Goal: Task Accomplishment & Management: Manage account settings

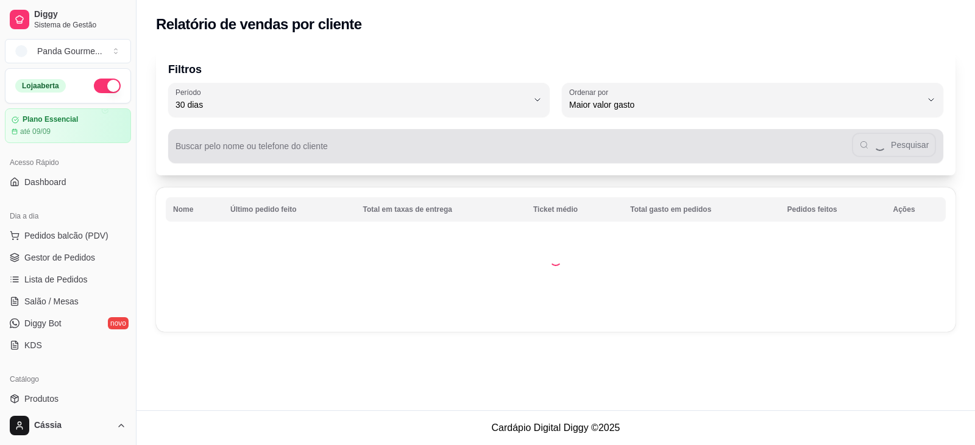
select select "30"
select select "HIGHEST_TOTAL_SPENT_WITH_ORDERS"
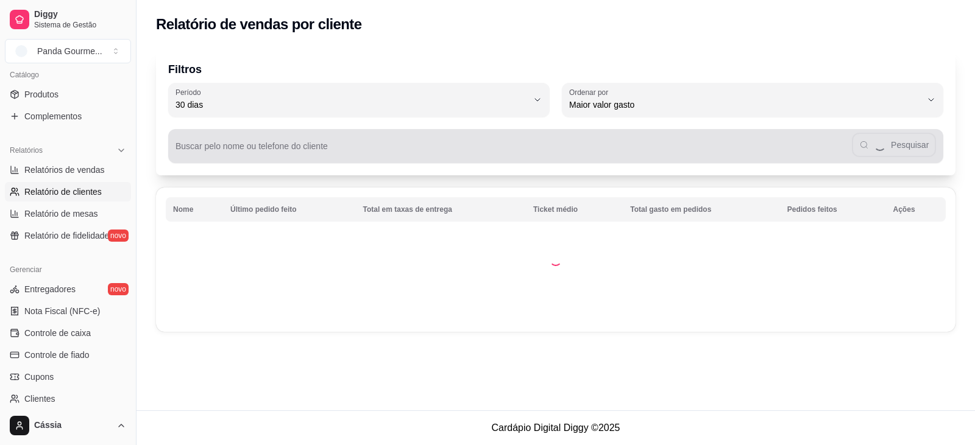
click at [288, 143] on div "Pesquisar" at bounding box center [555, 146] width 760 height 24
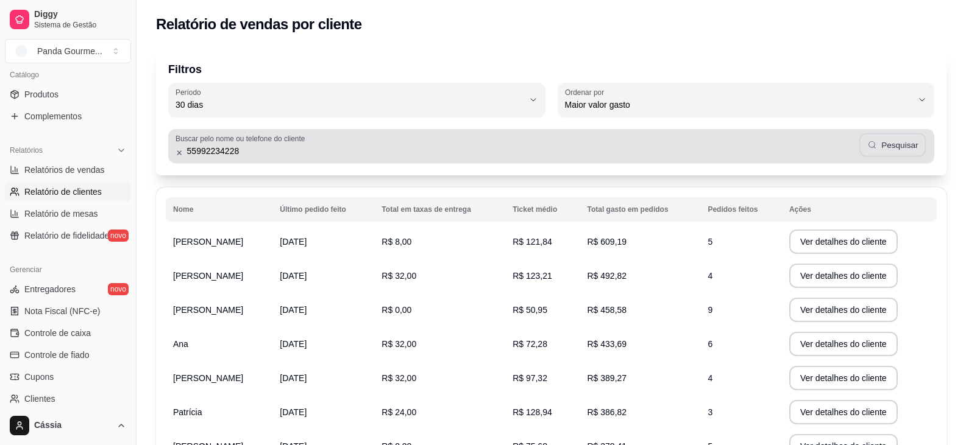
click at [869, 147] on icon "button" at bounding box center [871, 145] width 10 height 10
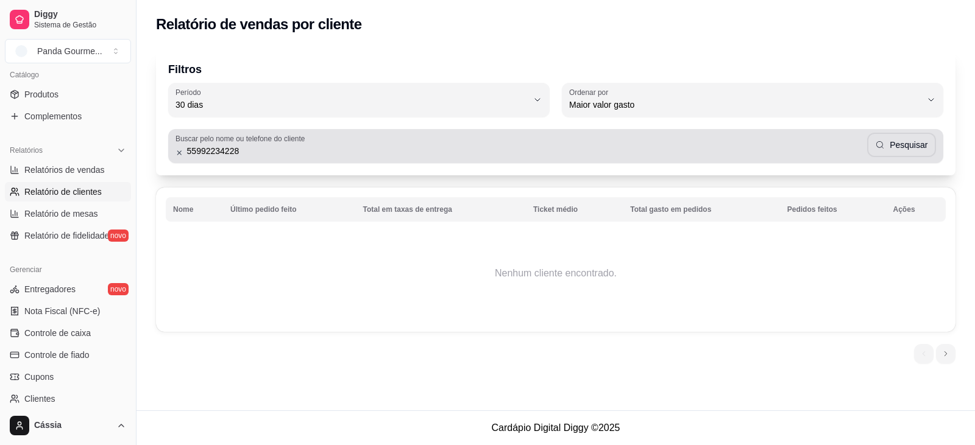
click at [192, 150] on input "55992234228" at bounding box center [525, 151] width 684 height 12
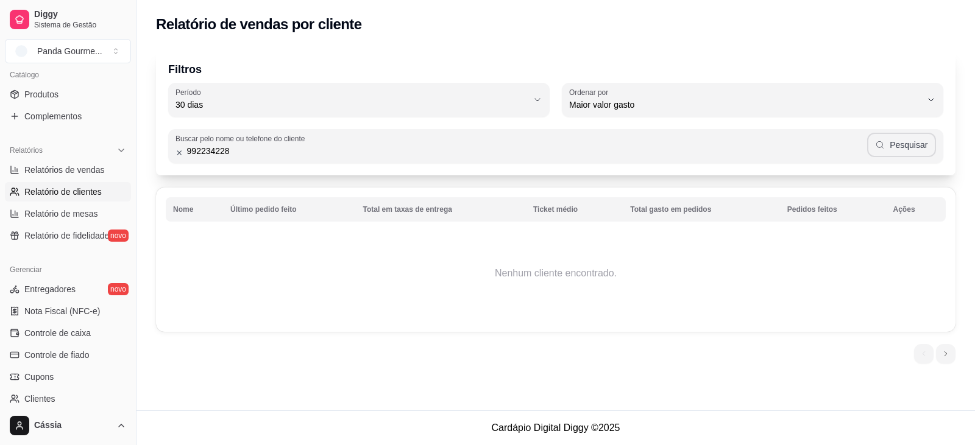
click at [918, 136] on button "Pesquisar" at bounding box center [901, 145] width 69 height 24
click at [297, 154] on input "992234228" at bounding box center [525, 151] width 684 height 12
click at [289, 153] on input "992234228" at bounding box center [525, 151] width 684 height 12
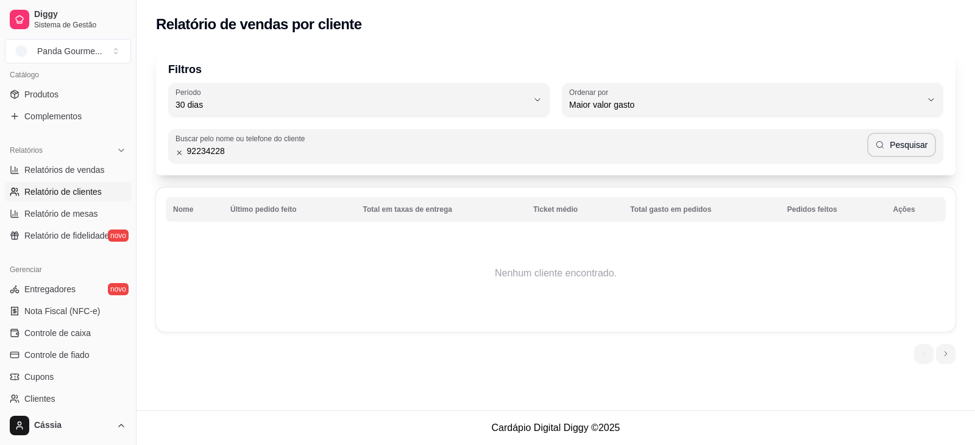
type input "92234228"
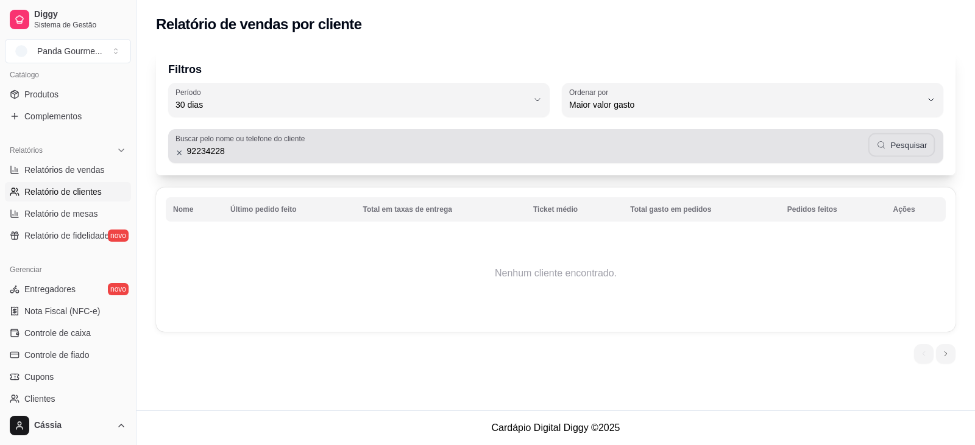
click at [920, 145] on button "Pesquisar" at bounding box center [901, 145] width 67 height 24
click at [332, 151] on input "92234228" at bounding box center [525, 151] width 684 height 12
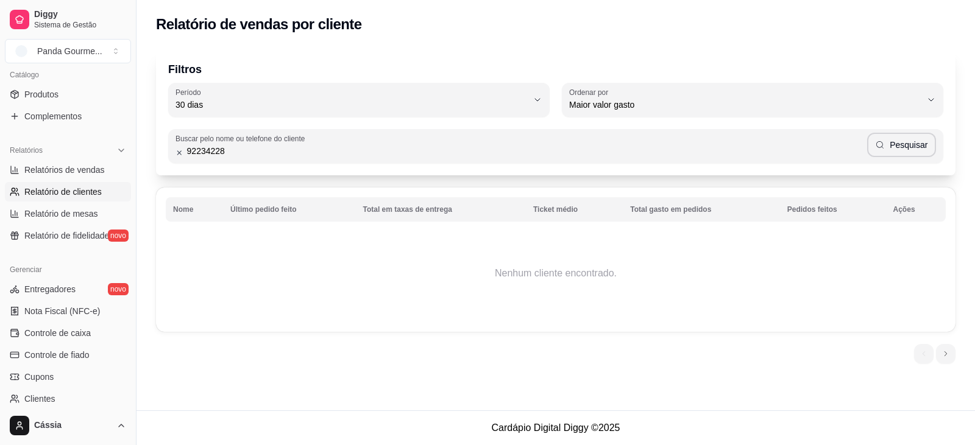
click at [332, 151] on input "92234228" at bounding box center [525, 151] width 684 height 12
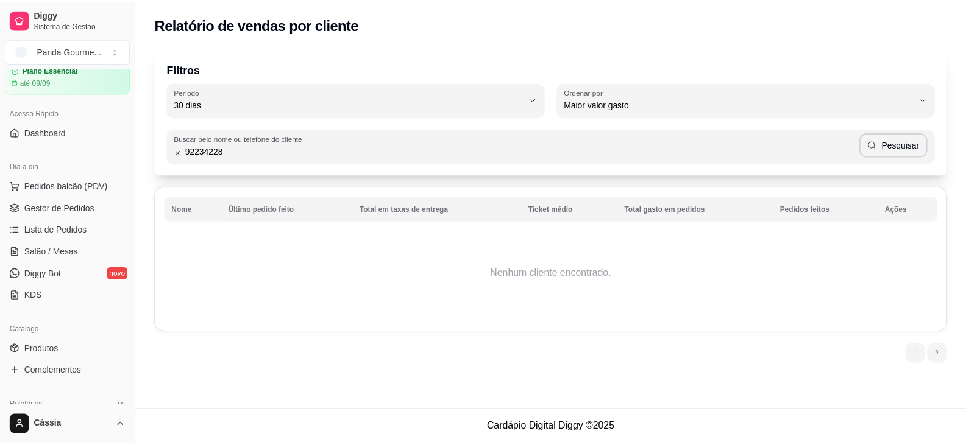
scroll to position [0, 0]
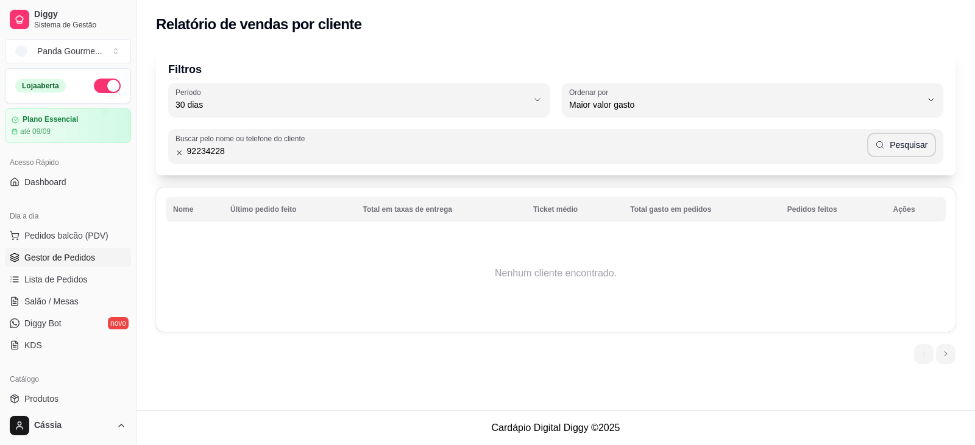
click at [75, 258] on span "Gestor de Pedidos" at bounding box center [59, 258] width 71 height 12
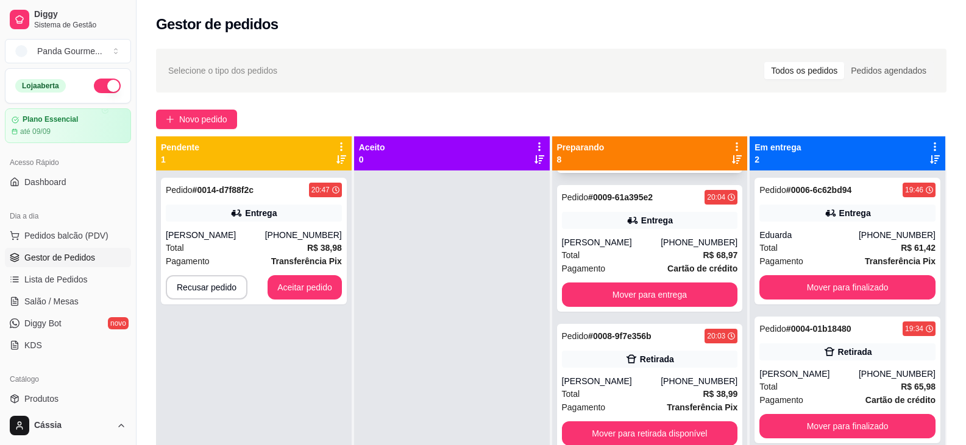
scroll to position [766, 0]
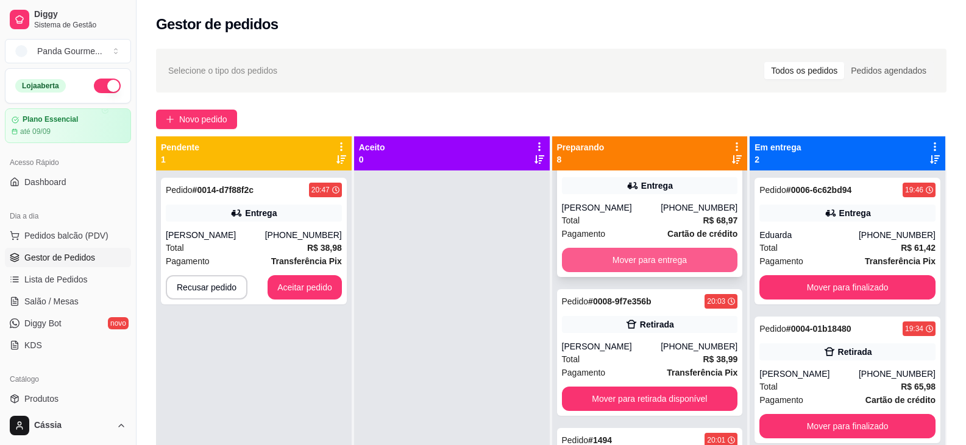
click at [641, 256] on button "Mover para entrega" at bounding box center [650, 260] width 176 height 24
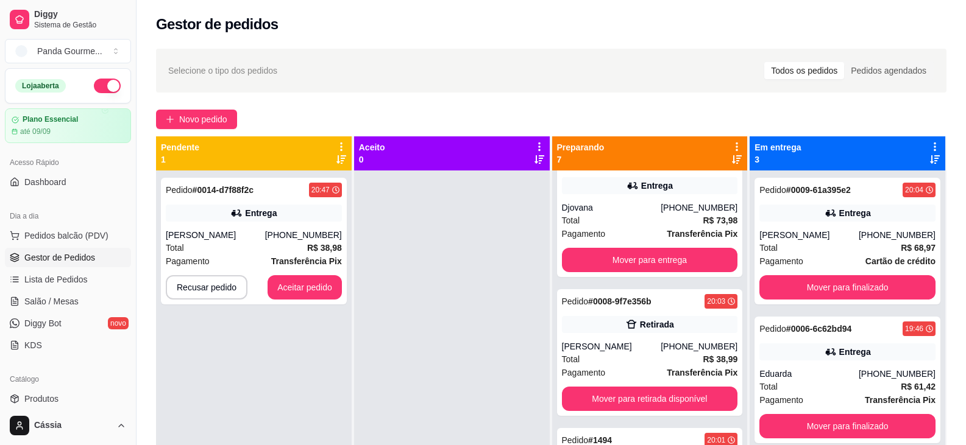
scroll to position [627, 0]
click at [310, 285] on button "Aceitar pedido" at bounding box center [305, 288] width 72 height 24
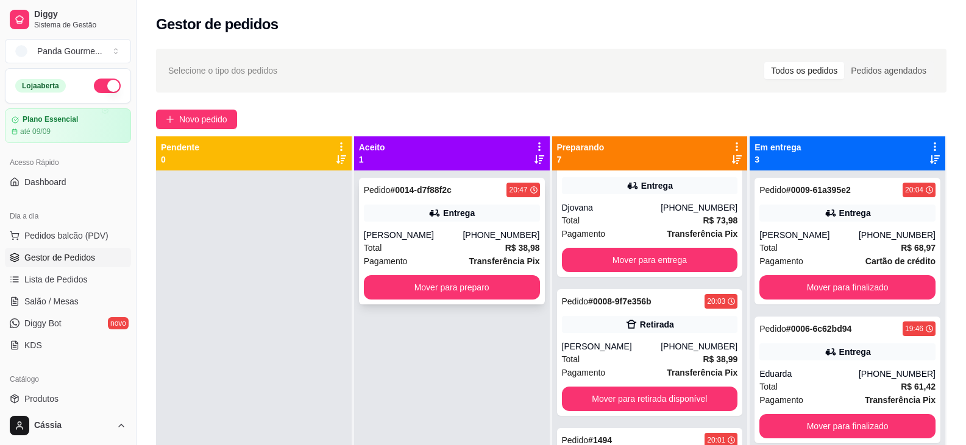
click at [420, 226] on div "Pedido # 0014-d7f88f2c 20:47 Entrega [PERSON_NAME] [PHONE_NUMBER] Total R$ 38,9…" at bounding box center [452, 241] width 186 height 127
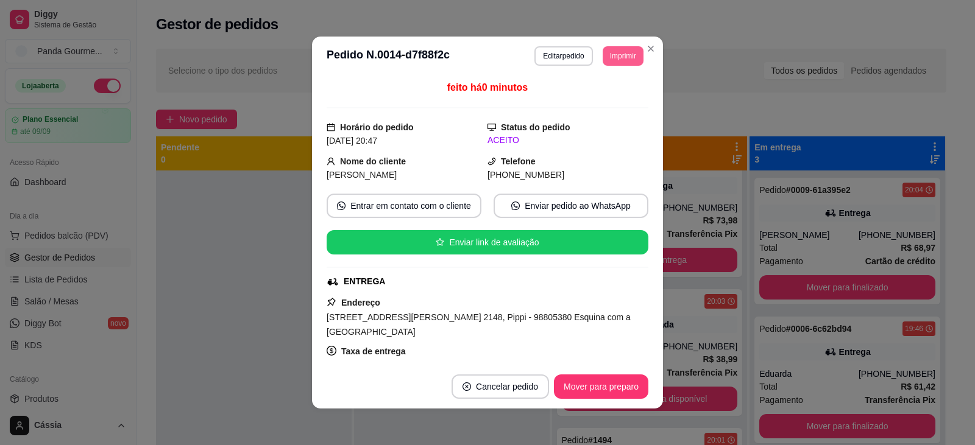
click at [612, 52] on button "Imprimir" at bounding box center [623, 55] width 41 height 19
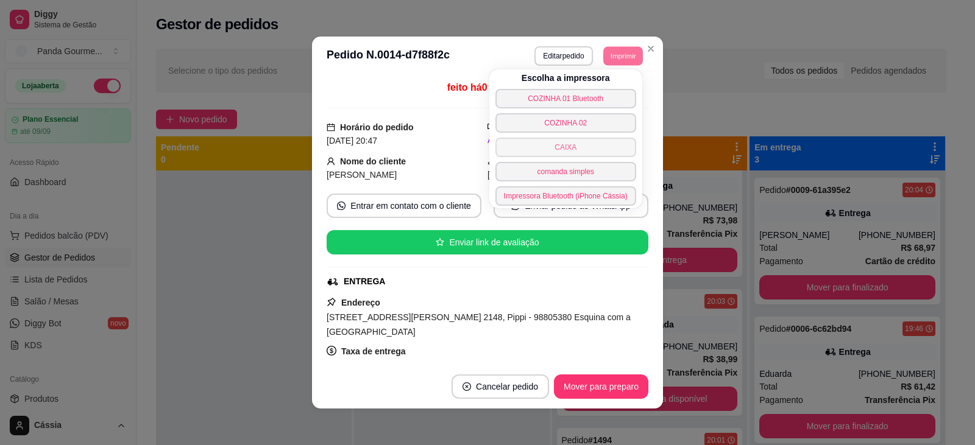
click at [583, 149] on button "CAIXA" at bounding box center [565, 147] width 141 height 19
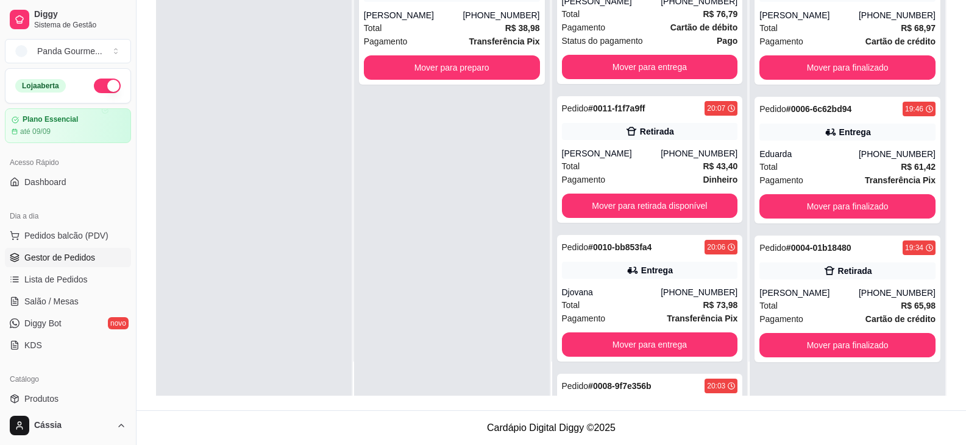
scroll to position [140, 0]
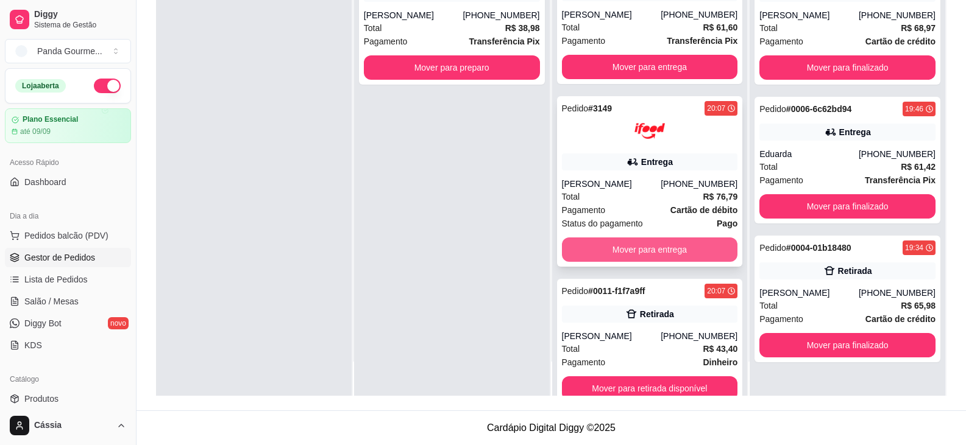
click at [636, 244] on button "Mover para entrega" at bounding box center [650, 250] width 176 height 24
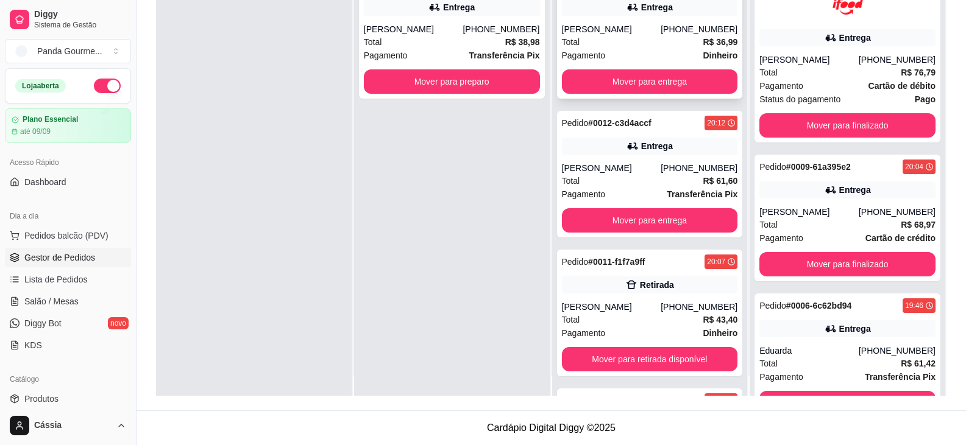
scroll to position [0, 0]
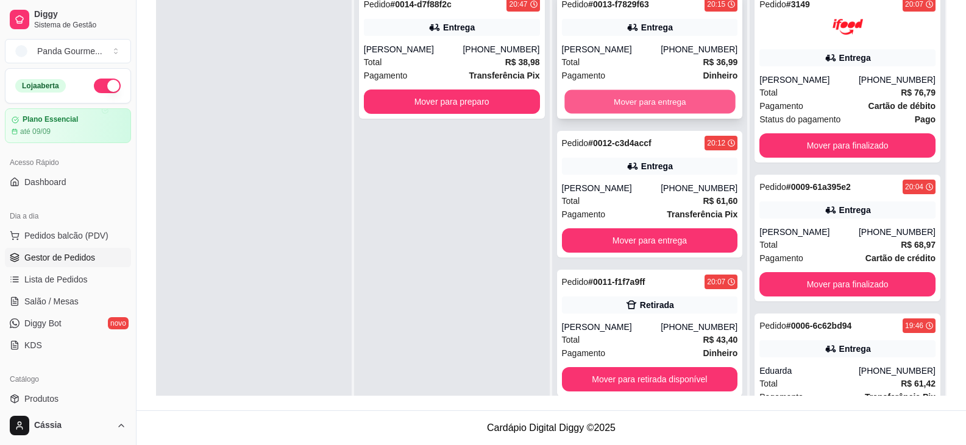
click at [603, 108] on button "Mover para entrega" at bounding box center [649, 102] width 171 height 24
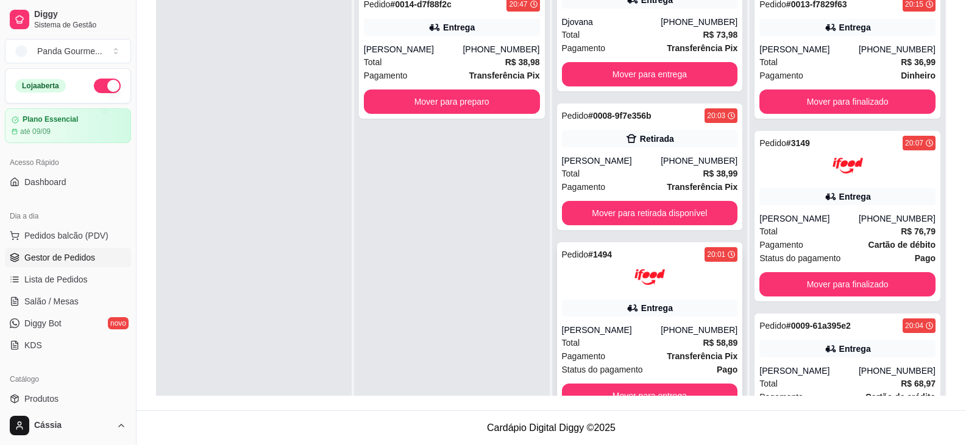
scroll to position [34, 0]
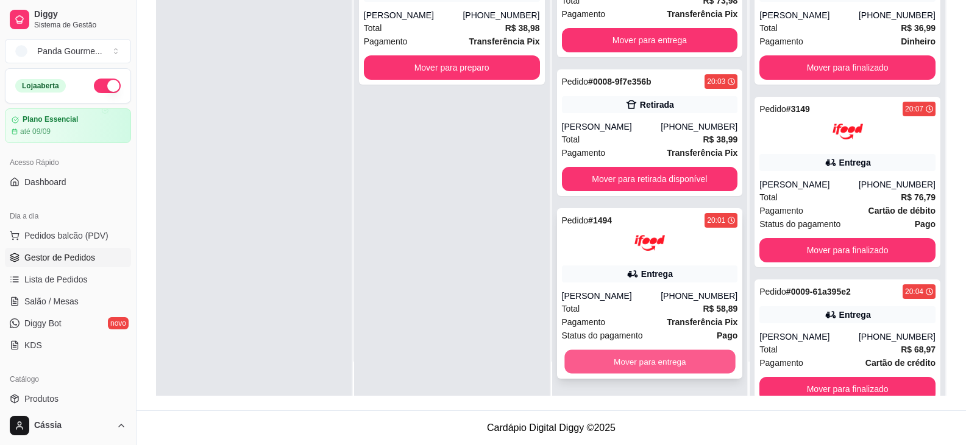
click at [638, 364] on button "Mover para entrega" at bounding box center [649, 362] width 171 height 24
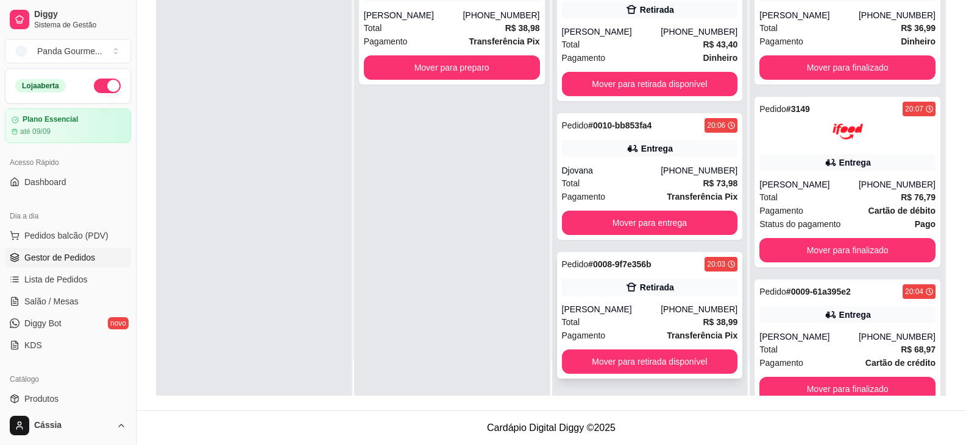
scroll to position [122, 0]
click at [622, 357] on button "Mover para retirada disponível" at bounding box center [650, 362] width 176 height 24
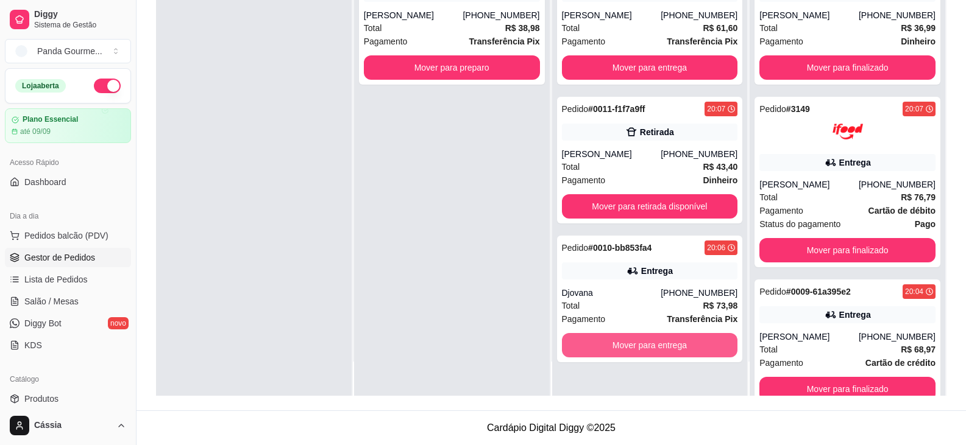
scroll to position [0, 0]
click at [621, 352] on button "Mover para entrega" at bounding box center [649, 346] width 171 height 24
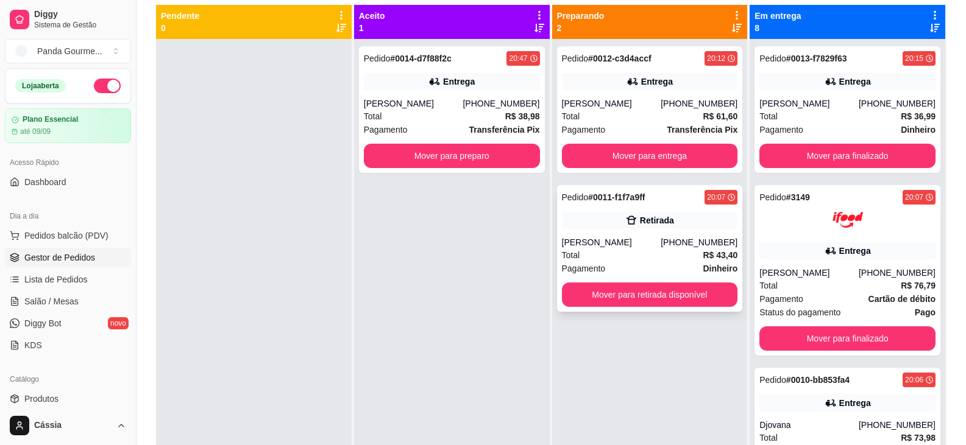
scroll to position [64, 0]
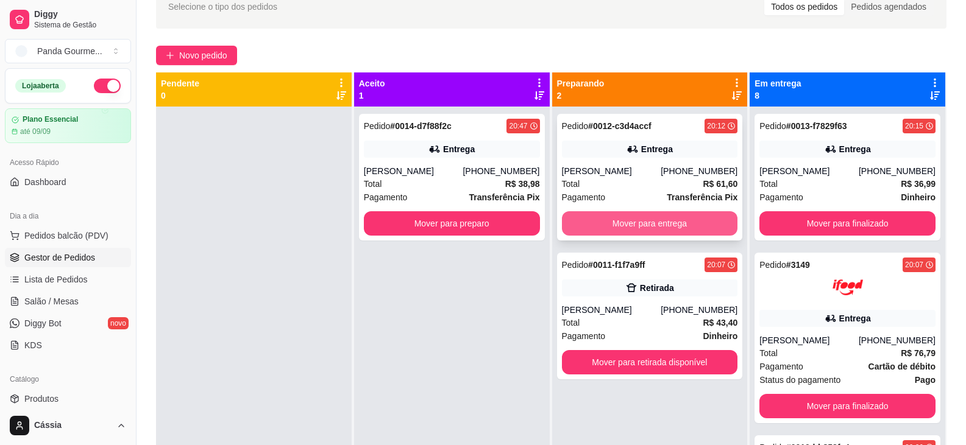
click at [624, 219] on button "Mover para entrega" at bounding box center [650, 223] width 176 height 24
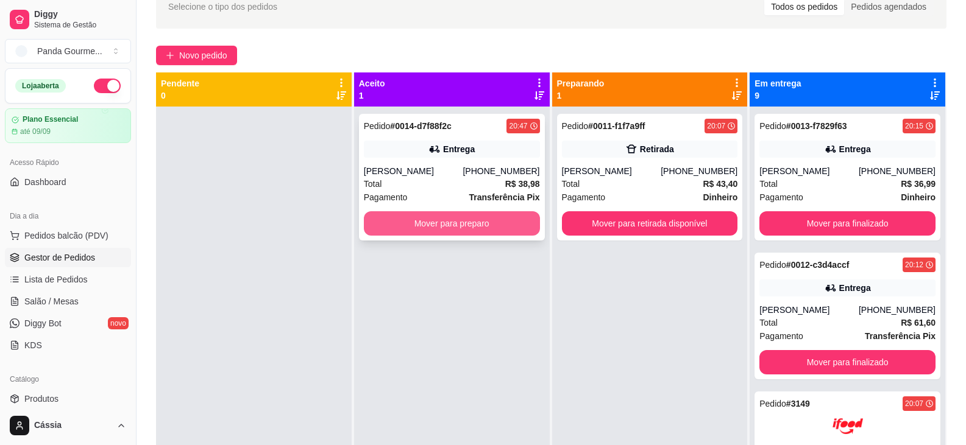
click at [425, 219] on button "Mover para preparo" at bounding box center [452, 223] width 176 height 24
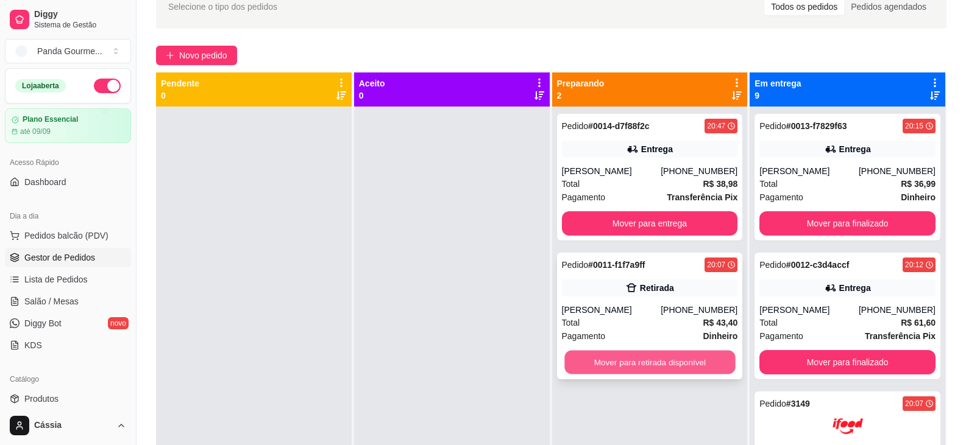
click at [642, 371] on button "Mover para retirada disponível" at bounding box center [649, 363] width 171 height 24
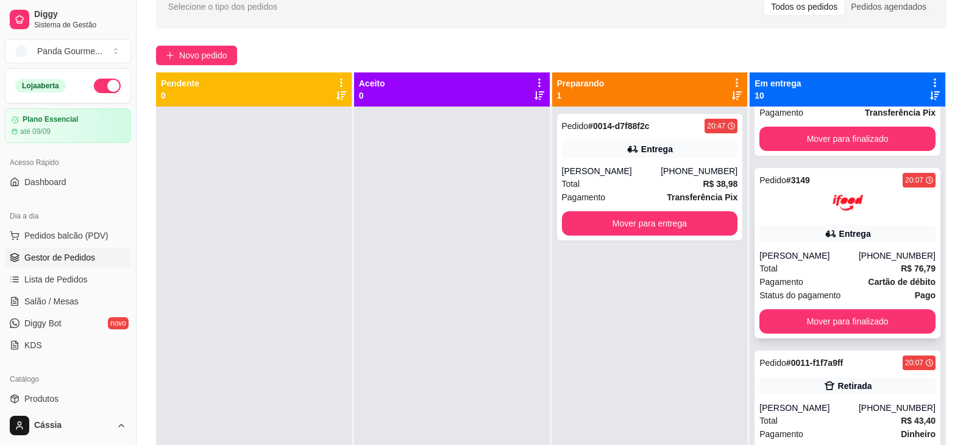
scroll to position [244, 0]
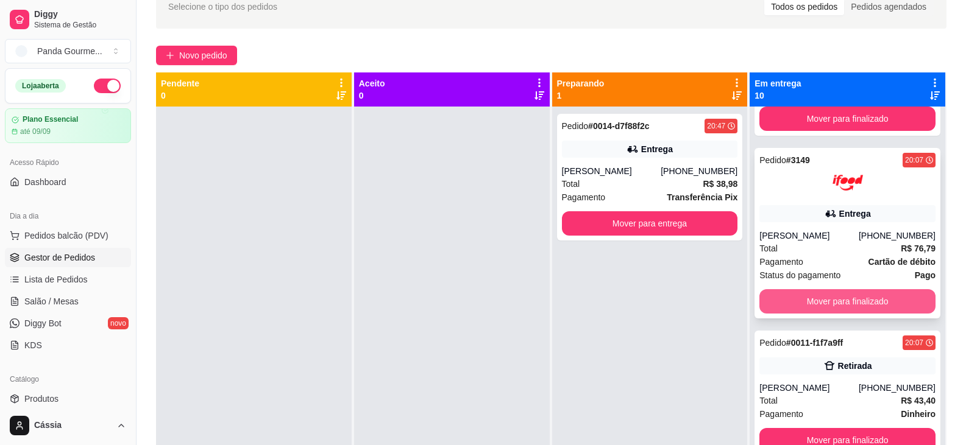
click at [832, 303] on button "Mover para finalizado" at bounding box center [847, 301] width 176 height 24
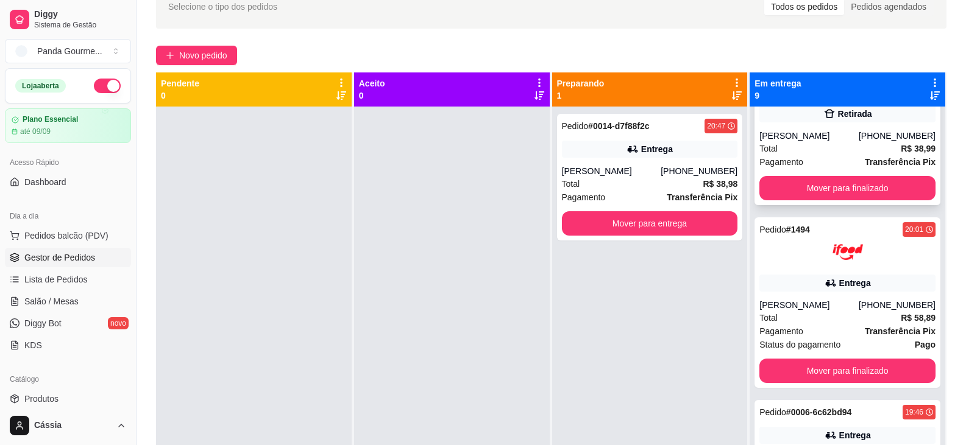
scroll to position [731, 0]
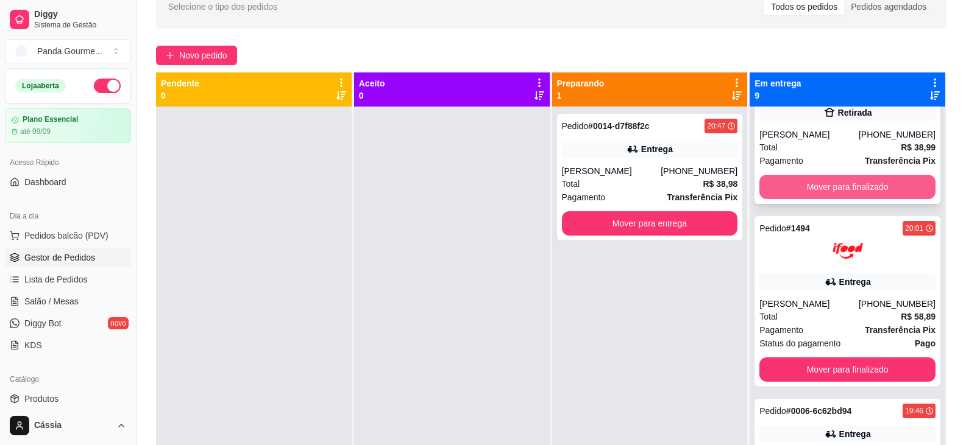
click at [840, 189] on button "Mover para finalizado" at bounding box center [847, 187] width 176 height 24
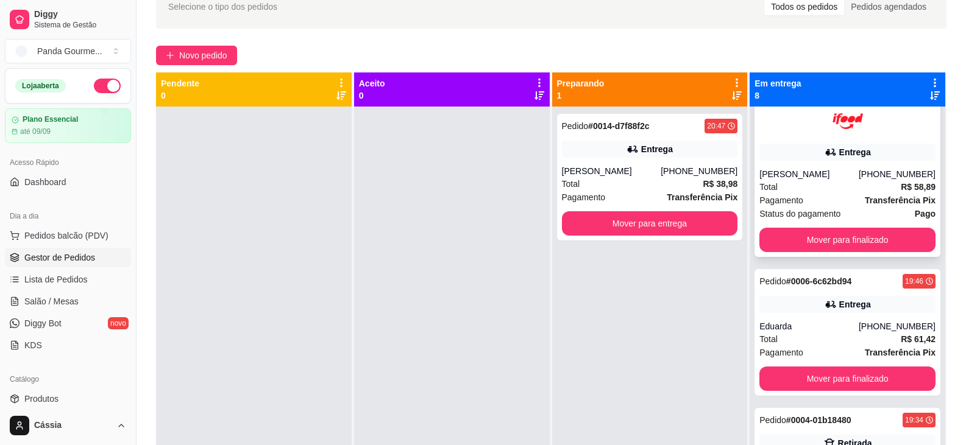
scroll to position [539, 0]
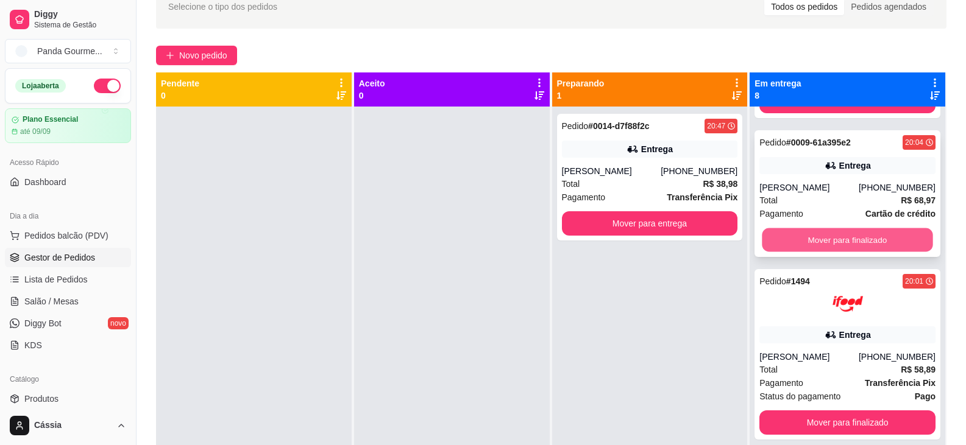
click at [827, 248] on button "Mover para finalizado" at bounding box center [847, 240] width 171 height 24
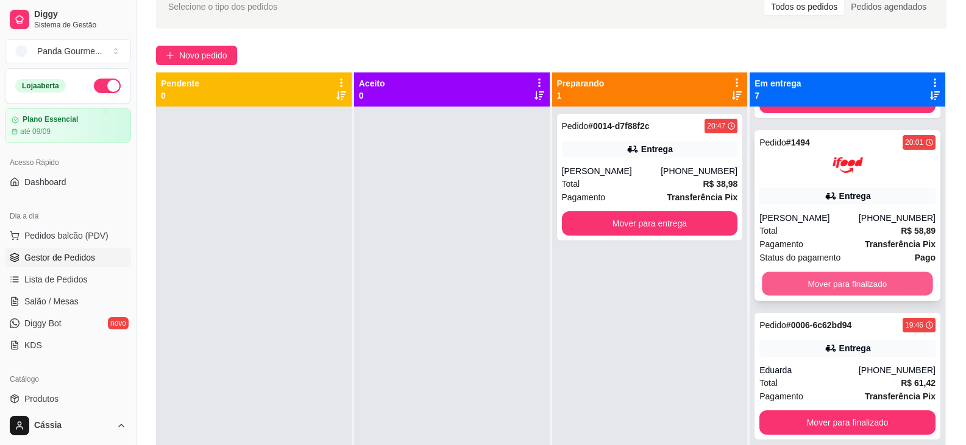
click at [829, 290] on button "Mover para finalizado" at bounding box center [847, 284] width 171 height 24
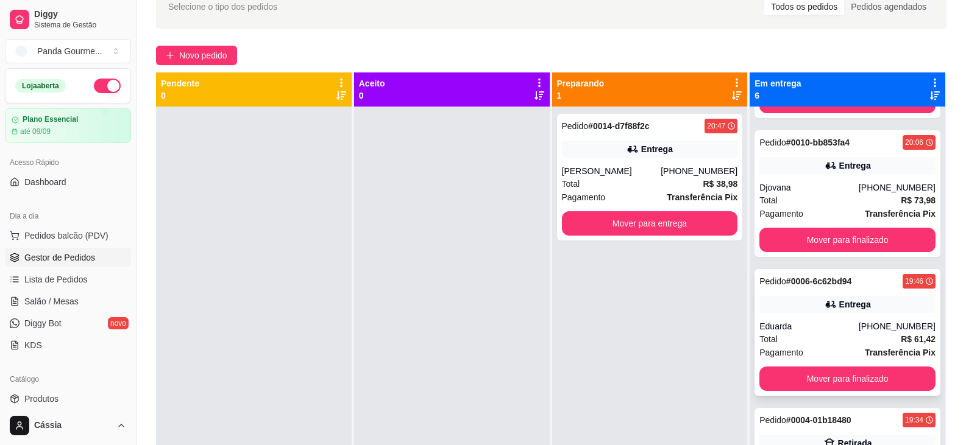
scroll to position [400, 0]
click at [832, 377] on button "Mover para finalizado" at bounding box center [847, 379] width 171 height 24
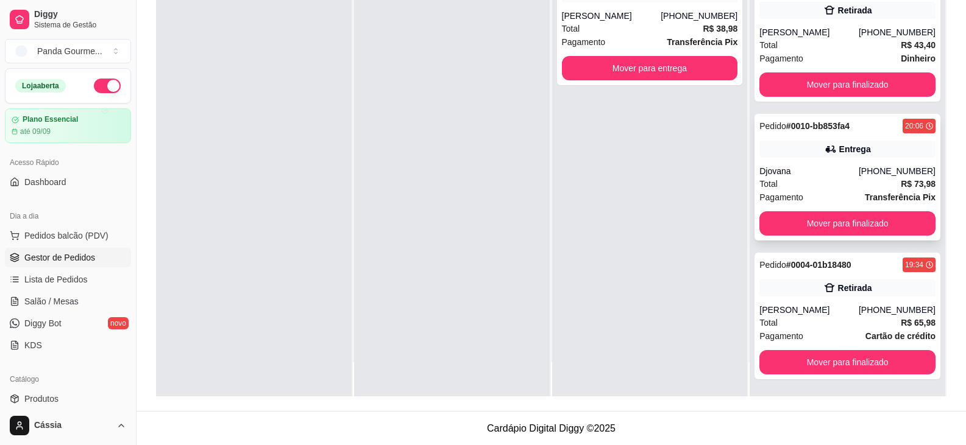
scroll to position [186, 0]
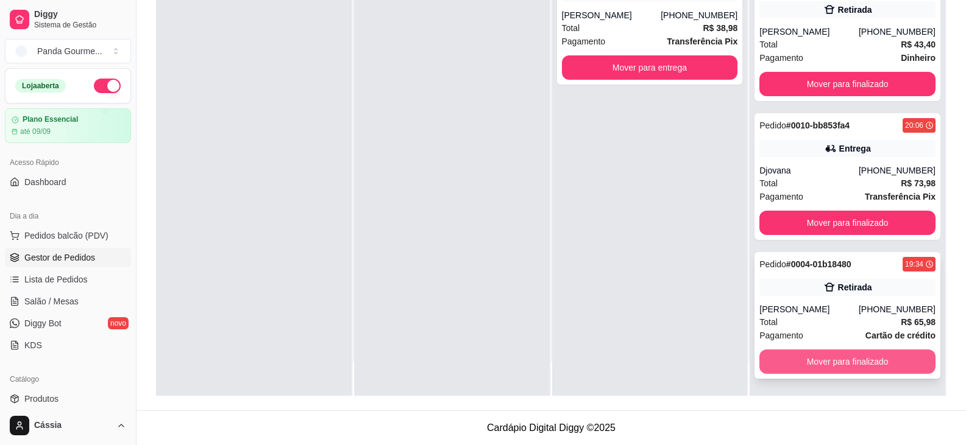
click at [809, 352] on button "Mover para finalizado" at bounding box center [847, 362] width 176 height 24
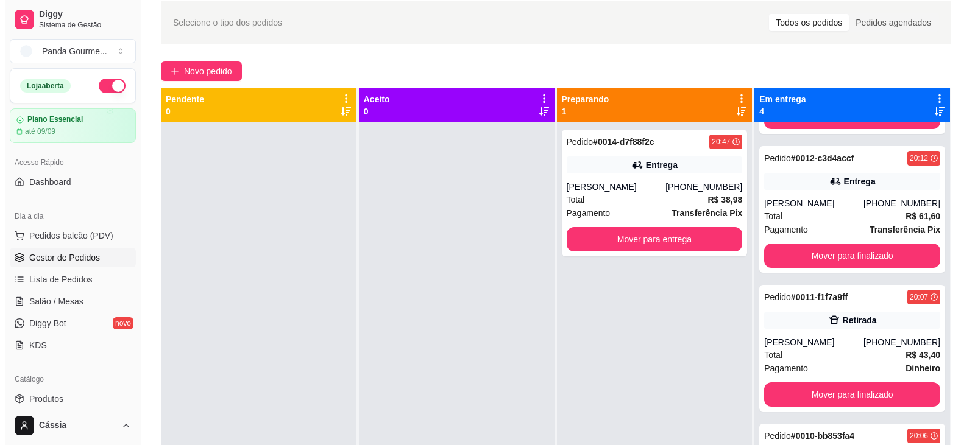
scroll to position [0, 0]
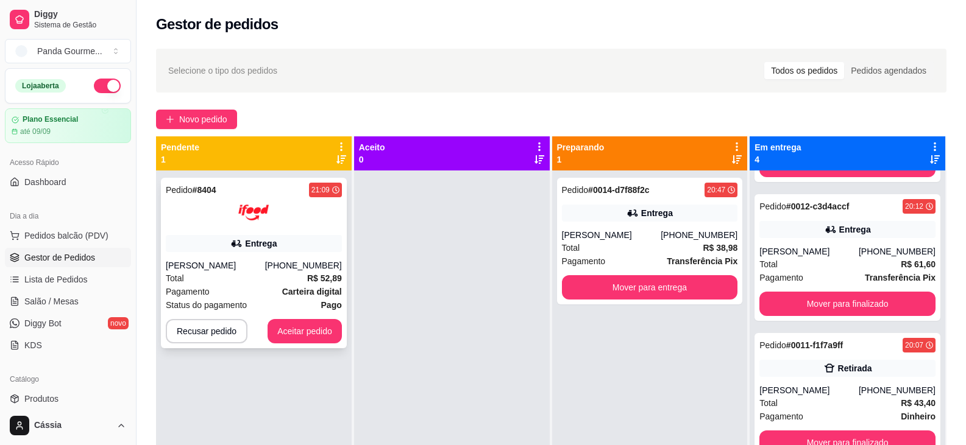
click at [280, 278] on div "Total R$ 52,89" at bounding box center [254, 278] width 176 height 13
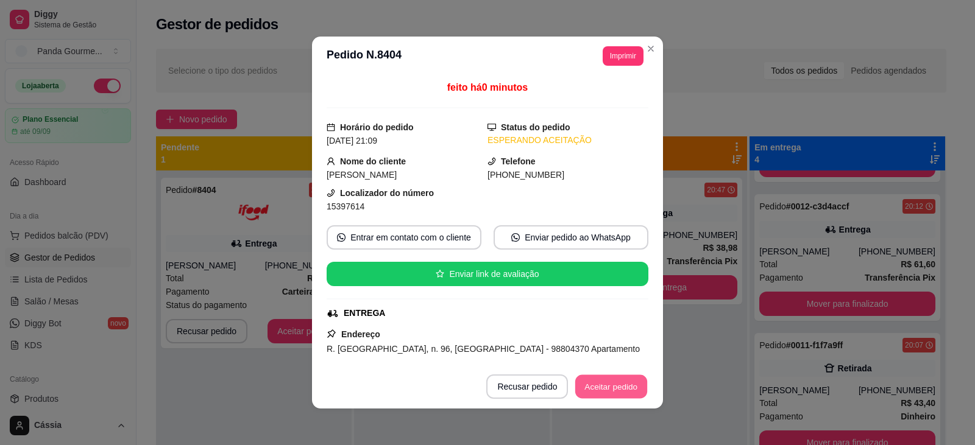
click at [609, 389] on button "Aceitar pedido" at bounding box center [611, 387] width 72 height 24
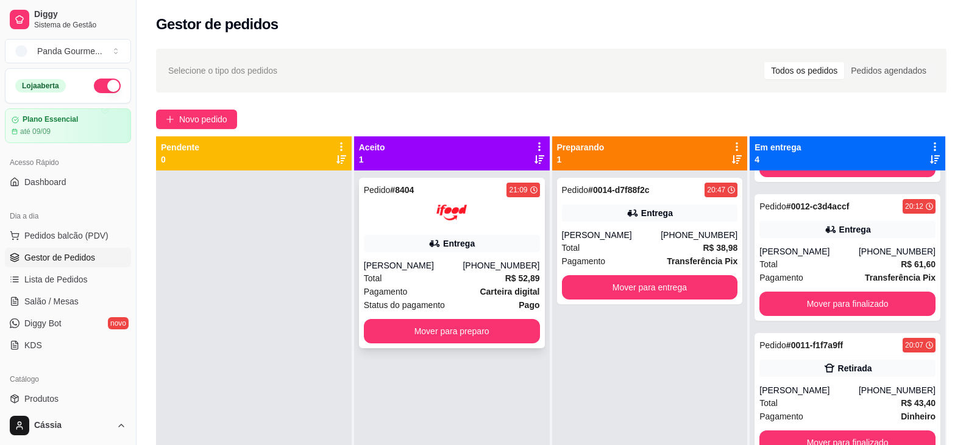
click at [439, 261] on div "[PERSON_NAME]" at bounding box center [413, 266] width 99 height 12
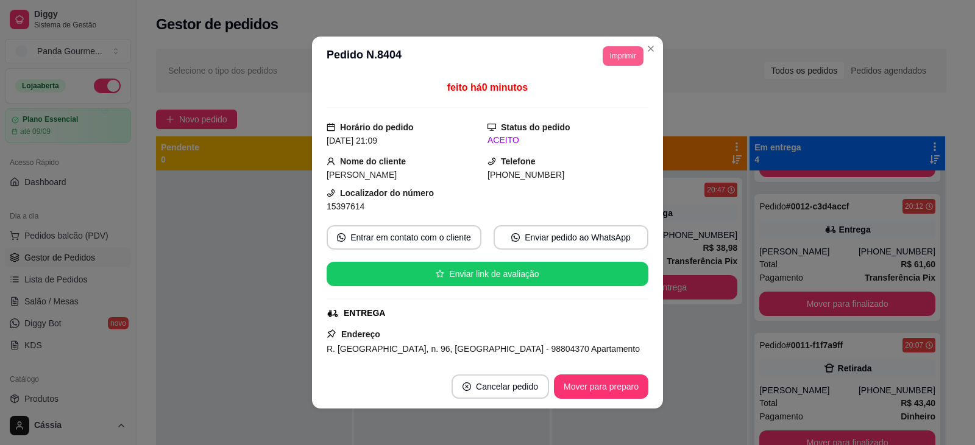
click at [621, 53] on button "Imprimir" at bounding box center [623, 55] width 41 height 19
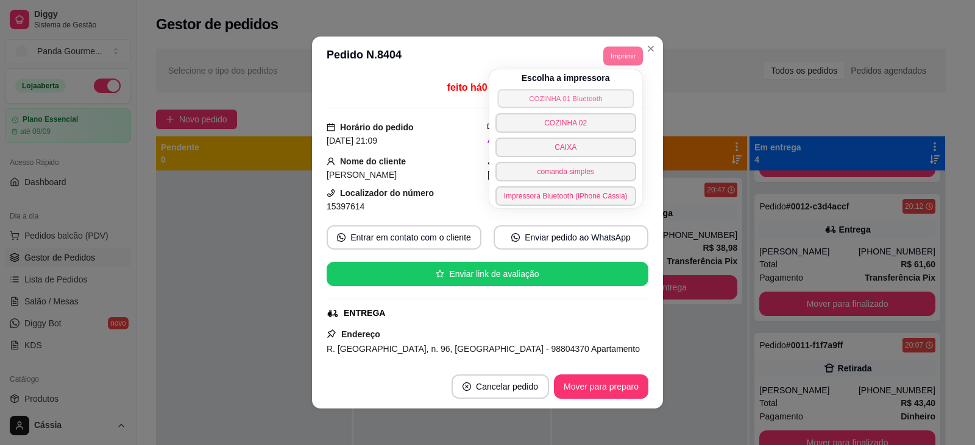
click at [596, 100] on button "COZINHA 01 Bluetooth" at bounding box center [565, 98] width 136 height 19
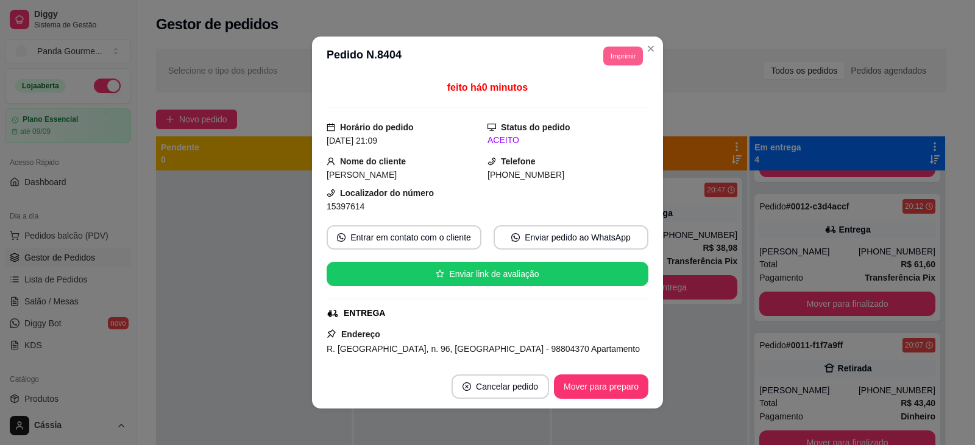
click at [617, 60] on button "Imprimir" at bounding box center [623, 55] width 40 height 19
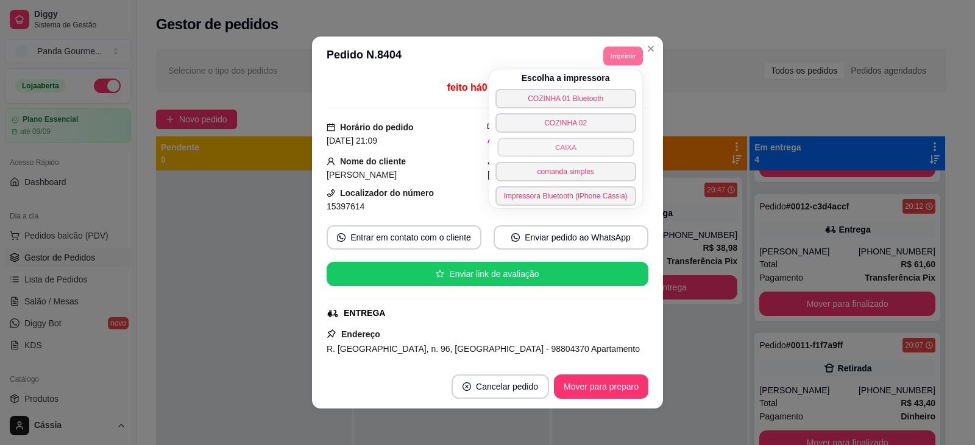
click at [560, 149] on button "CAIXA" at bounding box center [565, 147] width 136 height 19
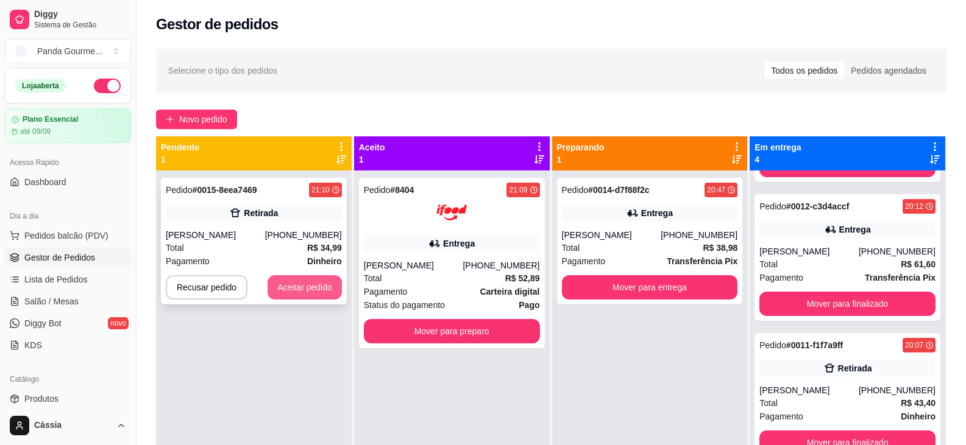
click at [292, 287] on button "Aceitar pedido" at bounding box center [304, 287] width 74 height 24
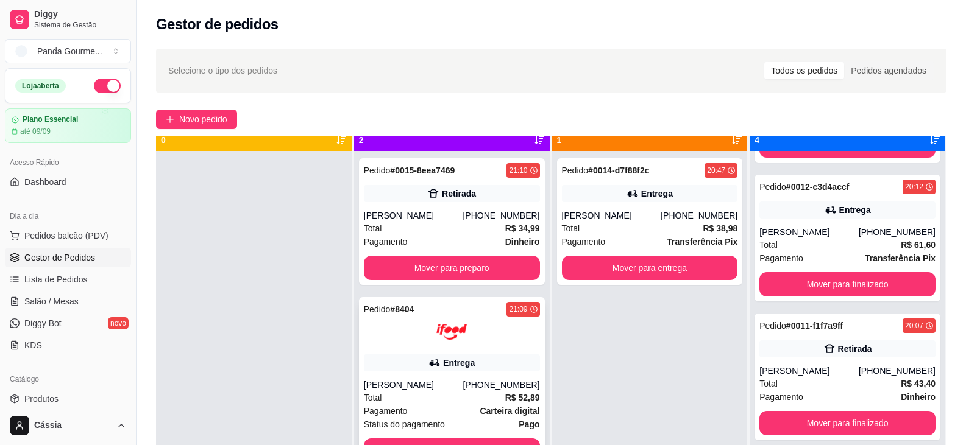
scroll to position [34, 0]
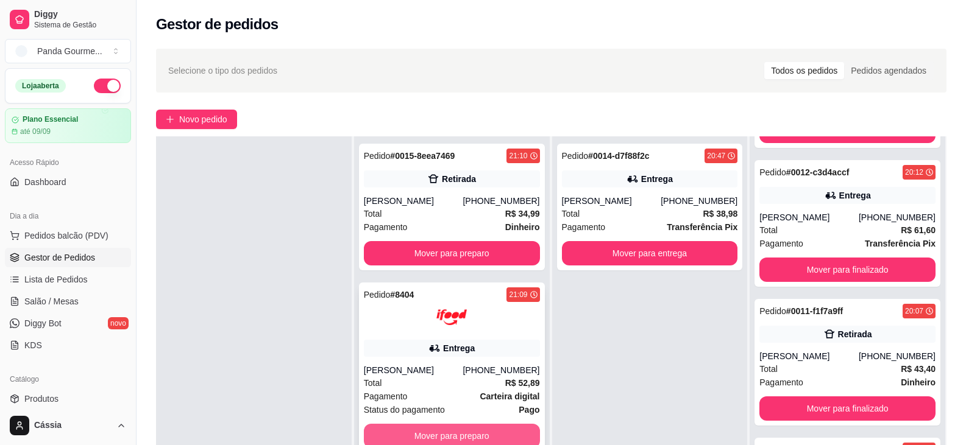
click at [459, 428] on button "Mover para preparo" at bounding box center [452, 436] width 176 height 24
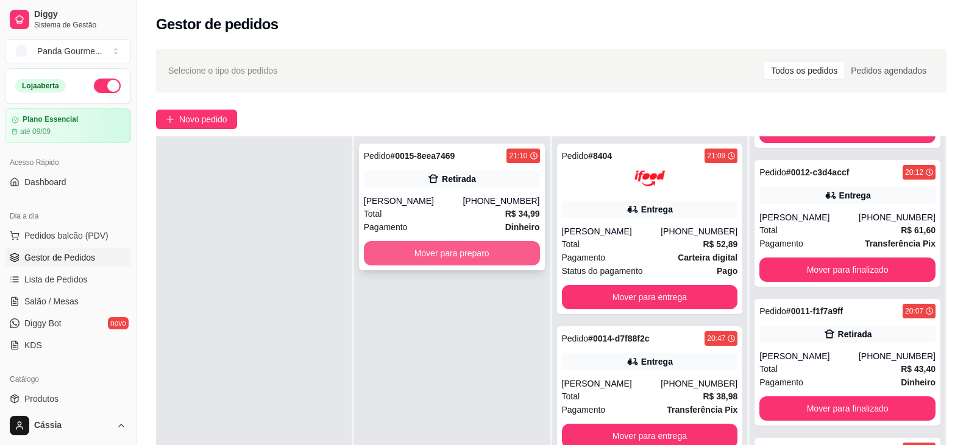
click at [471, 253] on button "Mover para preparo" at bounding box center [452, 253] width 176 height 24
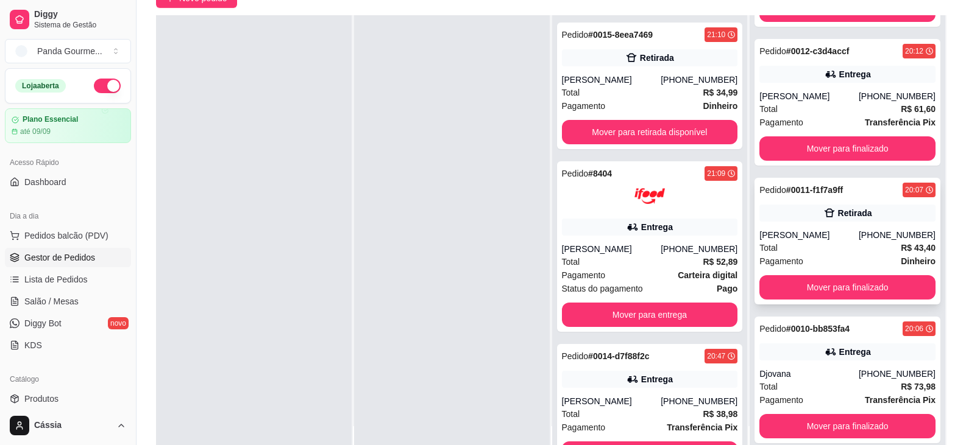
scroll to position [122, 0]
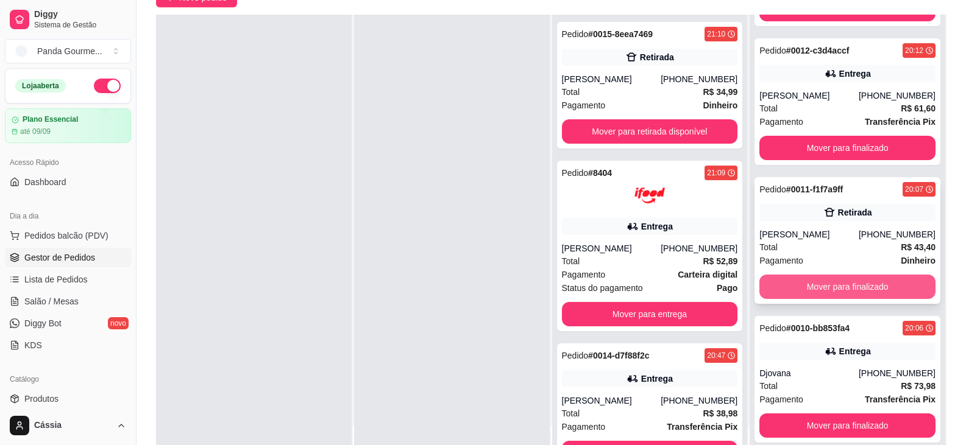
click at [844, 287] on button "Mover para finalizado" at bounding box center [847, 287] width 176 height 24
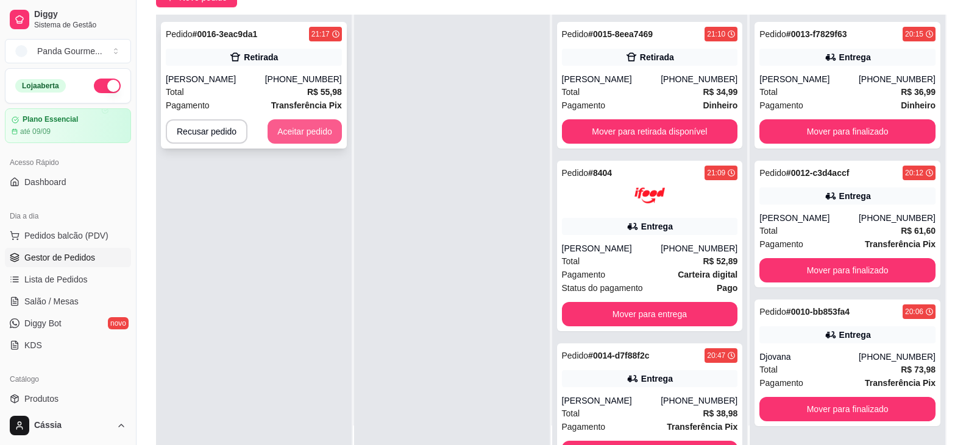
click at [315, 131] on button "Aceitar pedido" at bounding box center [304, 131] width 74 height 24
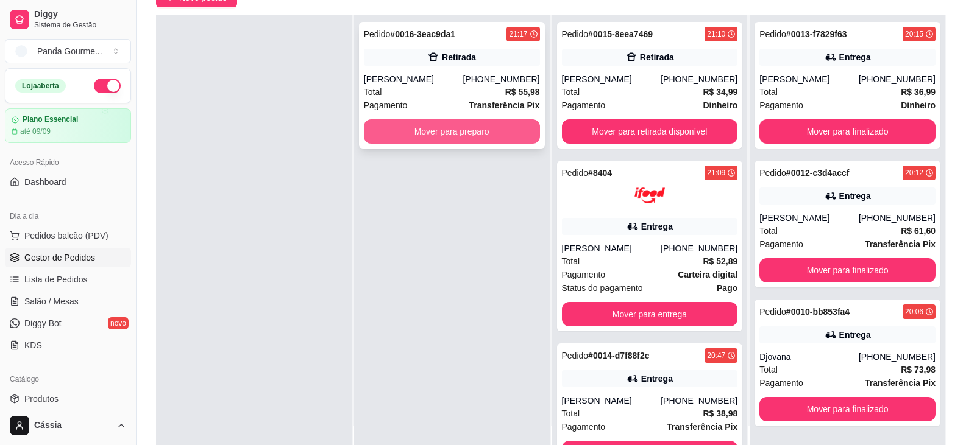
click at [476, 122] on button "Mover para preparo" at bounding box center [452, 131] width 176 height 24
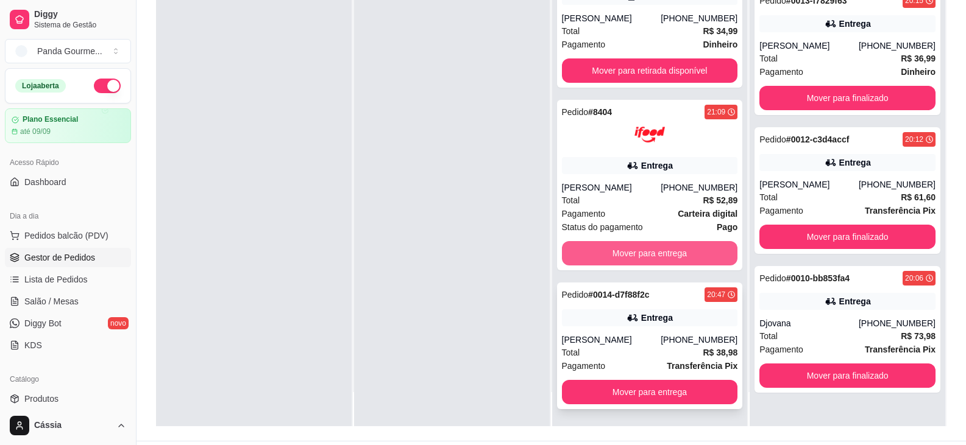
scroll to position [186, 0]
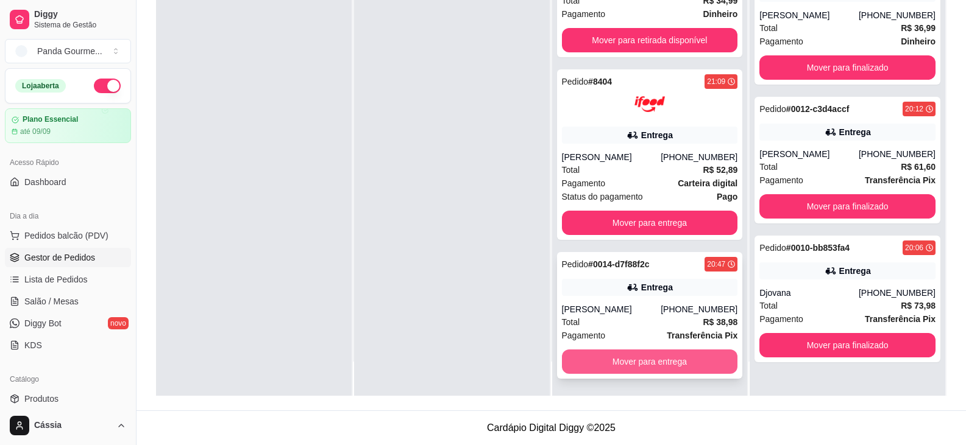
click at [625, 360] on button "Mover para entrega" at bounding box center [650, 362] width 176 height 24
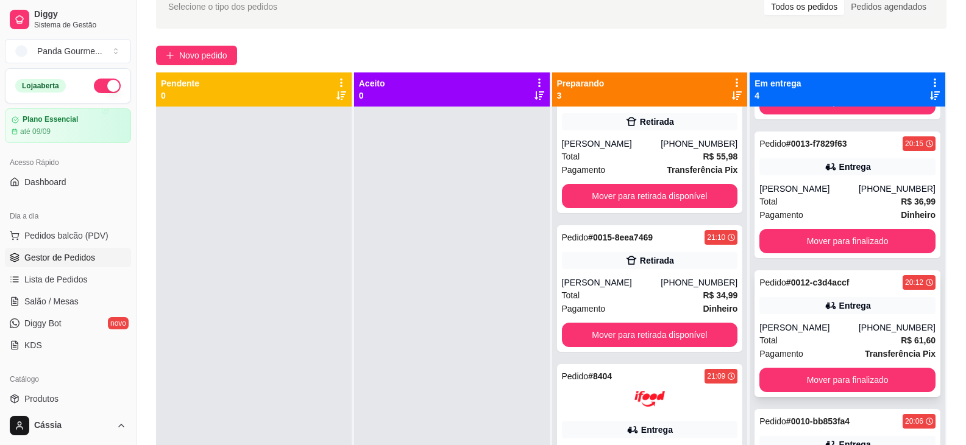
scroll to position [122, 0]
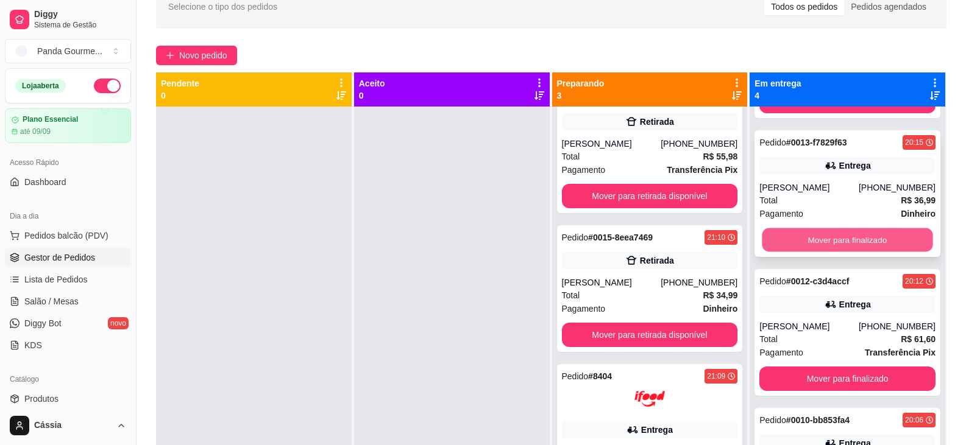
click at [812, 236] on button "Mover para finalizado" at bounding box center [847, 240] width 171 height 24
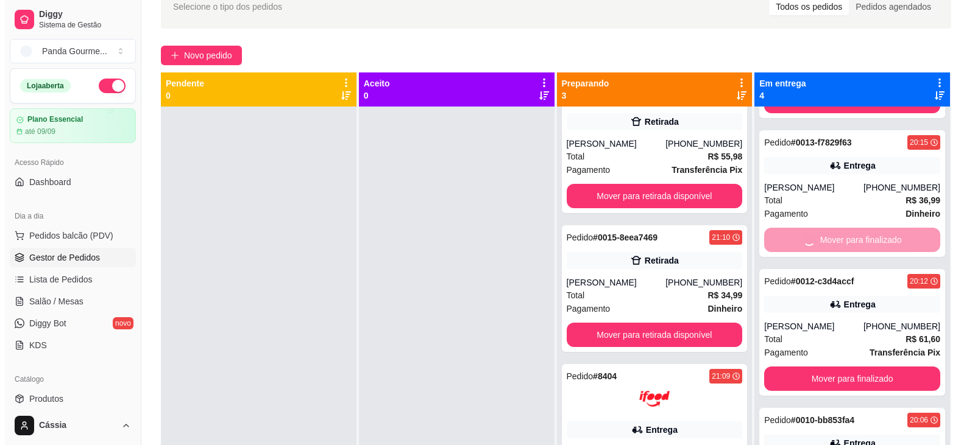
scroll to position [0, 0]
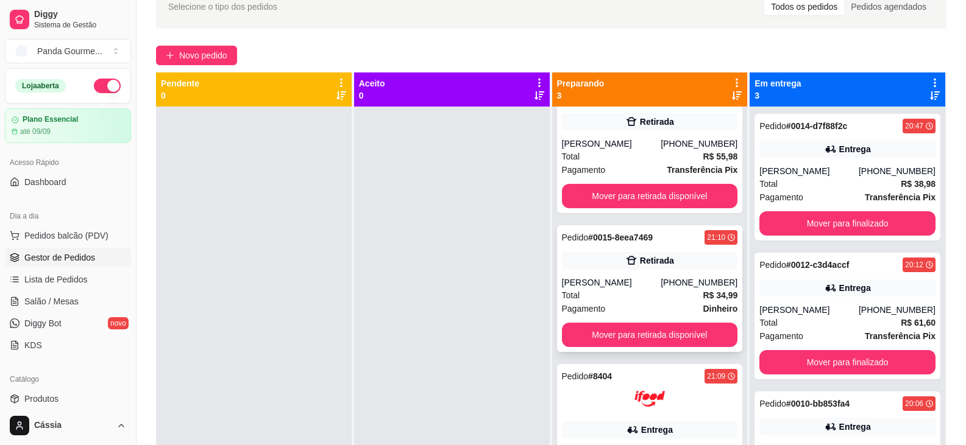
click at [621, 286] on div "[PERSON_NAME]" at bounding box center [611, 283] width 99 height 12
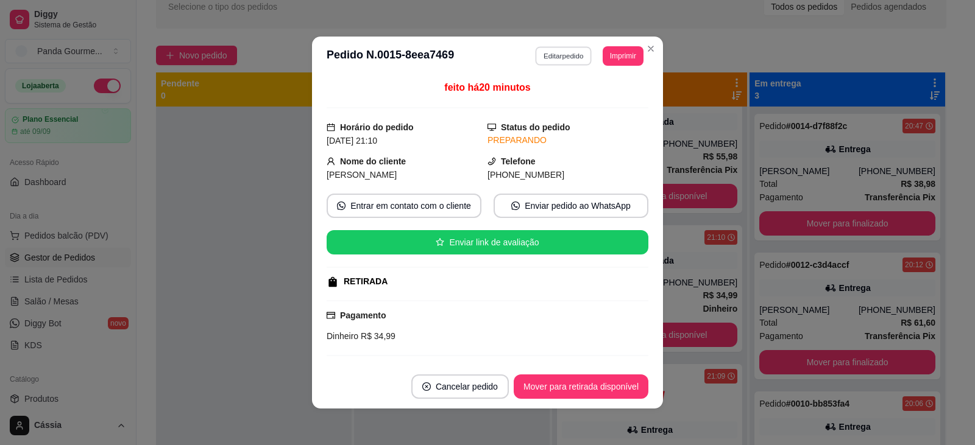
click at [559, 56] on button "Editar pedido" at bounding box center [564, 55] width 57 height 19
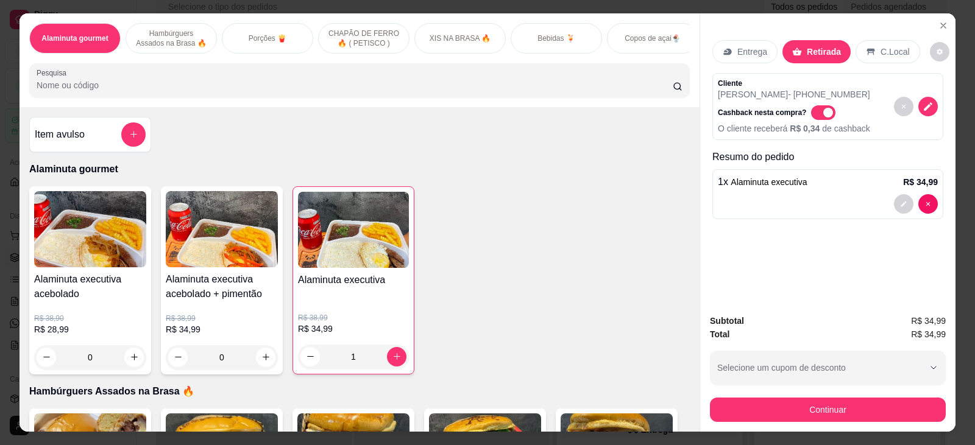
click at [748, 200] on div at bounding box center [828, 203] width 220 height 19
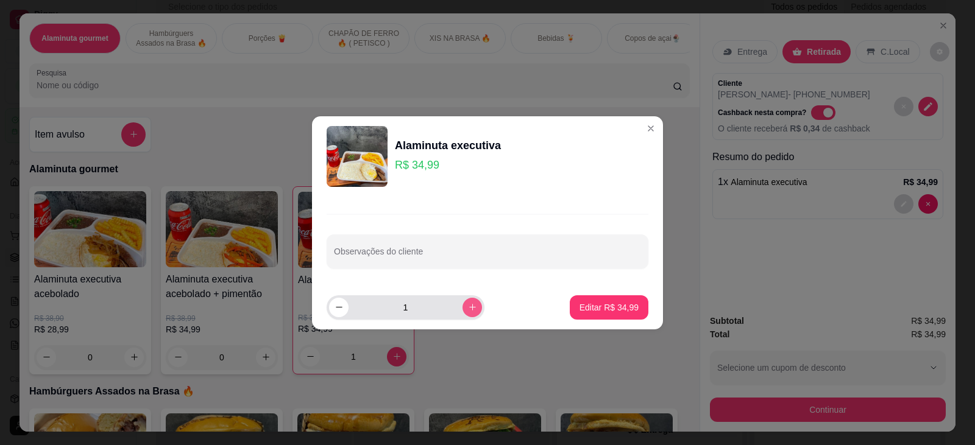
click at [468, 309] on icon "increase-product-quantity" at bounding box center [472, 307] width 9 height 9
type input "2"
click at [617, 308] on p "Editar R$ 69,98" at bounding box center [608, 308] width 59 height 12
type input "2"
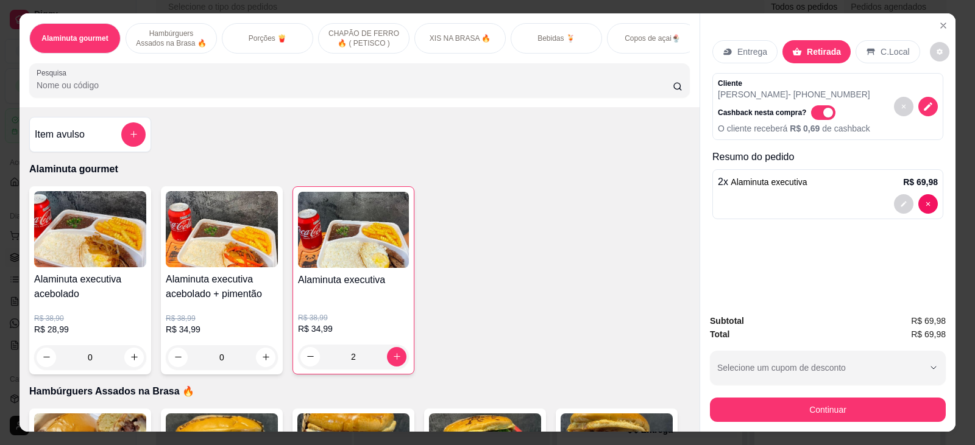
click at [571, 37] on div "Bebidas 🍹" at bounding box center [556, 38] width 91 height 30
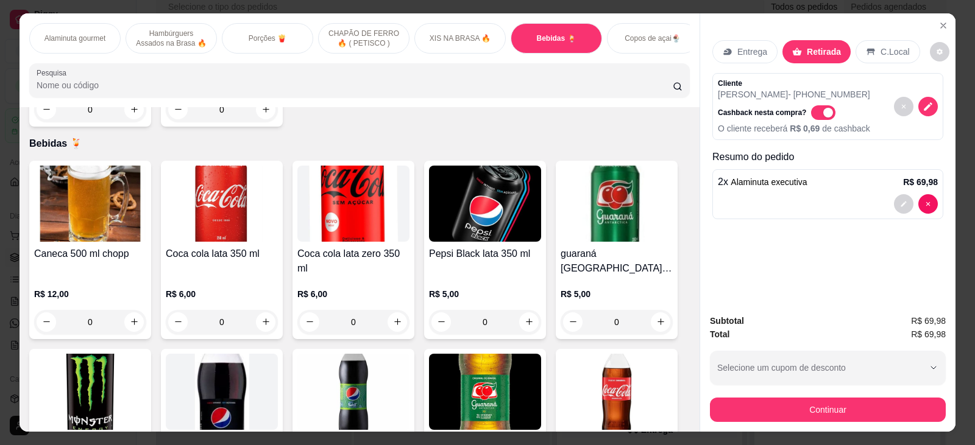
scroll to position [26, 0]
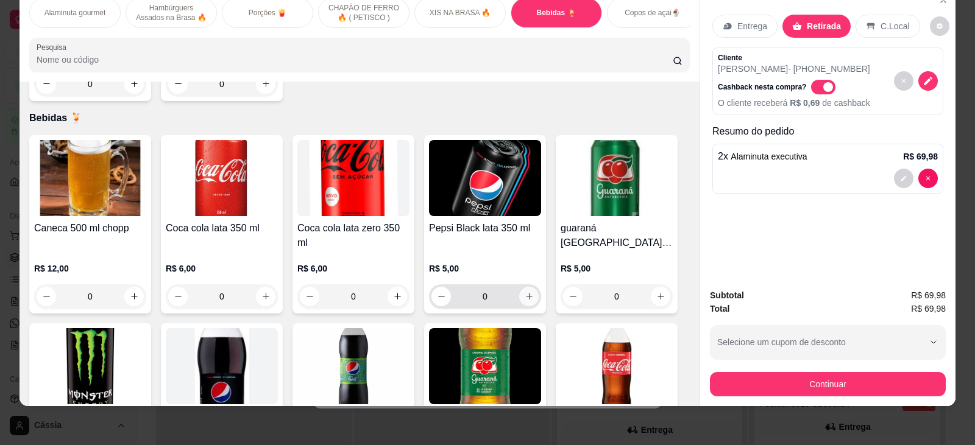
click at [525, 292] on icon "increase-product-quantity" at bounding box center [529, 296] width 9 height 9
type input "1"
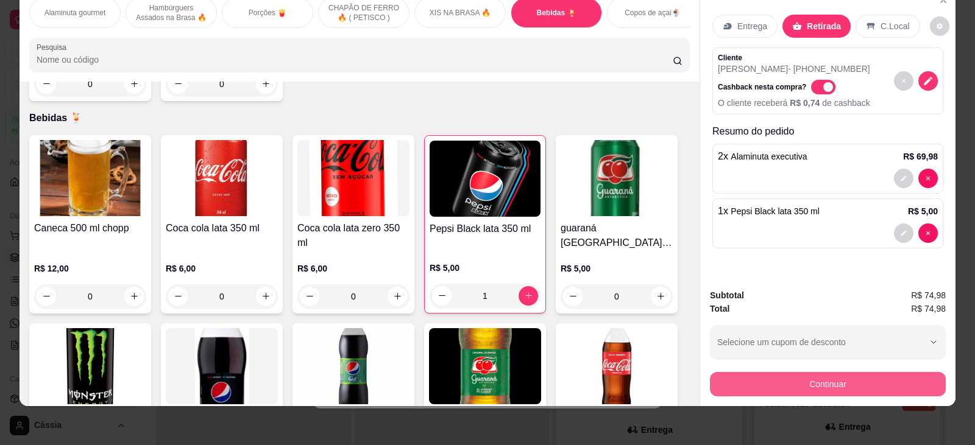
click at [779, 389] on button "Continuar" at bounding box center [828, 384] width 236 height 24
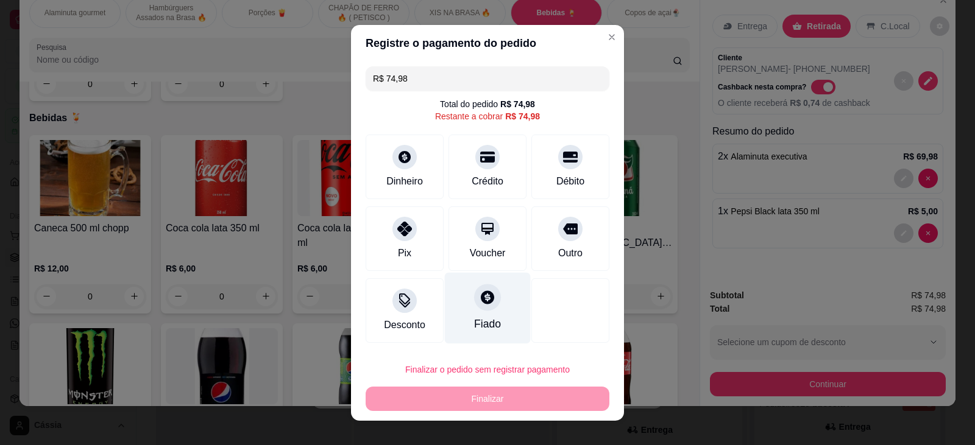
click at [476, 307] on div at bounding box center [487, 297] width 27 height 27
type input "R$ 0,00"
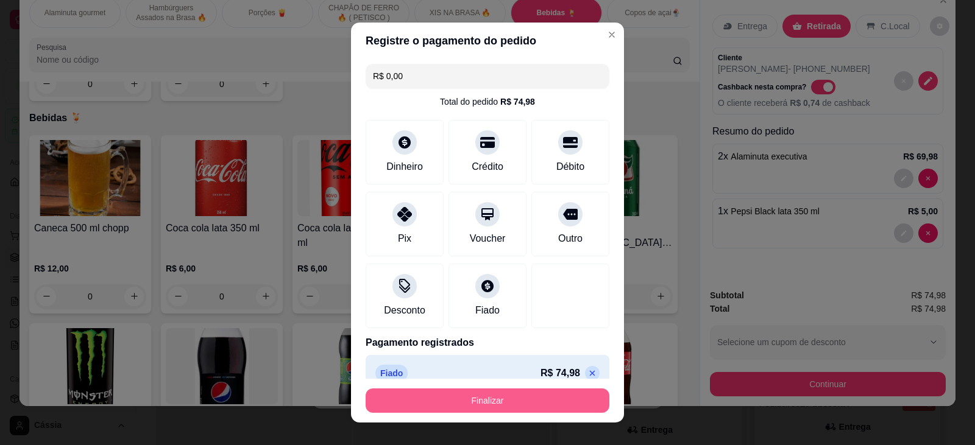
click at [472, 398] on button "Finalizar" at bounding box center [488, 401] width 244 height 24
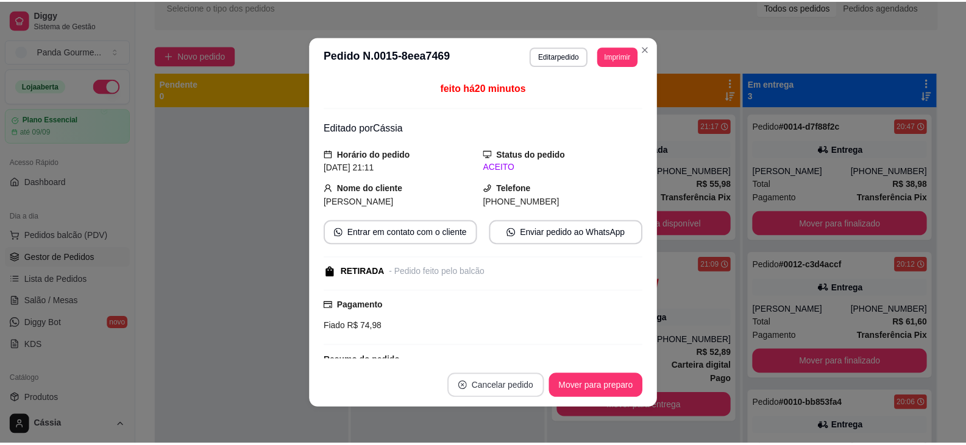
scroll to position [0, 0]
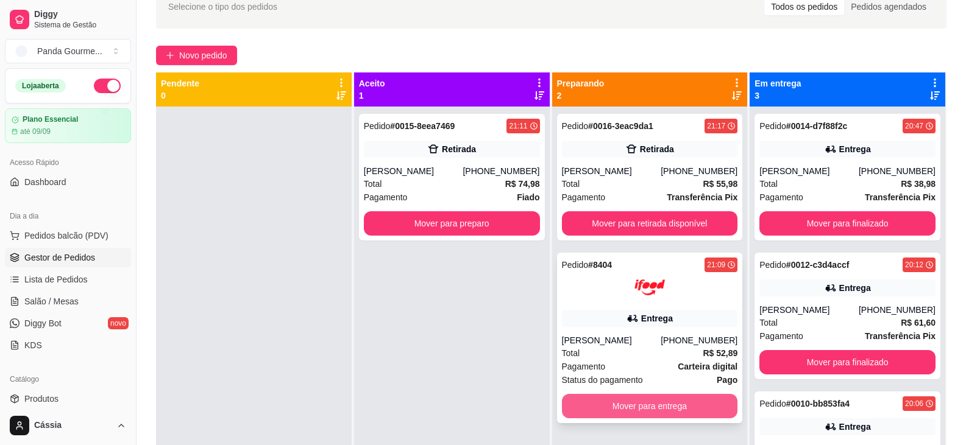
click at [624, 400] on button "Mover para entrega" at bounding box center [650, 406] width 176 height 24
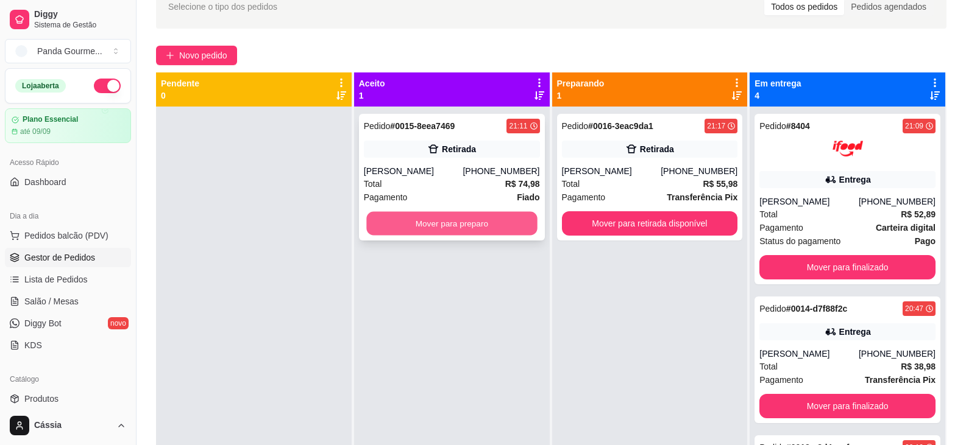
click at [476, 223] on button "Mover para preparo" at bounding box center [451, 224] width 171 height 24
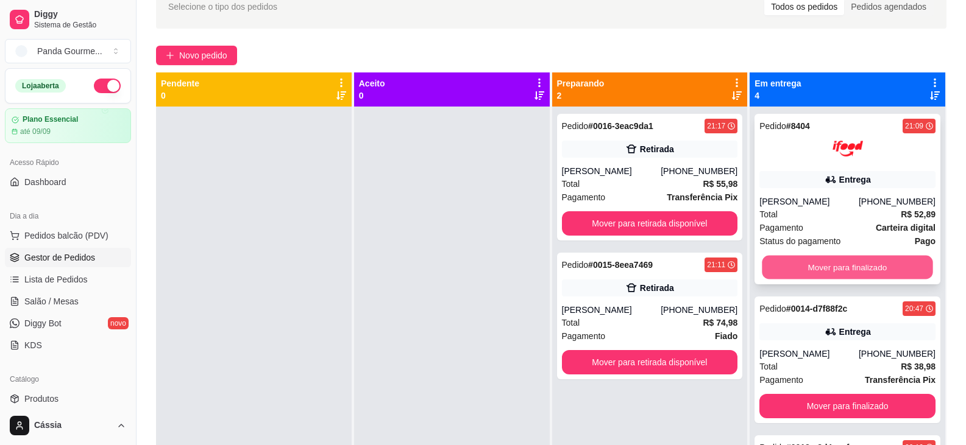
click at [838, 264] on button "Mover para finalizado" at bounding box center [847, 268] width 171 height 24
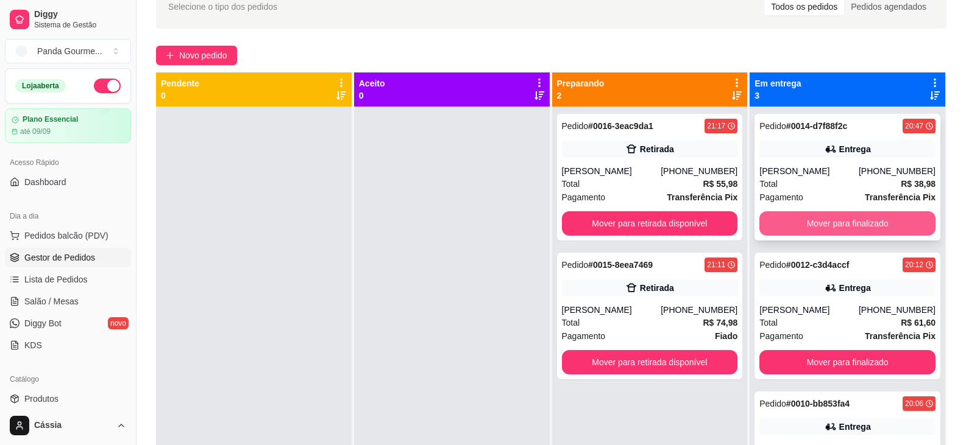
click at [835, 227] on button "Mover para finalizado" at bounding box center [847, 223] width 176 height 24
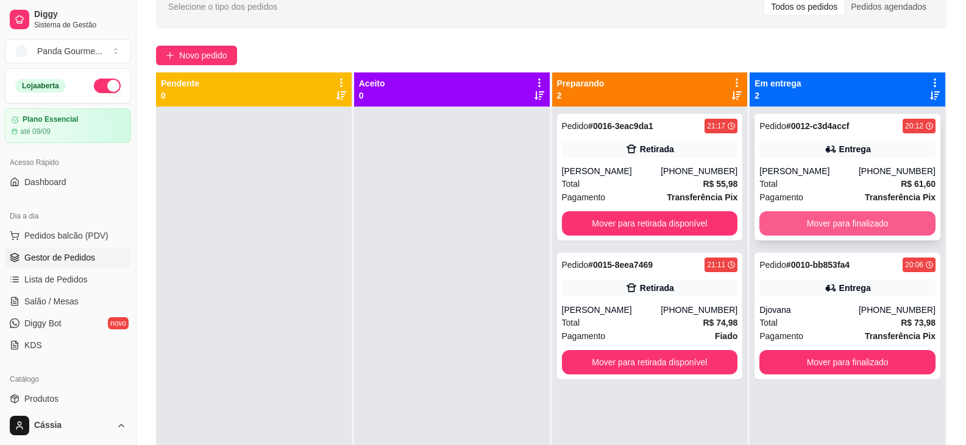
click at [835, 226] on button "Mover para finalizado" at bounding box center [847, 223] width 176 height 24
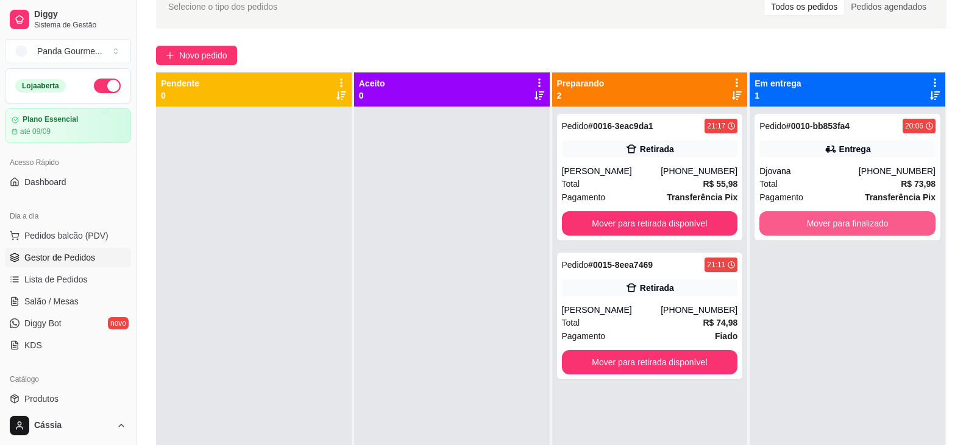
click at [835, 226] on button "Mover para finalizado" at bounding box center [847, 223] width 176 height 24
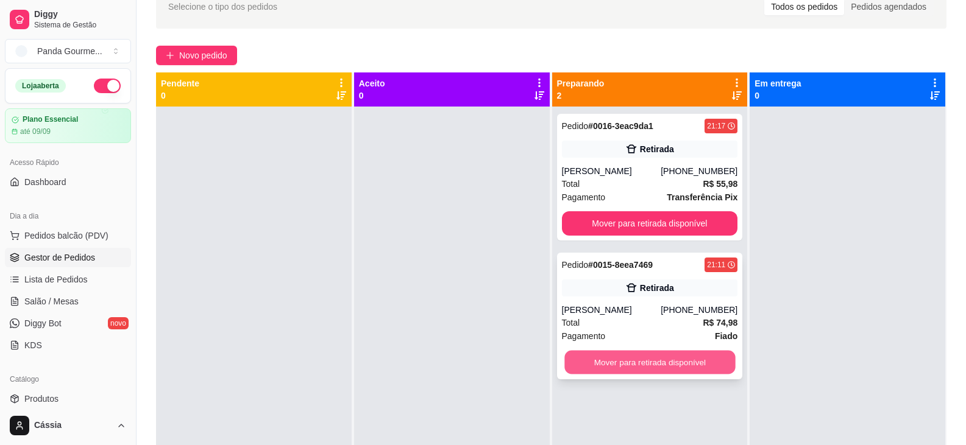
click at [659, 358] on button "Mover para retirada disponível" at bounding box center [649, 363] width 171 height 24
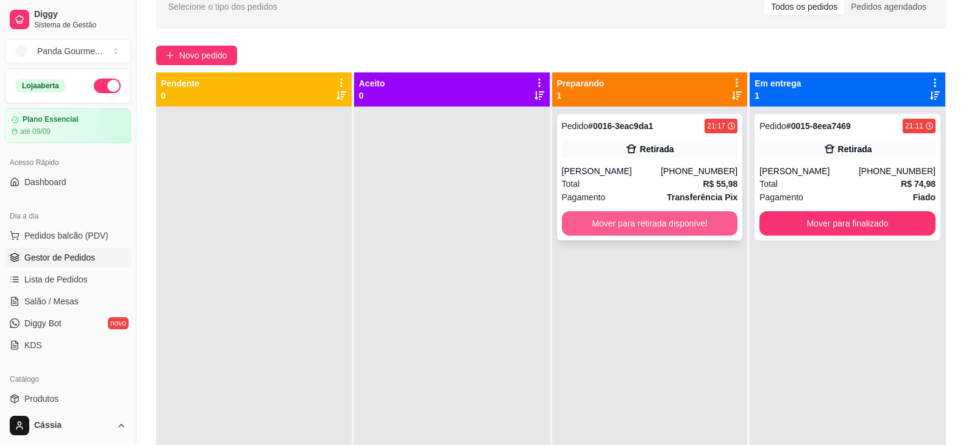
click at [663, 226] on button "Mover para retirada disponível" at bounding box center [650, 223] width 176 height 24
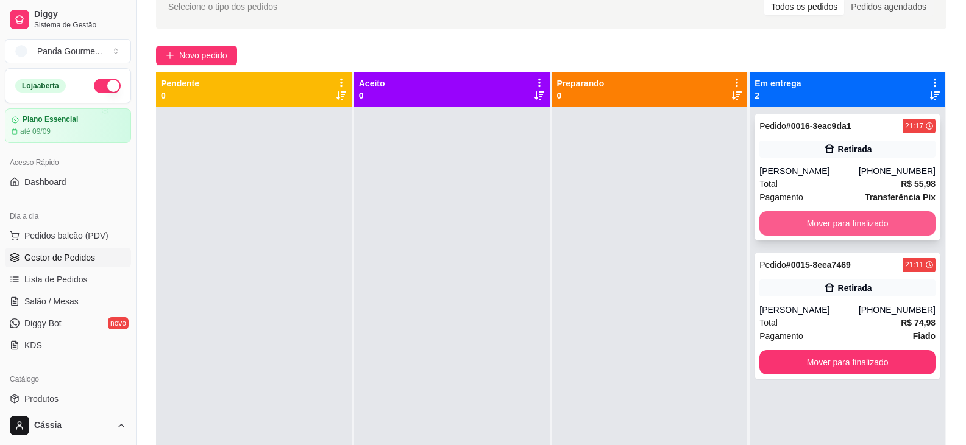
click at [849, 225] on button "Mover para finalizado" at bounding box center [847, 223] width 176 height 24
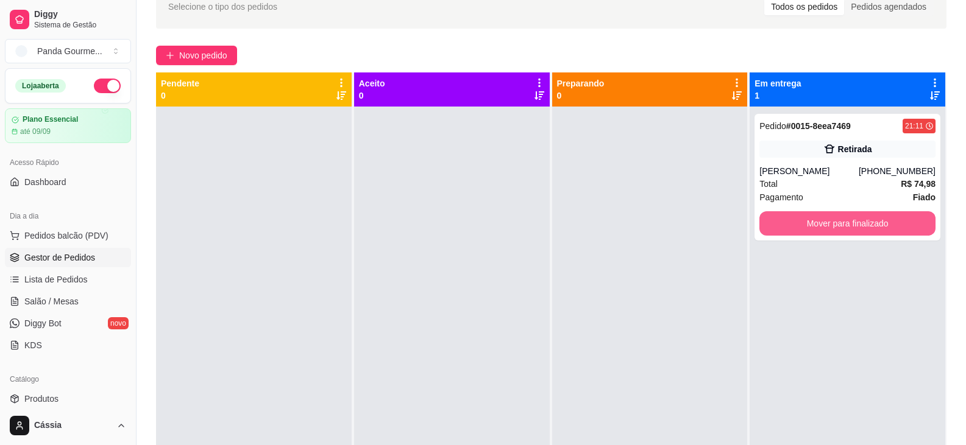
click at [849, 225] on button "Mover para finalizado" at bounding box center [847, 223] width 176 height 24
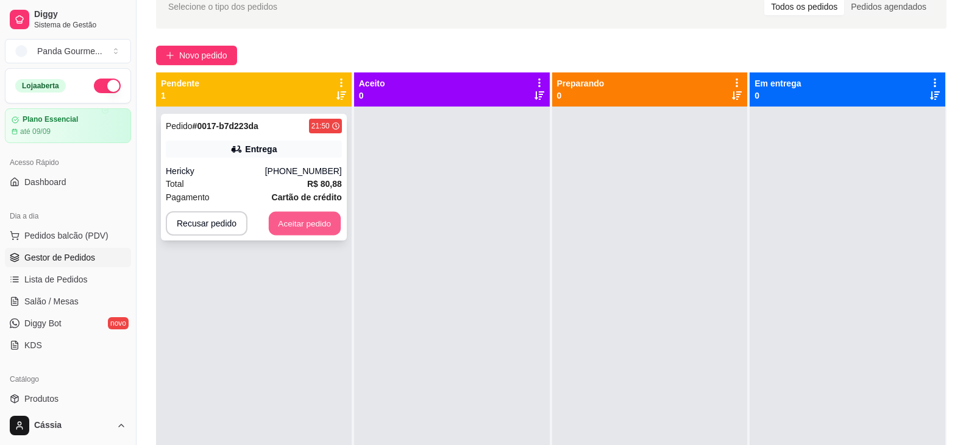
click at [307, 221] on button "Aceitar pedido" at bounding box center [305, 224] width 72 height 24
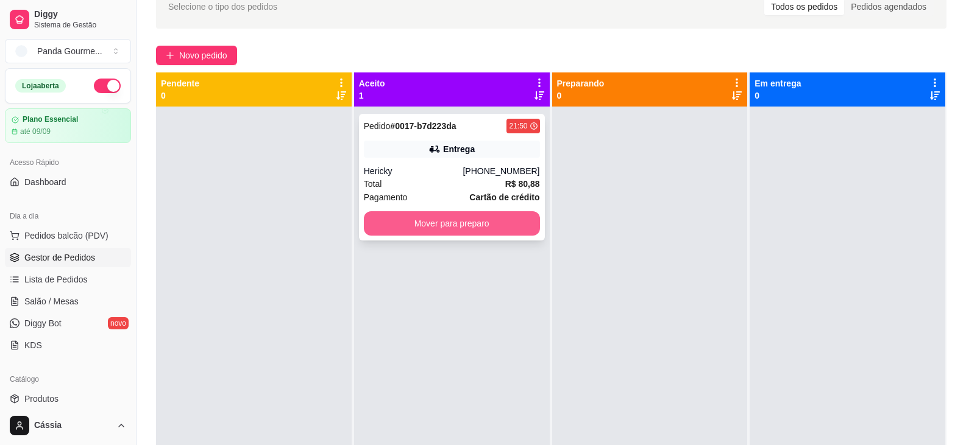
click at [440, 230] on button "Mover para preparo" at bounding box center [452, 223] width 176 height 24
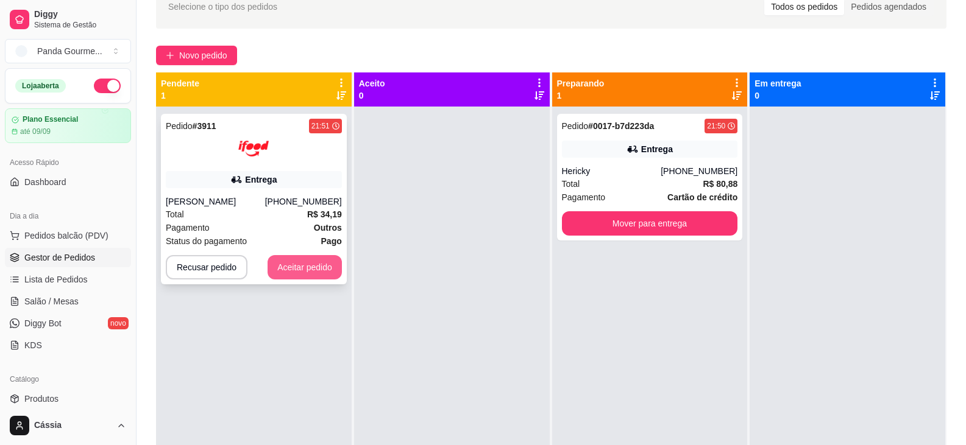
click at [294, 272] on button "Aceitar pedido" at bounding box center [304, 267] width 74 height 24
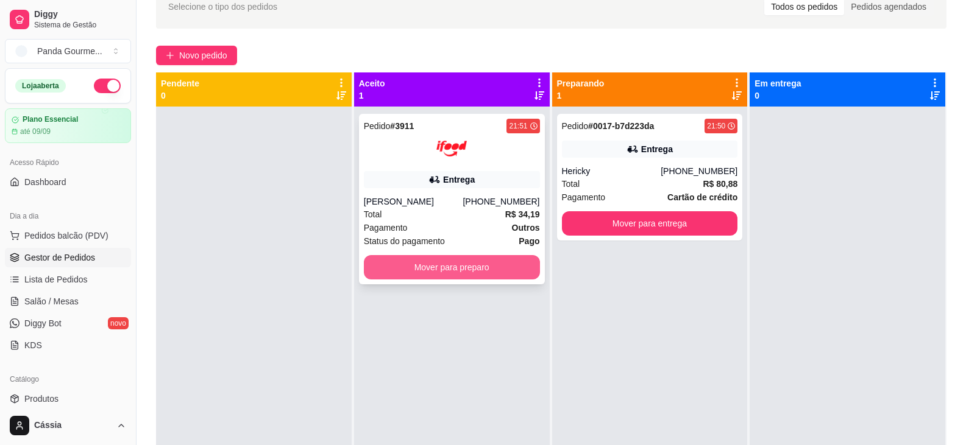
click at [417, 277] on button "Mover para preparo" at bounding box center [452, 267] width 176 height 24
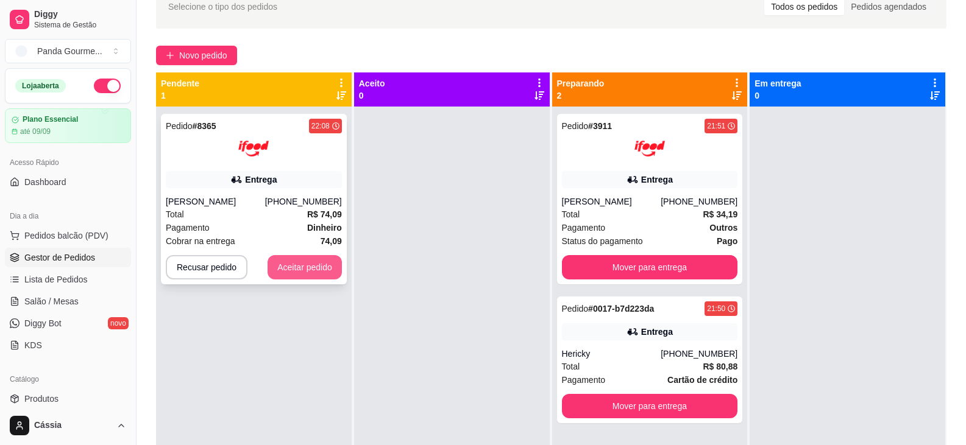
click at [319, 267] on button "Aceitar pedido" at bounding box center [304, 267] width 74 height 24
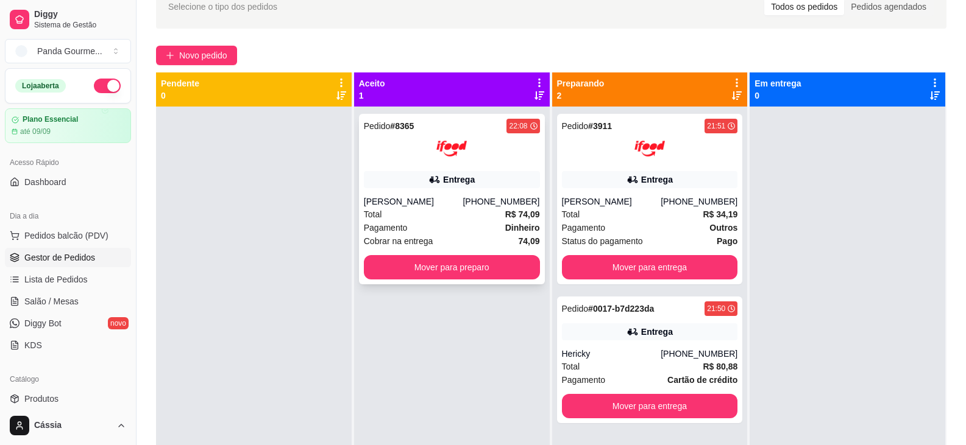
click at [461, 194] on div "Pedido # 8365 22:08 Entrega [PERSON_NAME] [PHONE_NUMBER] Total R$ 74,09 Pagamen…" at bounding box center [452, 199] width 186 height 171
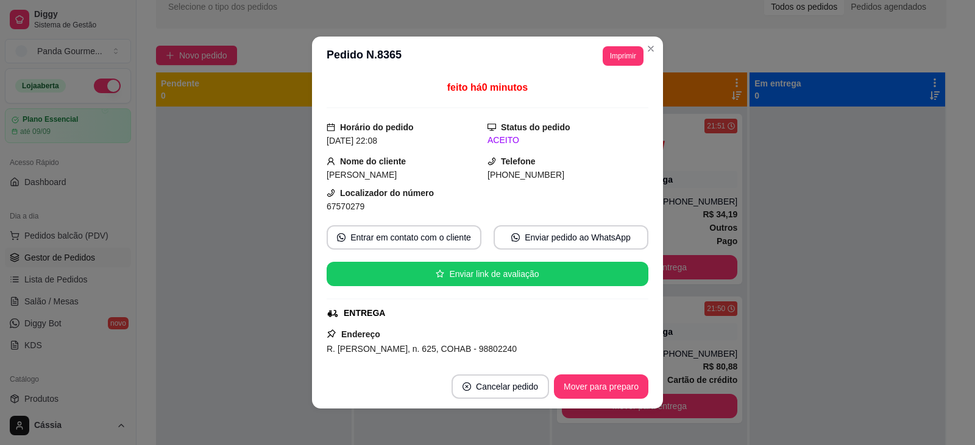
click at [624, 63] on button "Imprimir" at bounding box center [623, 55] width 41 height 19
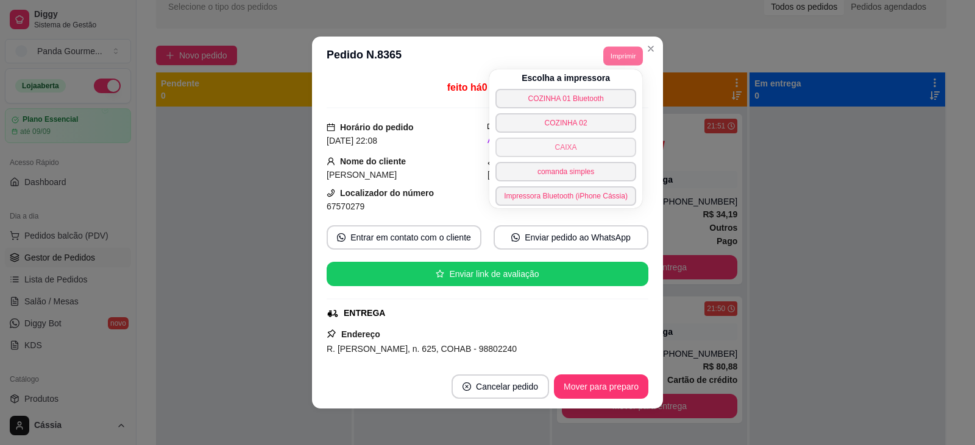
click at [585, 152] on button "CAIXA" at bounding box center [565, 147] width 141 height 19
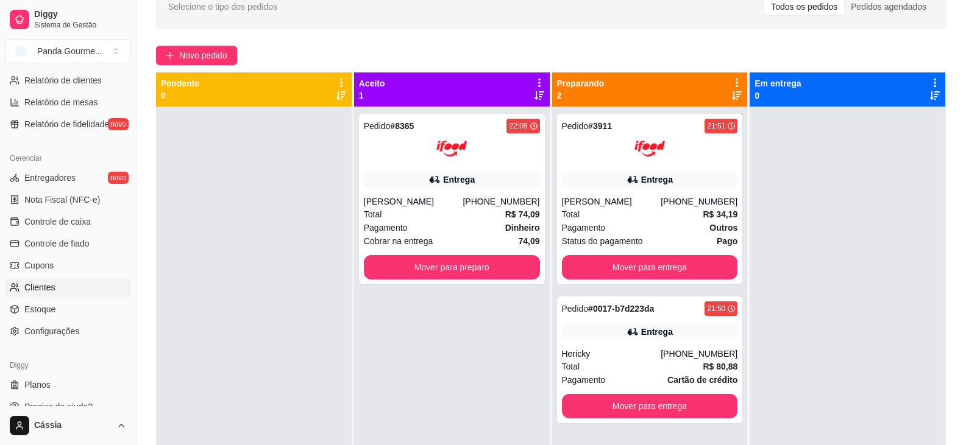
scroll to position [426, 0]
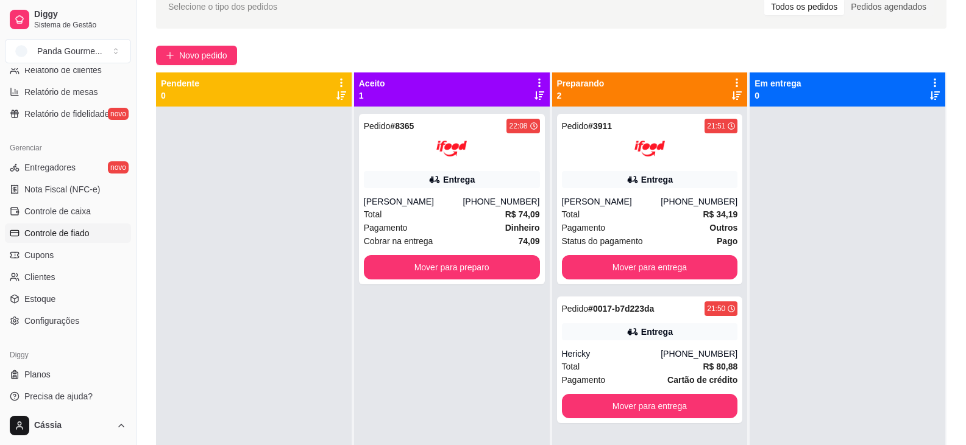
click at [52, 239] on span "Controle de fiado" at bounding box center [56, 233] width 65 height 12
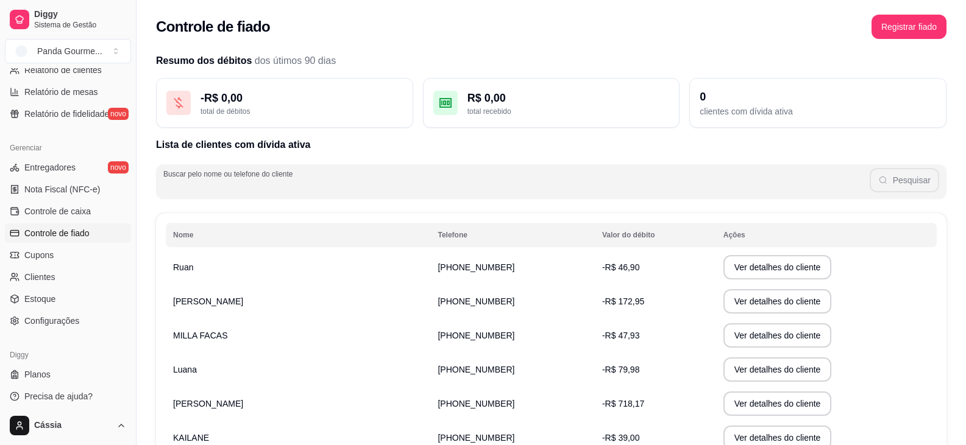
click at [267, 188] on input "Buscar pelo nome ou telefone do cliente" at bounding box center [516, 186] width 706 height 12
type input "daia"
click at [916, 185] on button "Pesquisar" at bounding box center [903, 180] width 69 height 24
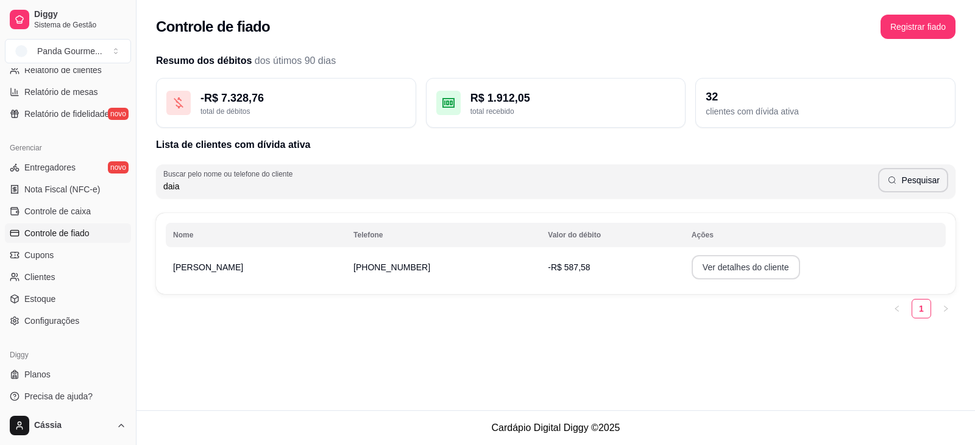
click at [705, 272] on button "Ver detalhes do cliente" at bounding box center [746, 267] width 108 height 24
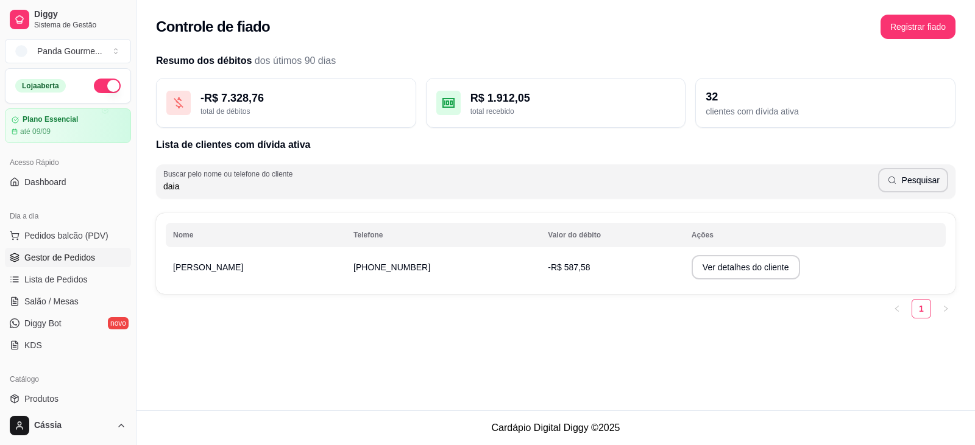
click at [69, 253] on span "Gestor de Pedidos" at bounding box center [59, 258] width 71 height 12
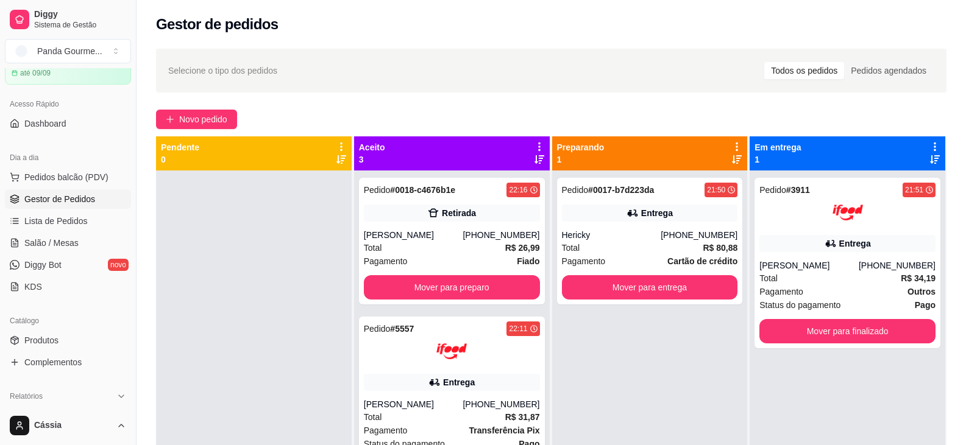
scroll to position [122, 0]
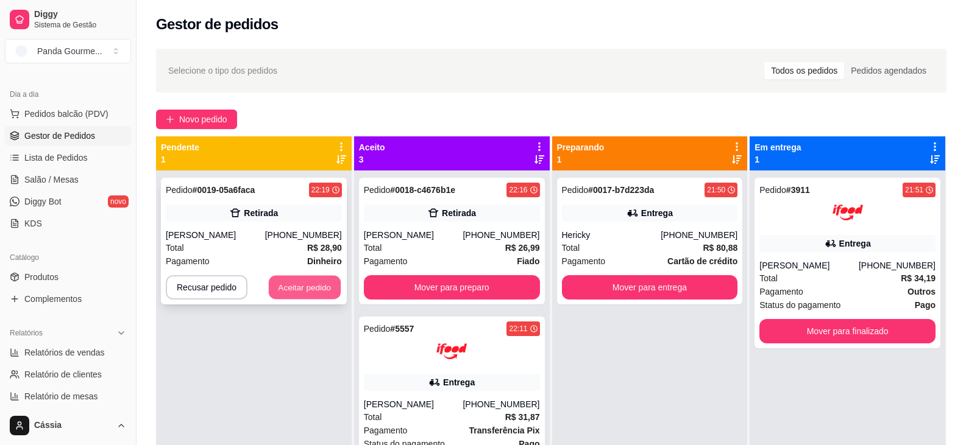
click at [320, 295] on button "Aceitar pedido" at bounding box center [305, 288] width 72 height 24
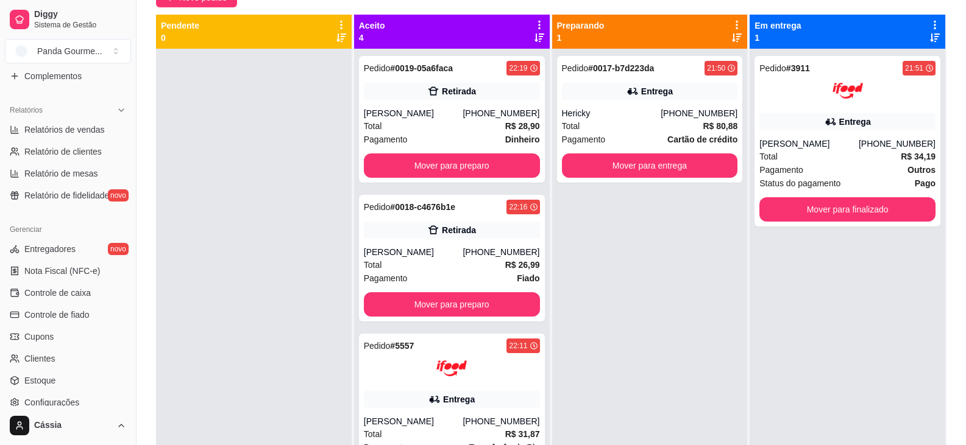
scroll to position [366, 0]
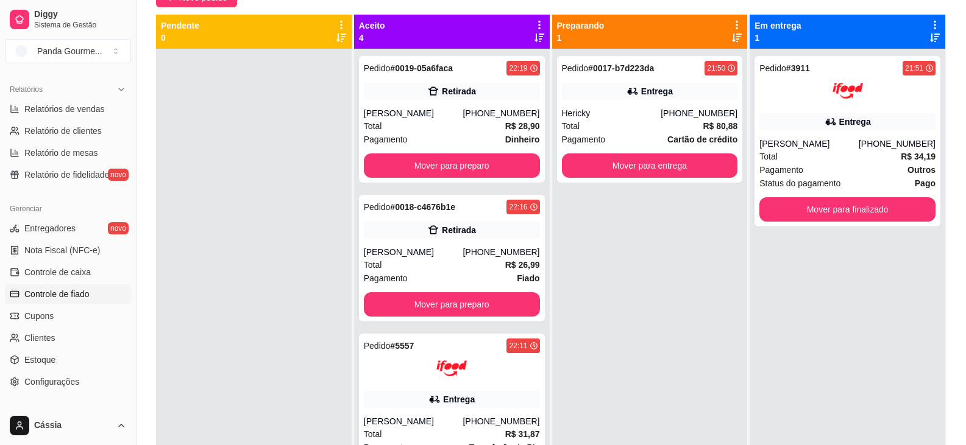
click at [79, 297] on span "Controle de fiado" at bounding box center [56, 294] width 65 height 12
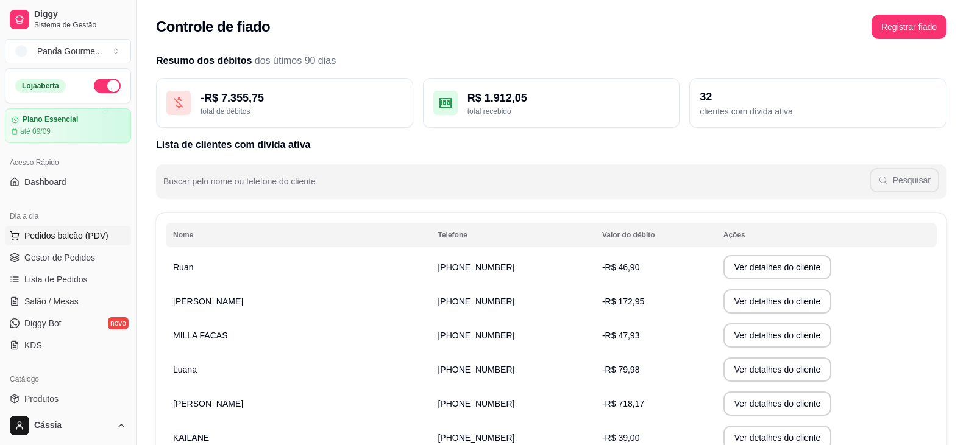
click at [57, 233] on span "Pedidos balcão (PDV)" at bounding box center [66, 236] width 84 height 12
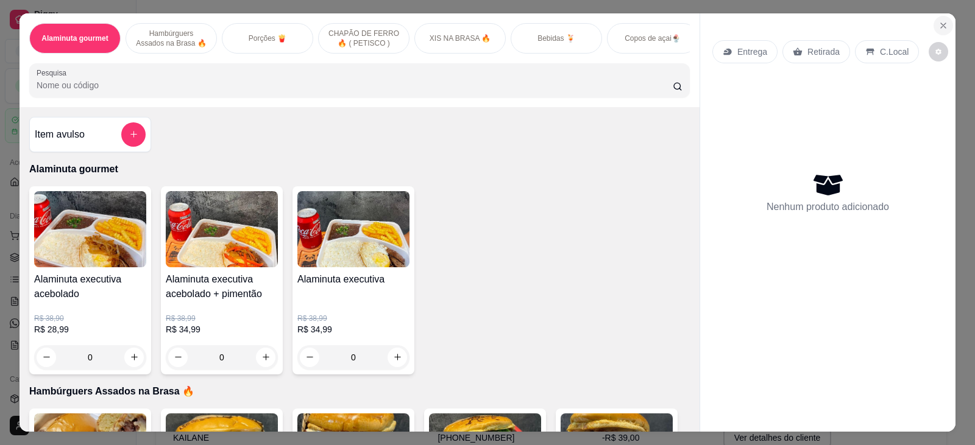
click at [939, 24] on icon "Close" at bounding box center [943, 26] width 10 height 10
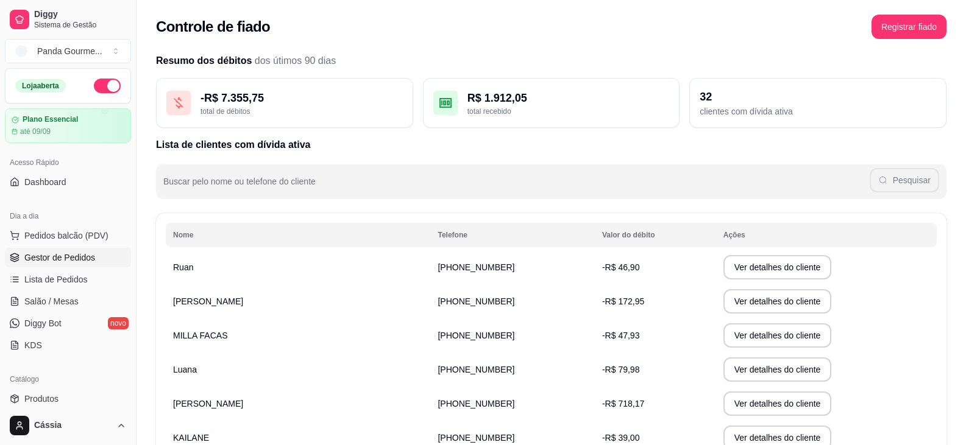
click at [44, 258] on span "Gestor de Pedidos" at bounding box center [59, 258] width 71 height 12
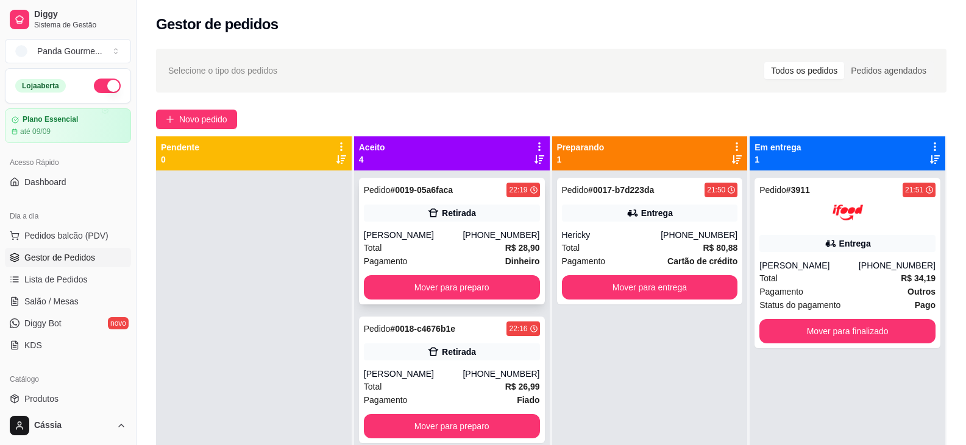
click at [442, 218] on div "Retirada" at bounding box center [459, 213] width 34 height 12
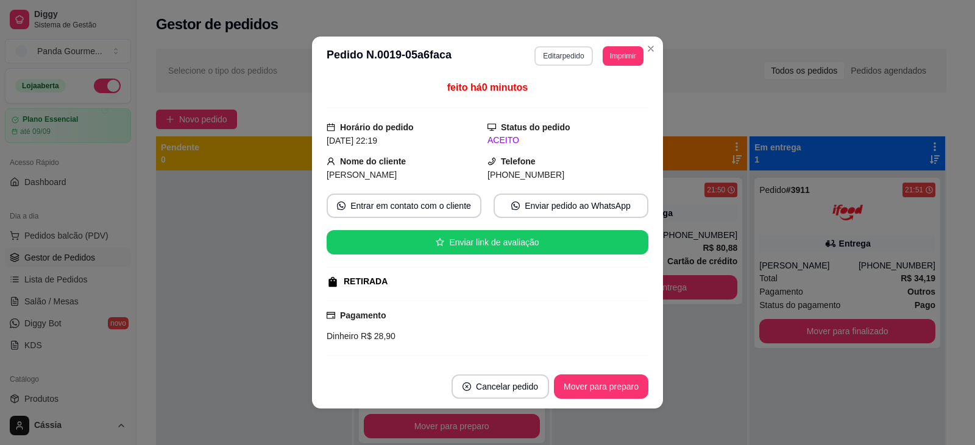
click at [550, 55] on button "Editar pedido" at bounding box center [563, 55] width 58 height 19
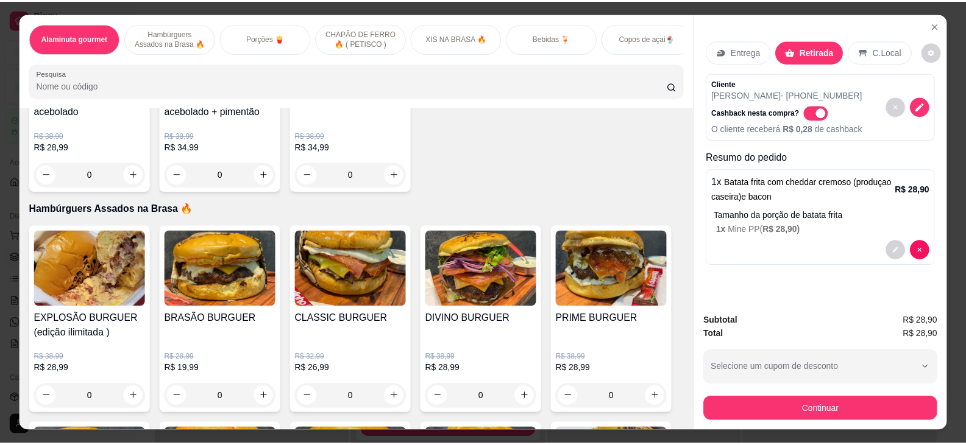
scroll to position [26, 0]
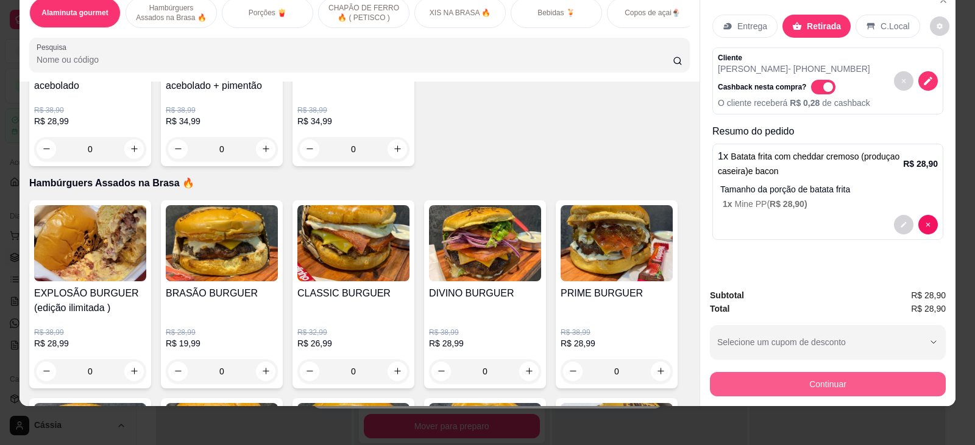
click at [793, 384] on button "Continuar" at bounding box center [828, 384] width 236 height 24
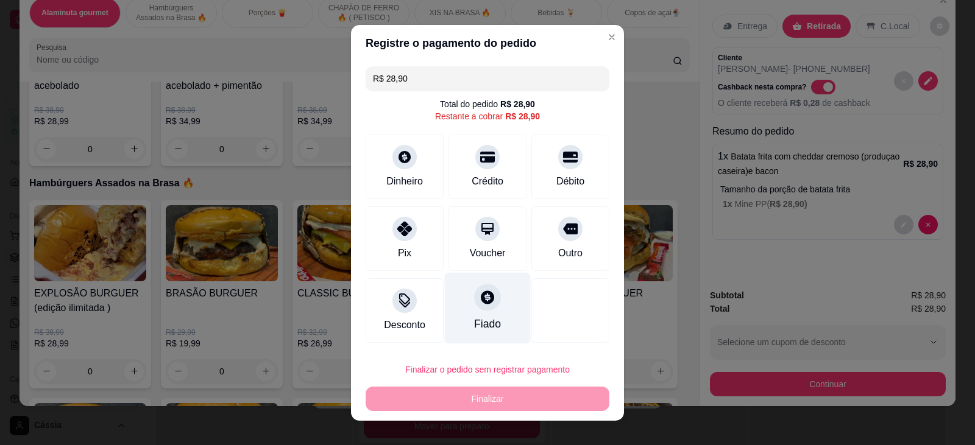
click at [481, 299] on icon at bounding box center [487, 297] width 13 height 13
type input "R$ 0,00"
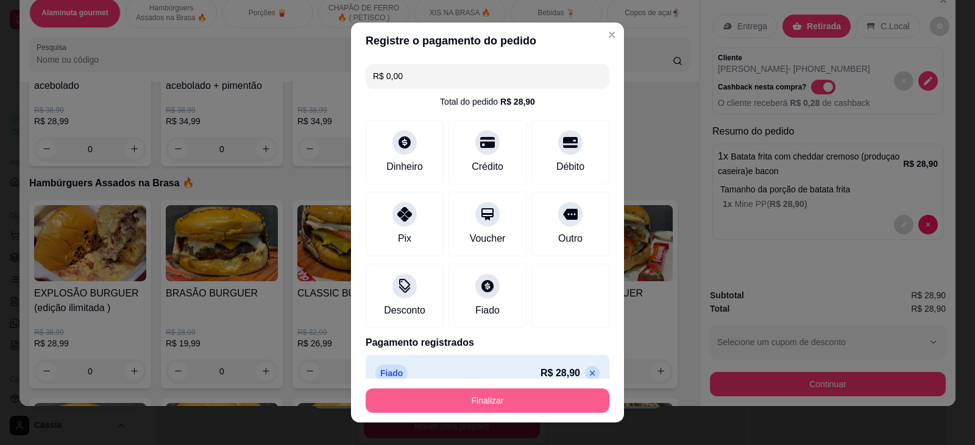
click at [480, 399] on button "Finalizar" at bounding box center [488, 401] width 244 height 24
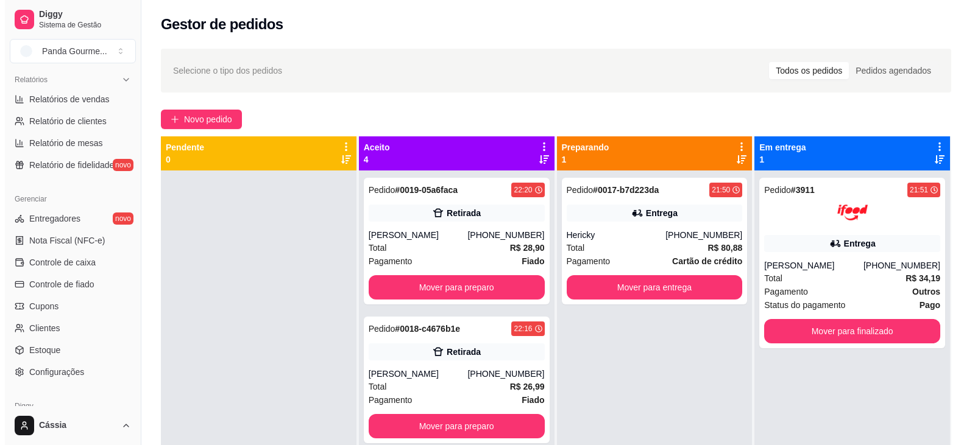
scroll to position [426, 0]
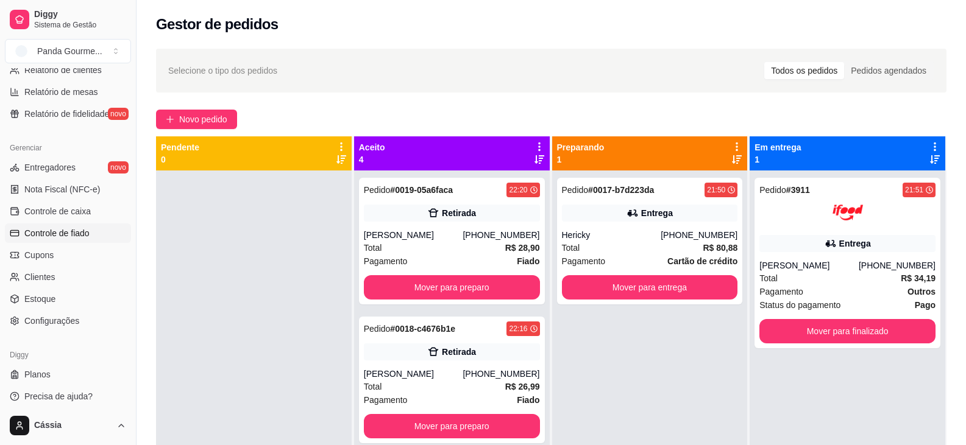
click at [50, 233] on span "Controle de fiado" at bounding box center [56, 233] width 65 height 12
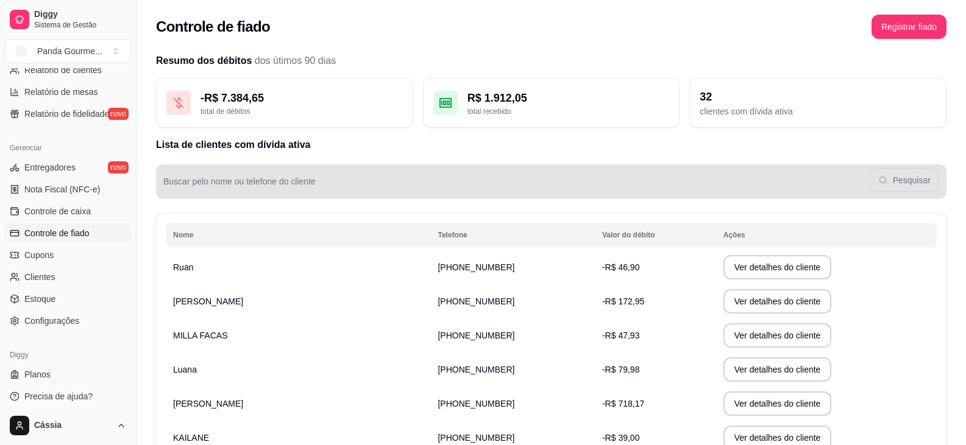
click at [393, 177] on div "Pesquisar" at bounding box center [551, 181] width 776 height 24
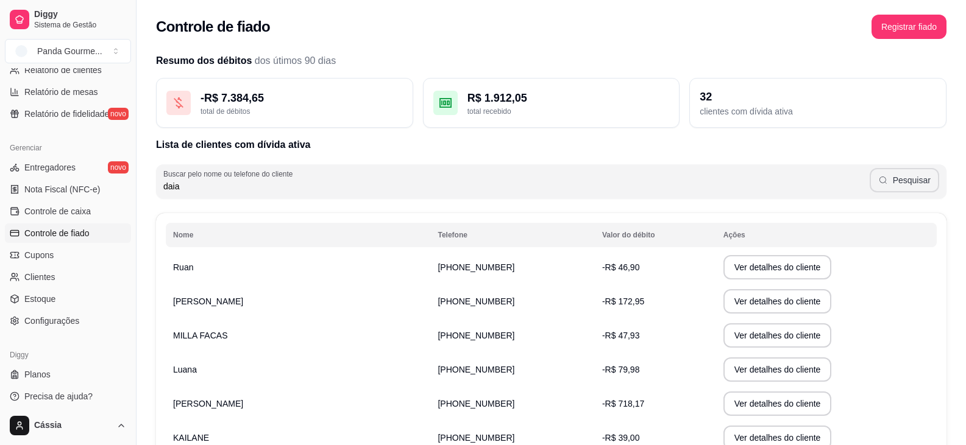
type input "daia"
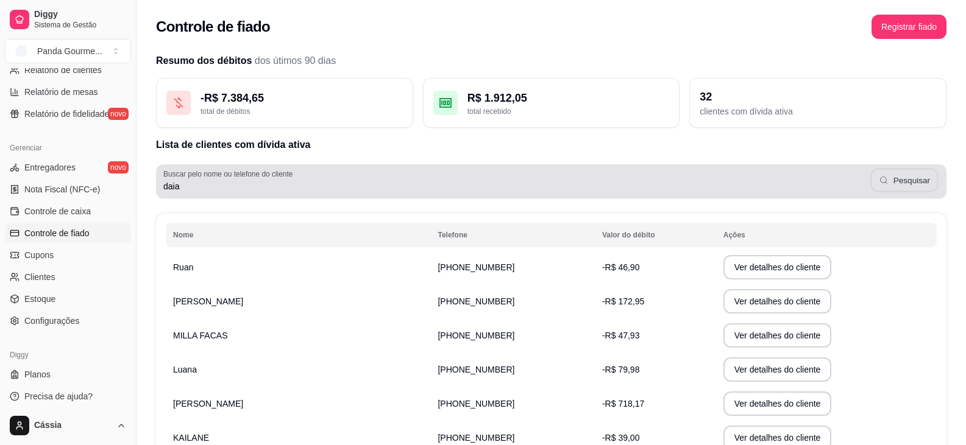
click at [904, 179] on button "Pesquisar" at bounding box center [904, 181] width 68 height 24
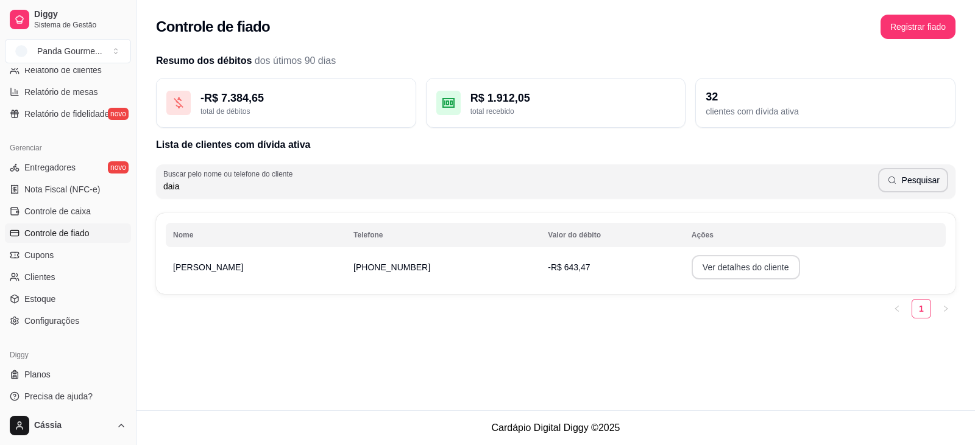
click at [712, 271] on button "Ver detalhes do cliente" at bounding box center [746, 267] width 108 height 24
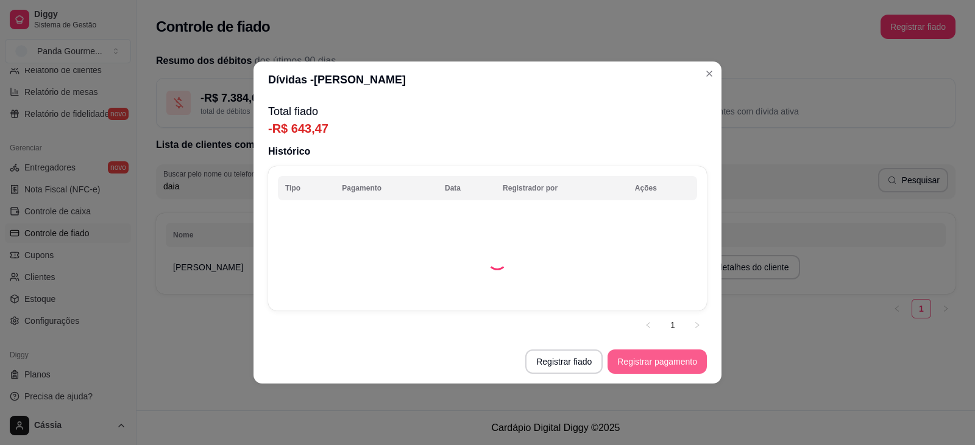
click at [654, 366] on button "Registrar pagamento" at bounding box center [656, 362] width 99 height 24
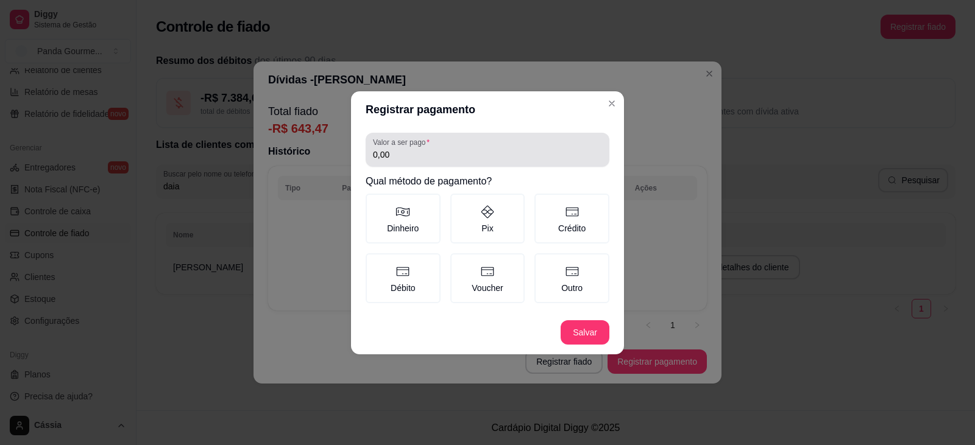
click at [422, 150] on div "0,00" at bounding box center [487, 150] width 229 height 24
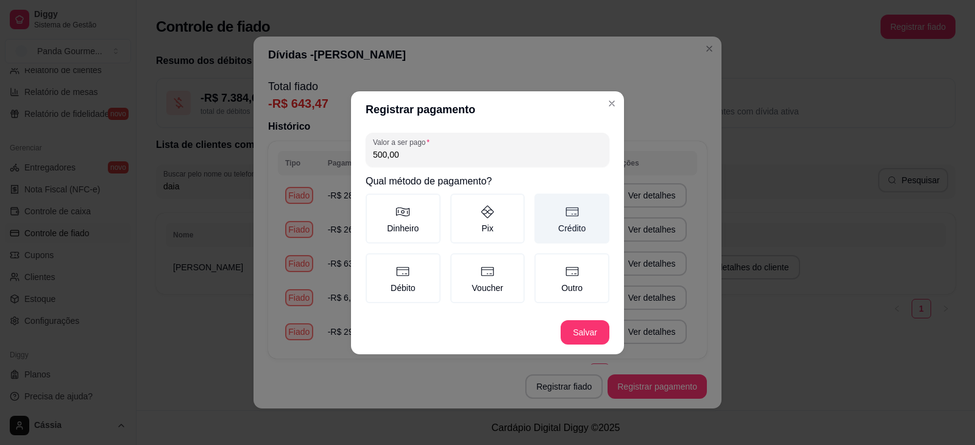
type input "500,00"
click at [571, 214] on icon at bounding box center [572, 212] width 15 height 15
click at [543, 203] on button "Crédito" at bounding box center [539, 198] width 10 height 10
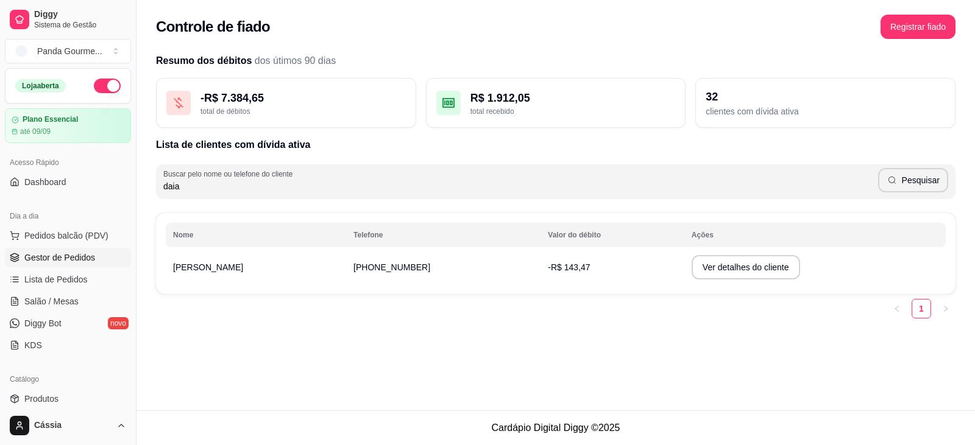
click at [71, 258] on span "Gestor de Pedidos" at bounding box center [59, 258] width 71 height 12
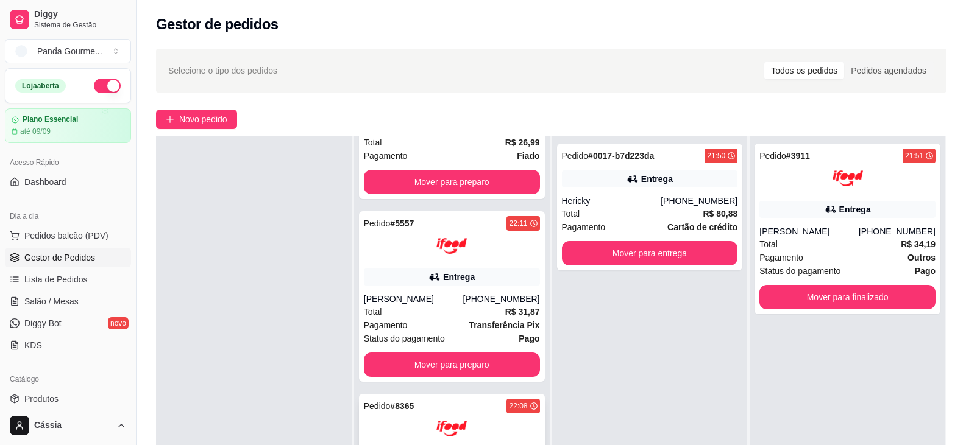
scroll to position [183, 0]
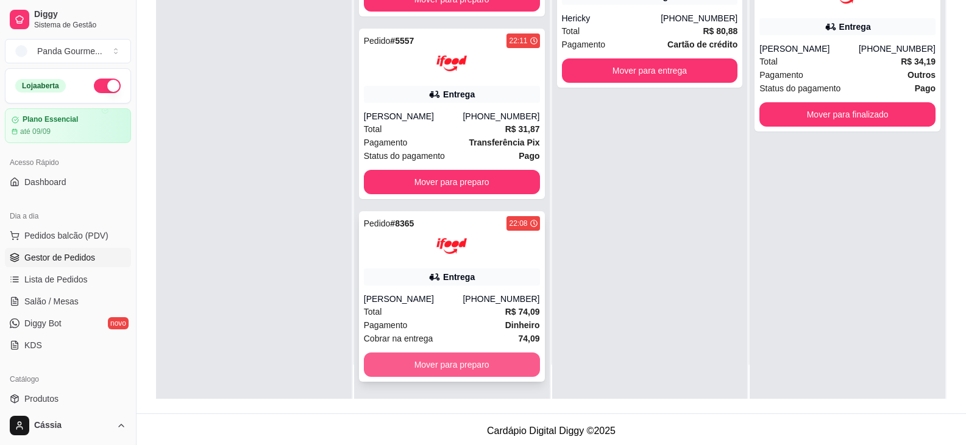
click at [425, 362] on button "Mover para preparo" at bounding box center [452, 365] width 176 height 24
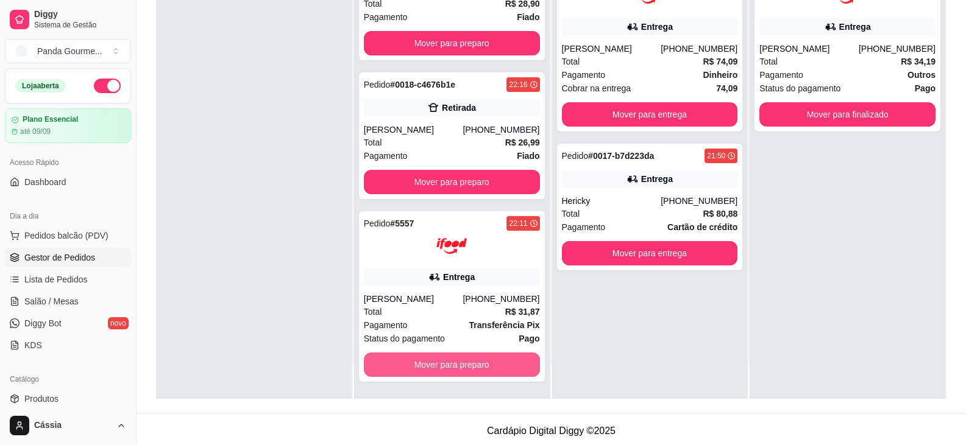
scroll to position [27, 0]
click at [406, 364] on button "Mover para preparo" at bounding box center [452, 365] width 176 height 24
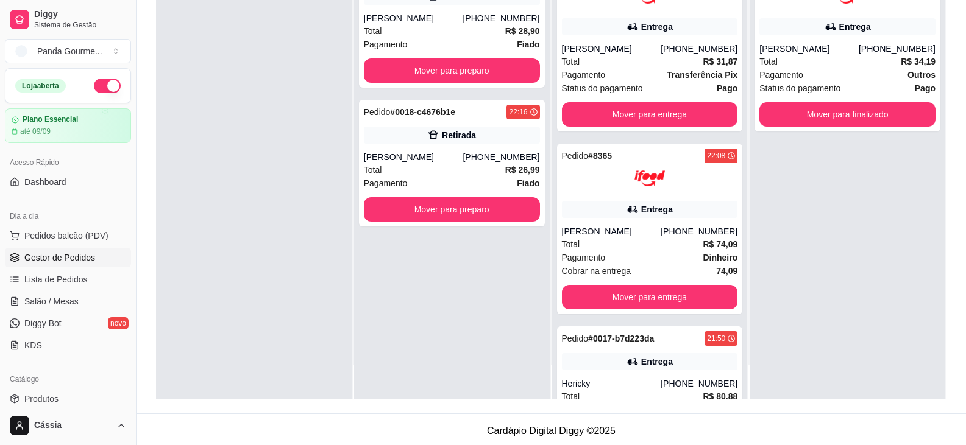
scroll to position [0, 0]
click at [417, 203] on button "Mover para preparo" at bounding box center [452, 209] width 176 height 24
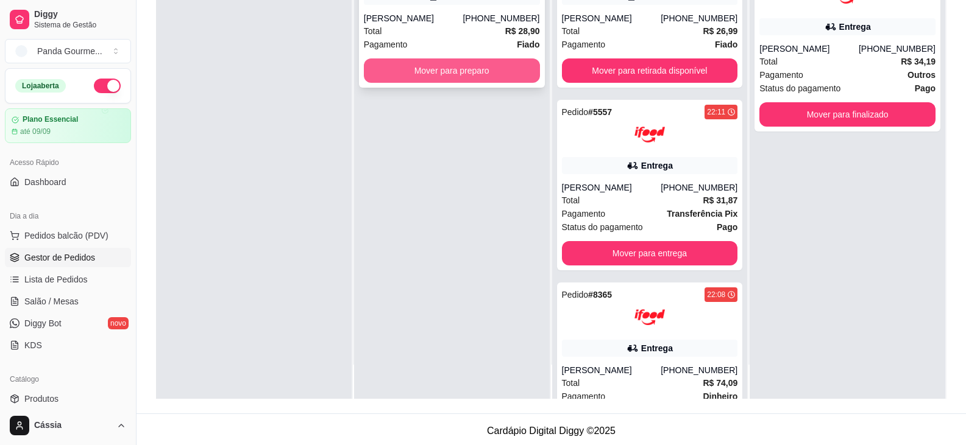
click at [433, 68] on button "Mover para preparo" at bounding box center [452, 70] width 176 height 24
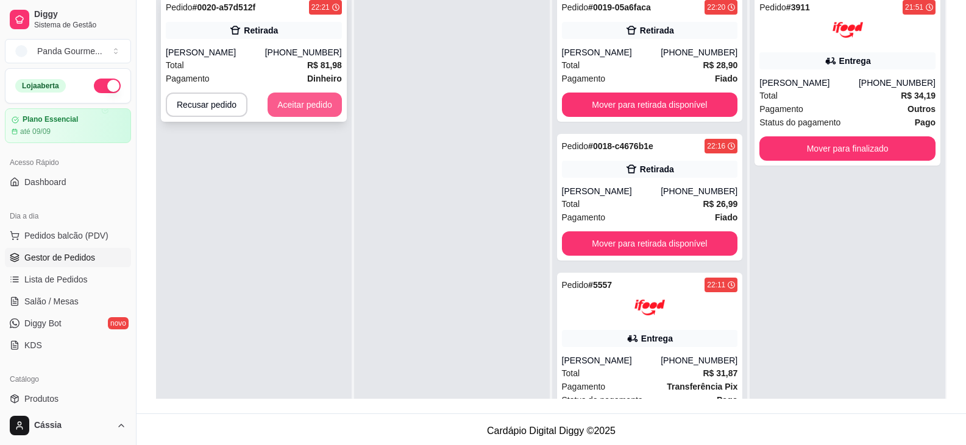
click at [292, 110] on button "Aceitar pedido" at bounding box center [304, 105] width 74 height 24
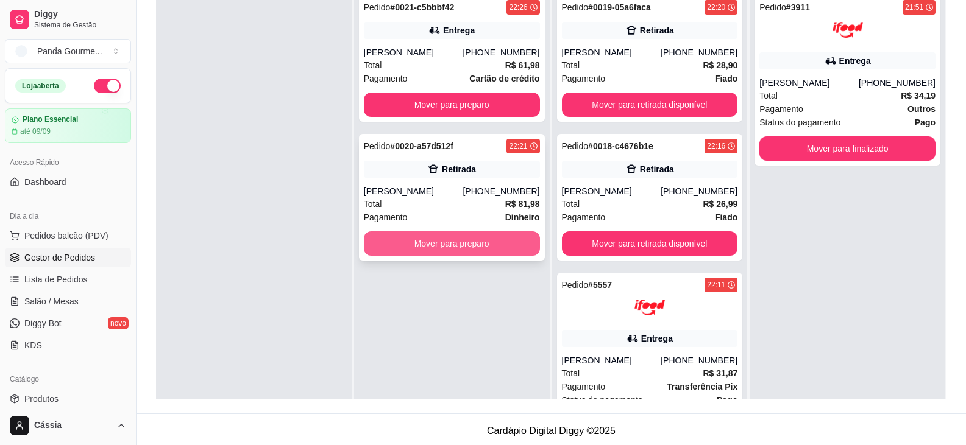
click at [464, 248] on button "Mover para preparo" at bounding box center [452, 244] width 176 height 24
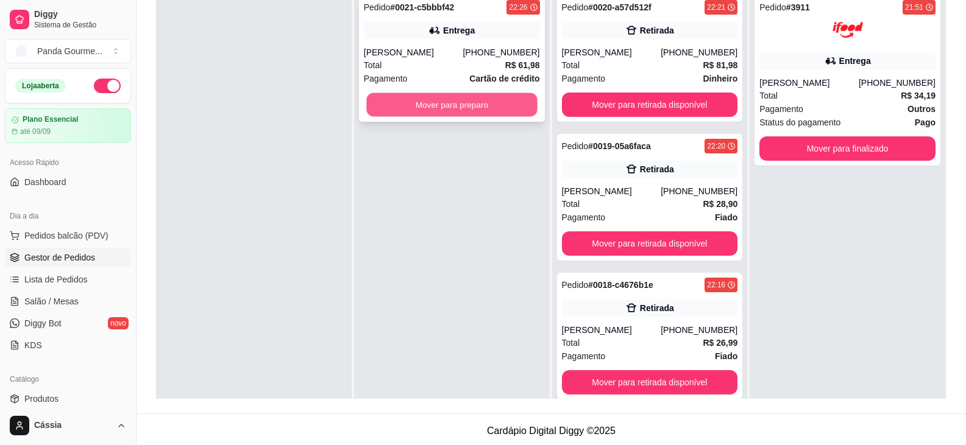
click at [464, 104] on button "Mover para preparo" at bounding box center [451, 105] width 171 height 24
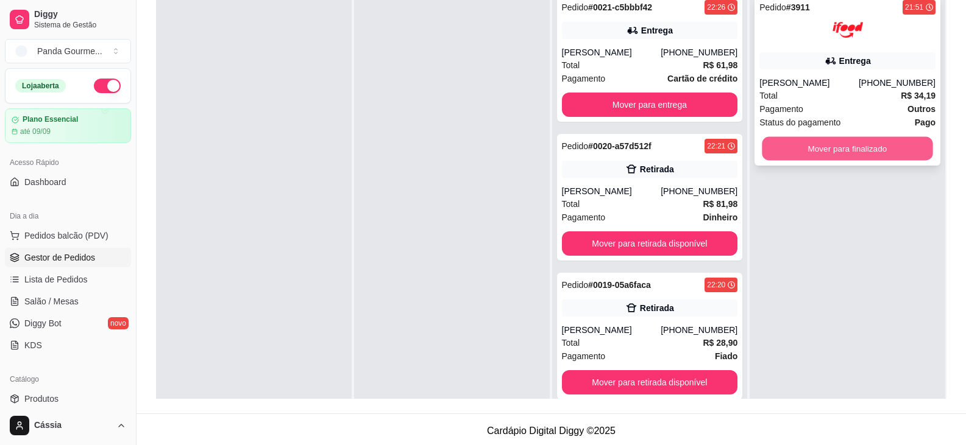
click at [859, 147] on button "Mover para finalizado" at bounding box center [847, 149] width 171 height 24
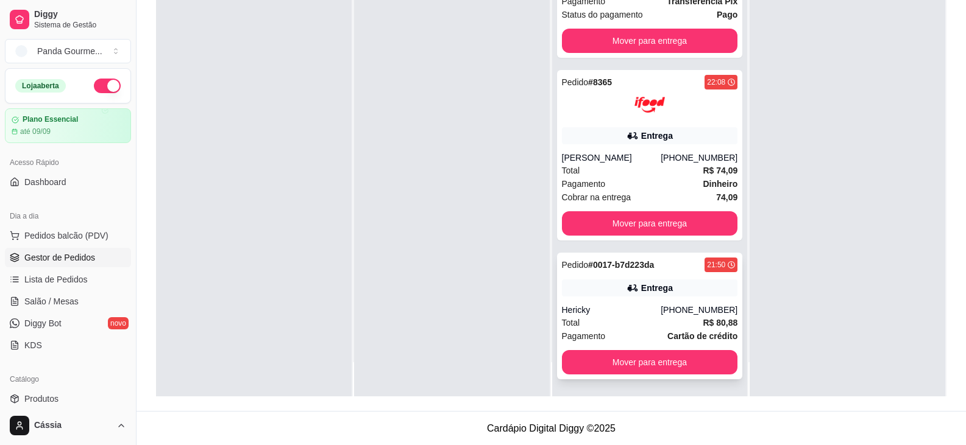
scroll to position [186, 0]
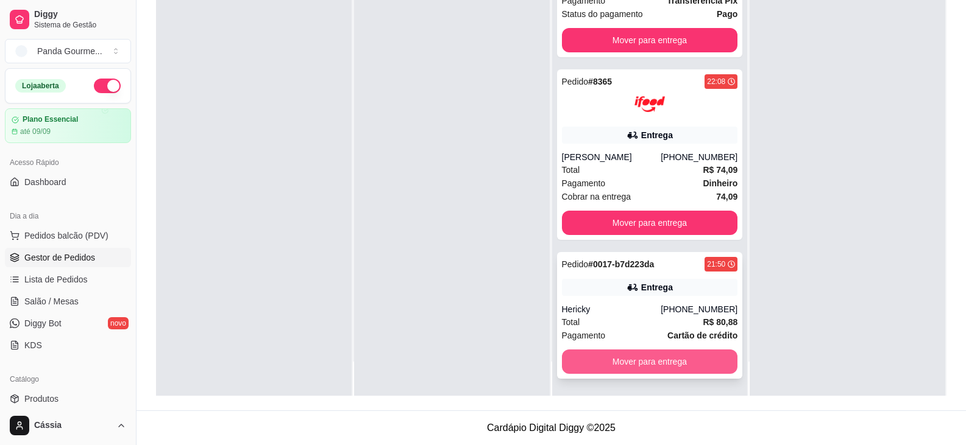
click at [651, 359] on button "Mover para entrega" at bounding box center [650, 362] width 176 height 24
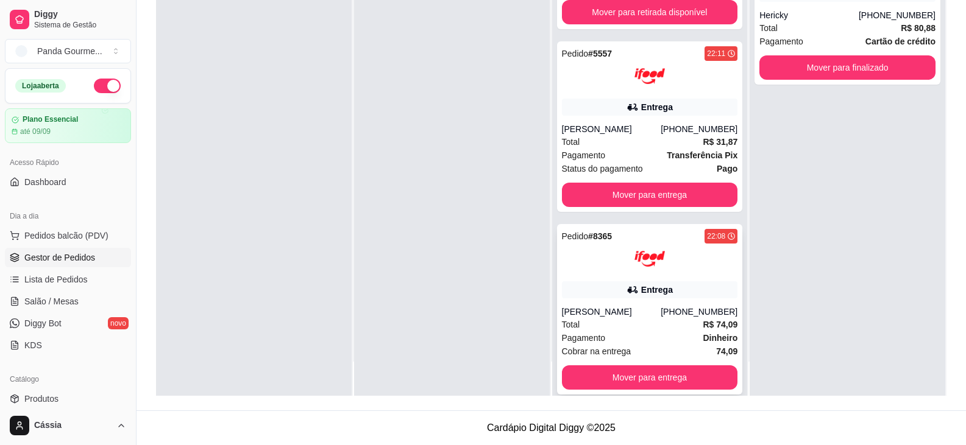
scroll to position [488, 0]
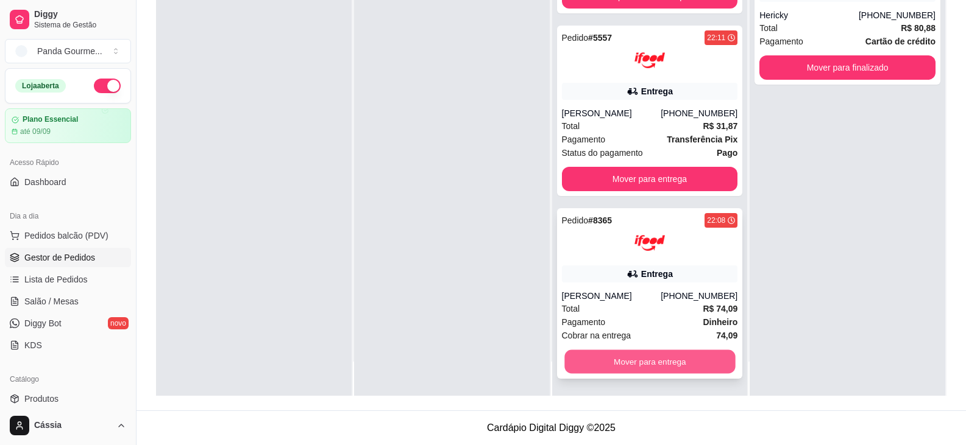
click at [635, 358] on button "Mover para entrega" at bounding box center [649, 362] width 171 height 24
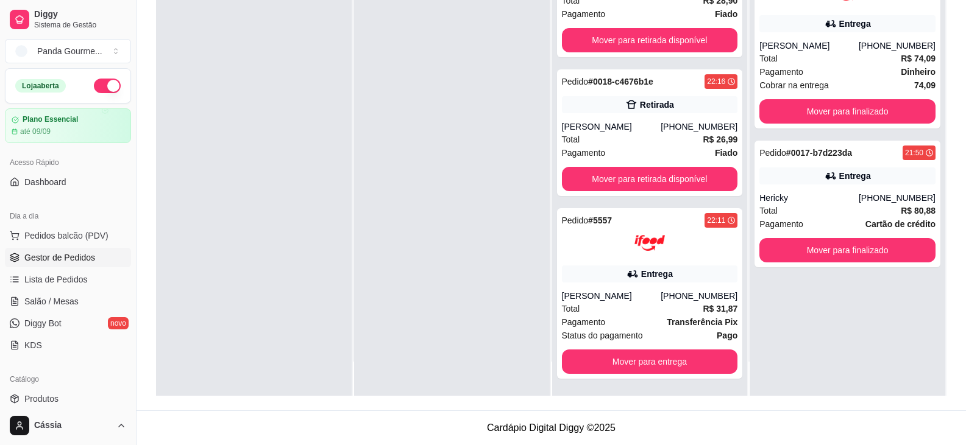
scroll to position [305, 0]
click at [625, 367] on button "Mover para entrega" at bounding box center [650, 362] width 176 height 24
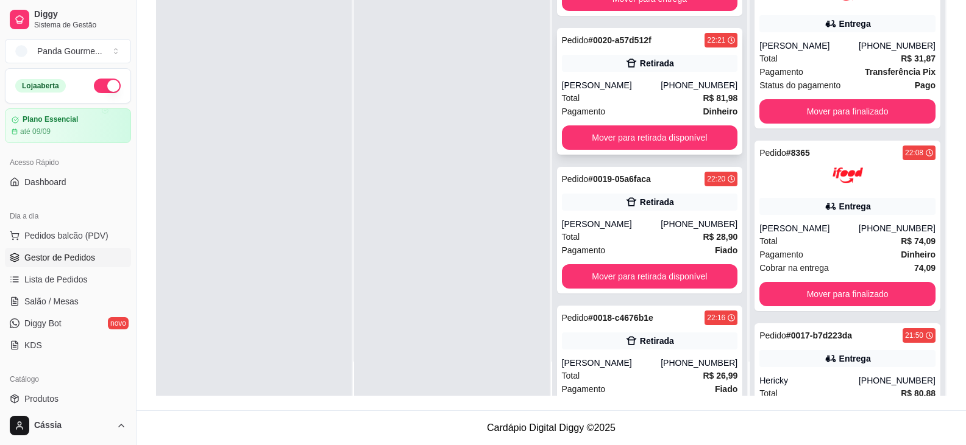
scroll to position [1, 0]
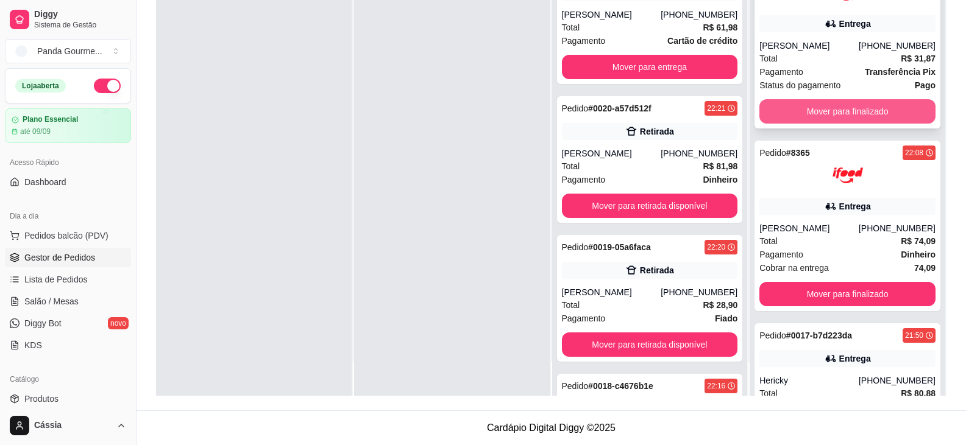
click at [799, 110] on button "Mover para finalizado" at bounding box center [847, 111] width 176 height 24
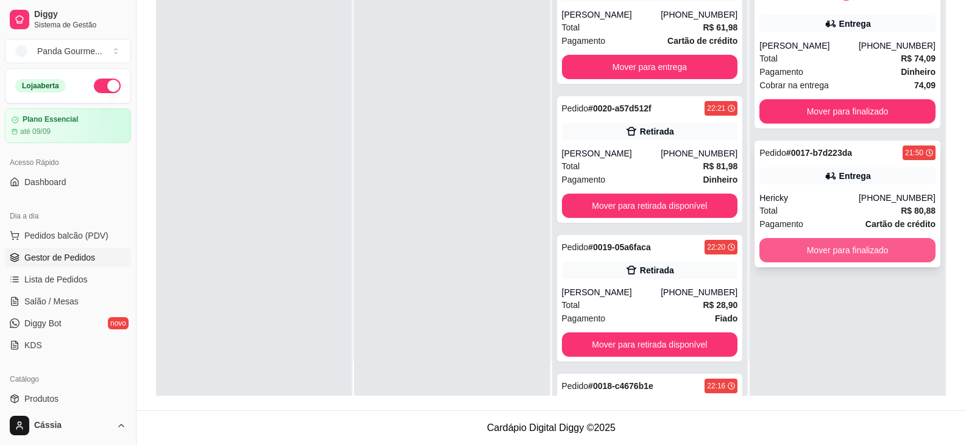
click at [813, 253] on button "Mover para finalizado" at bounding box center [847, 250] width 176 height 24
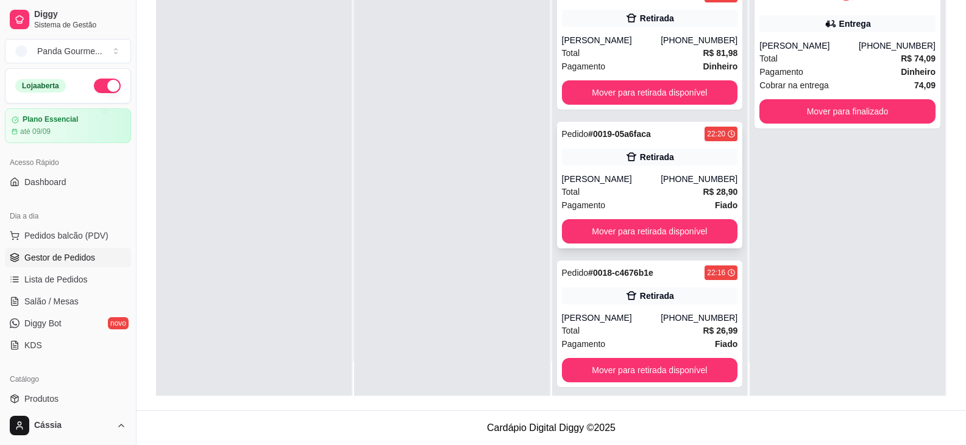
scroll to position [122, 0]
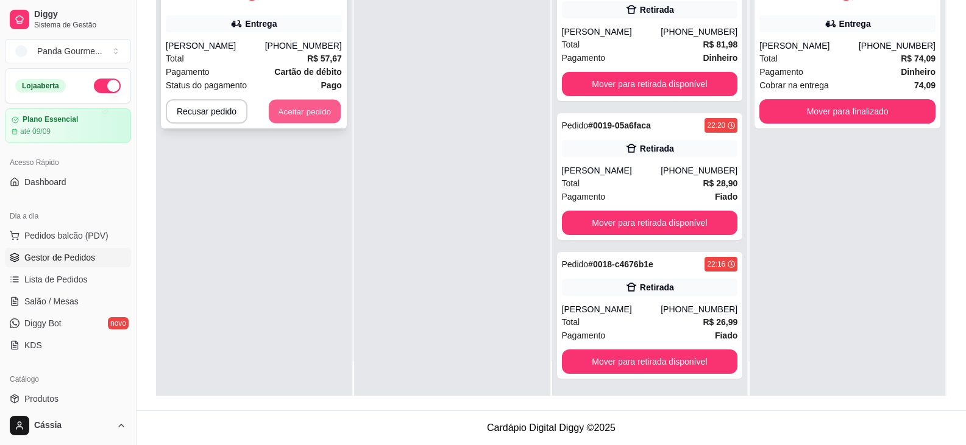
click at [289, 109] on button "Aceitar pedido" at bounding box center [305, 112] width 72 height 24
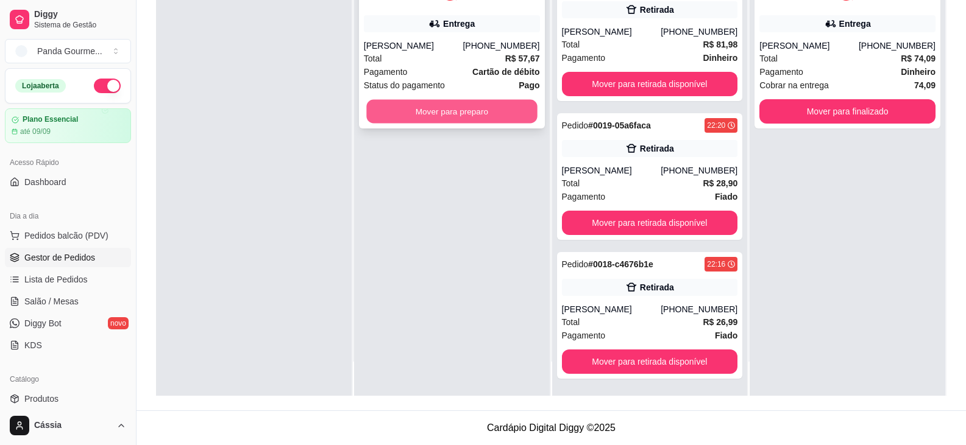
click at [401, 112] on button "Mover para preparo" at bounding box center [451, 112] width 171 height 24
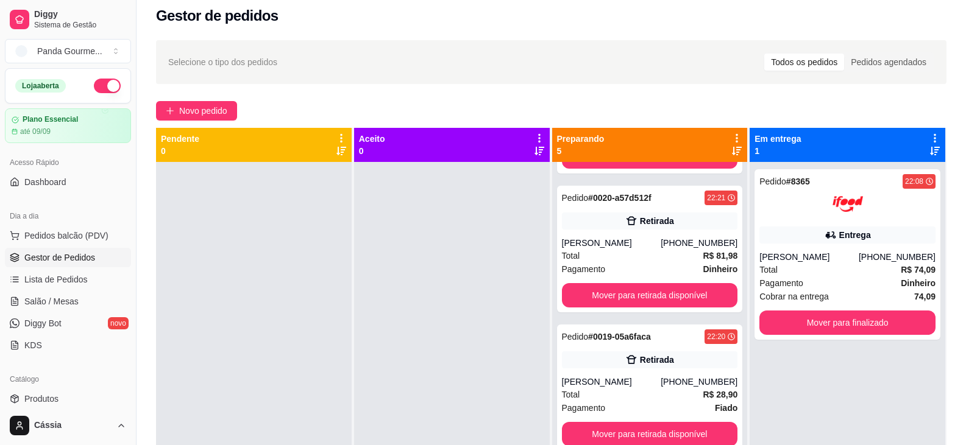
scroll to position [3, 0]
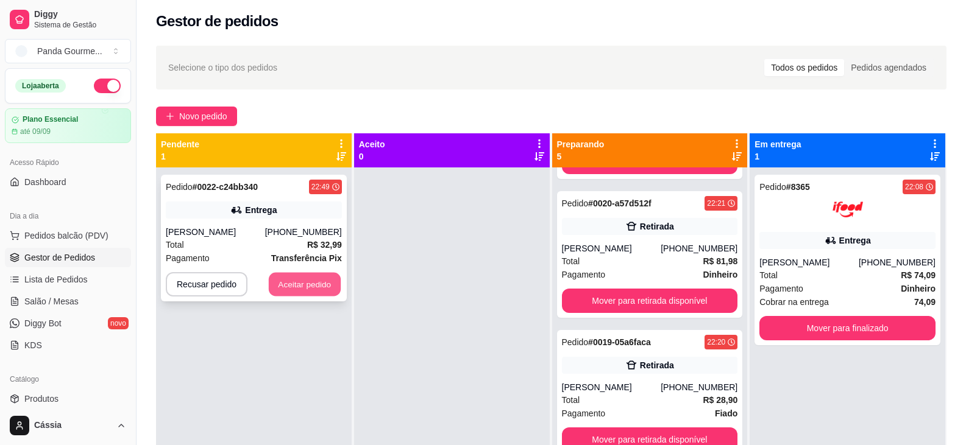
click at [317, 282] on button "Aceitar pedido" at bounding box center [305, 285] width 72 height 24
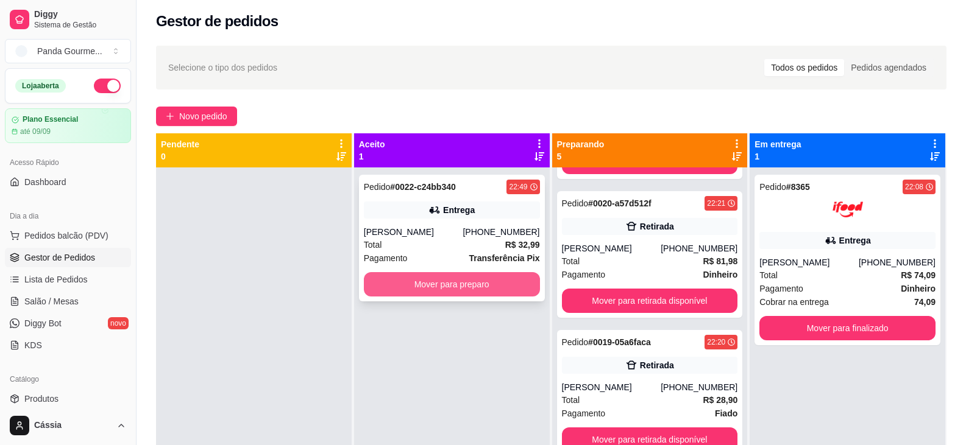
click at [448, 280] on button "Mover para preparo" at bounding box center [452, 284] width 176 height 24
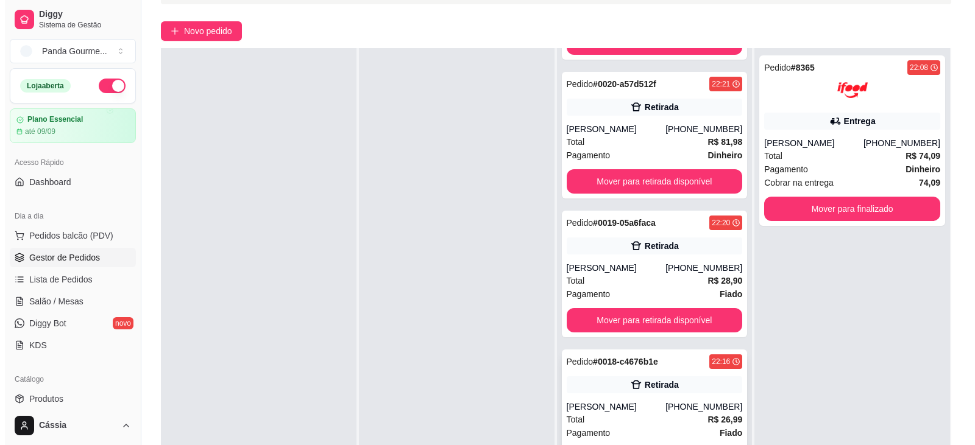
scroll to position [186, 0]
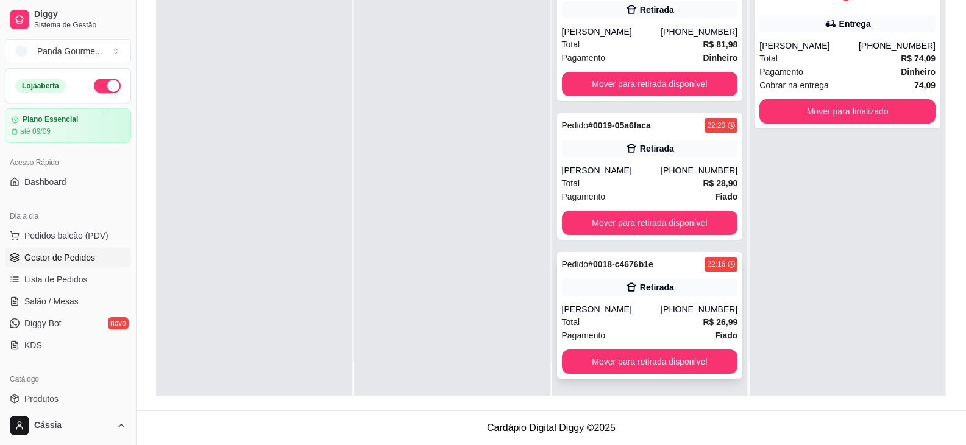
click at [620, 280] on div "Retirada" at bounding box center [650, 287] width 176 height 17
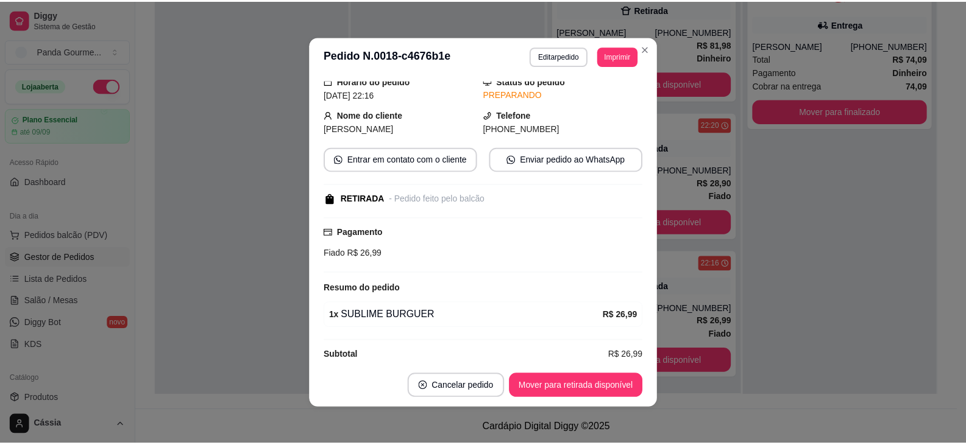
scroll to position [89, 0]
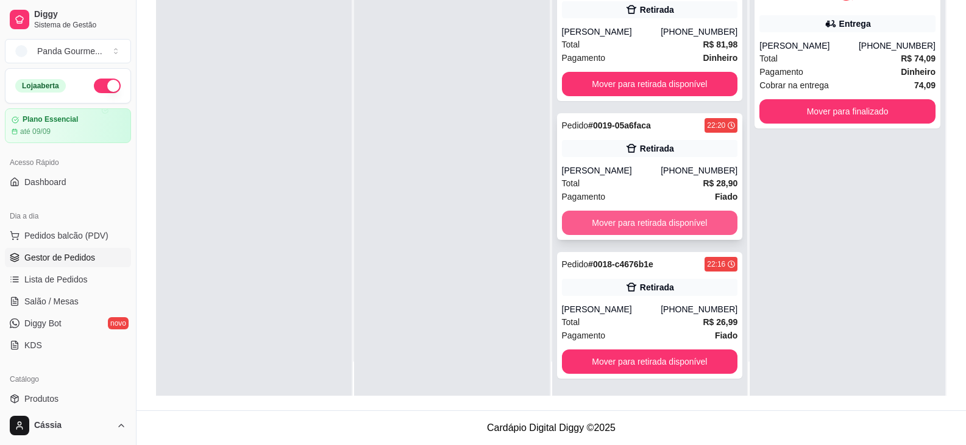
click at [653, 224] on button "Mover para retirada disponível" at bounding box center [650, 223] width 176 height 24
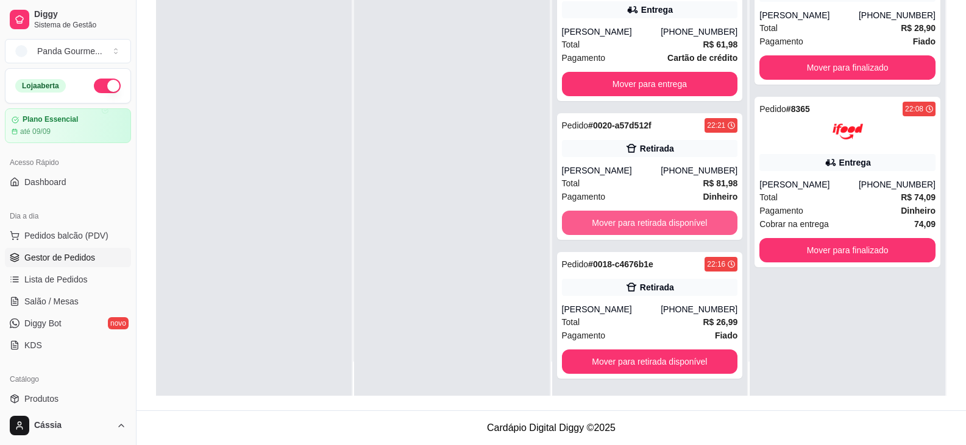
scroll to position [305, 0]
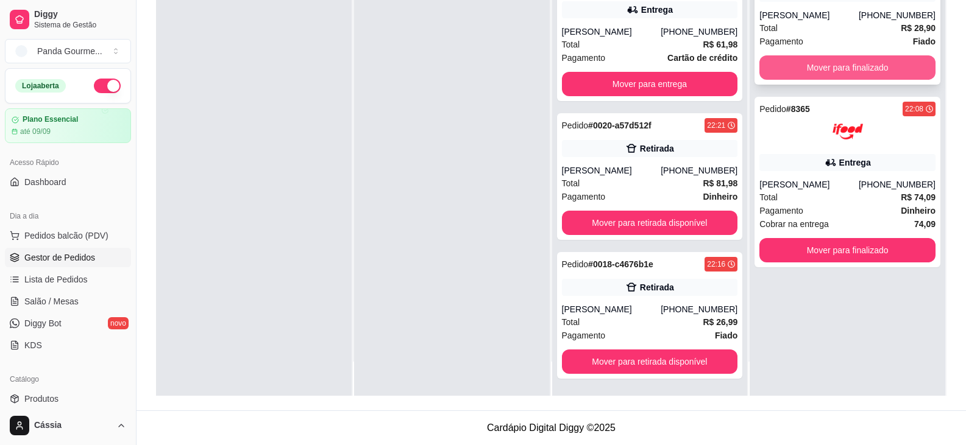
click at [862, 65] on button "Mover para finalizado" at bounding box center [847, 67] width 176 height 24
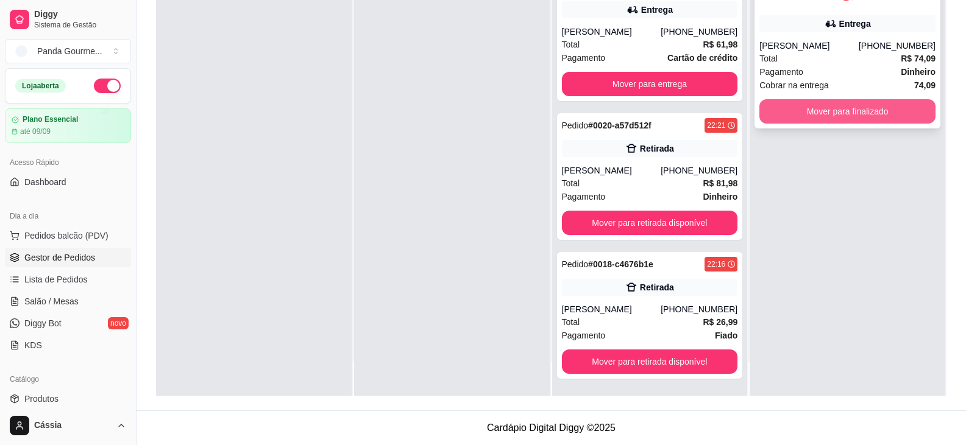
click at [856, 115] on button "Mover para finalizado" at bounding box center [847, 111] width 176 height 24
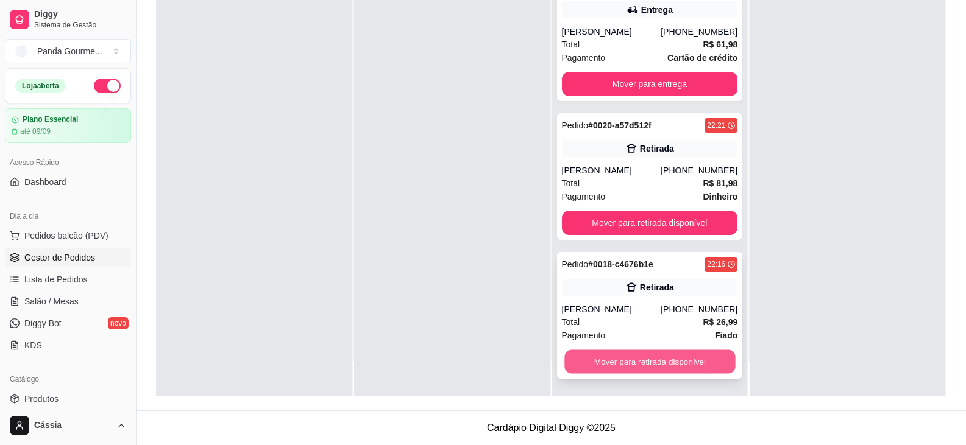
click at [632, 364] on button "Mover para retirada disponível" at bounding box center [649, 362] width 171 height 24
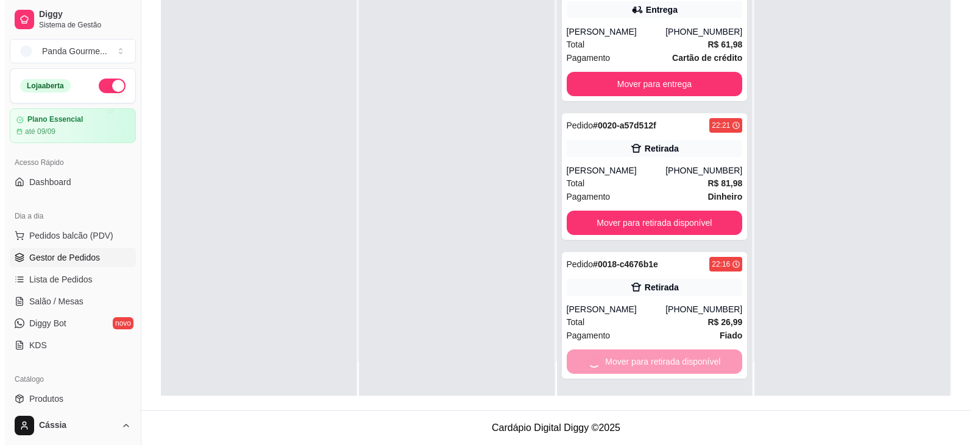
scroll to position [166, 0]
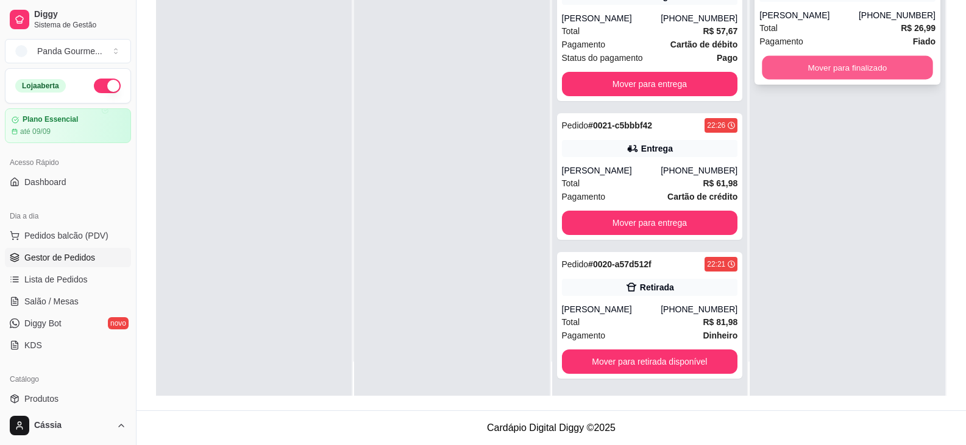
click at [846, 65] on button "Mover para finalizado" at bounding box center [847, 68] width 171 height 24
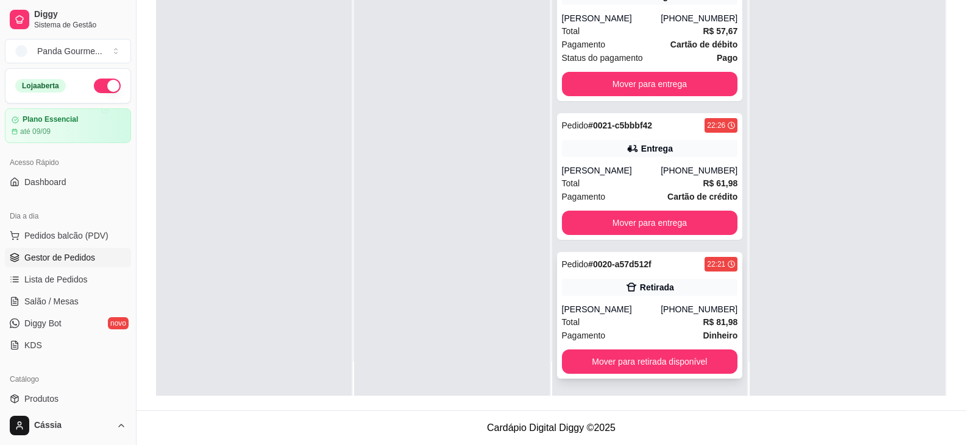
click at [643, 315] on div "[PERSON_NAME]" at bounding box center [611, 309] width 99 height 12
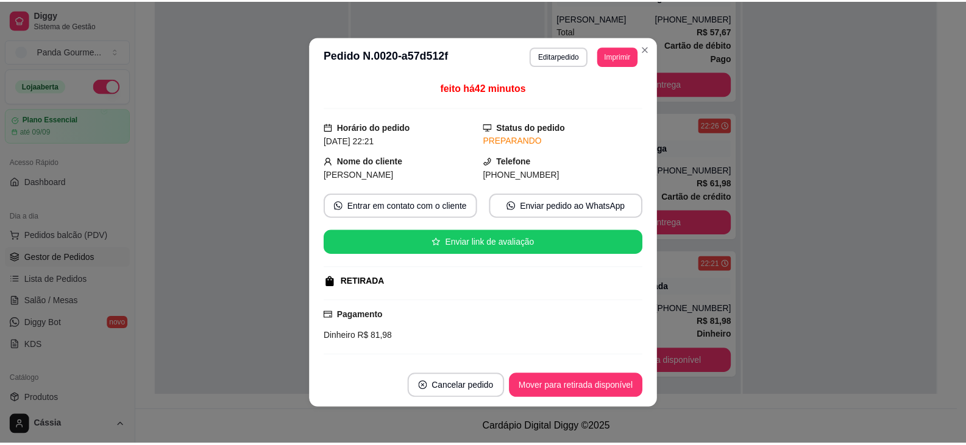
scroll to position [225, 0]
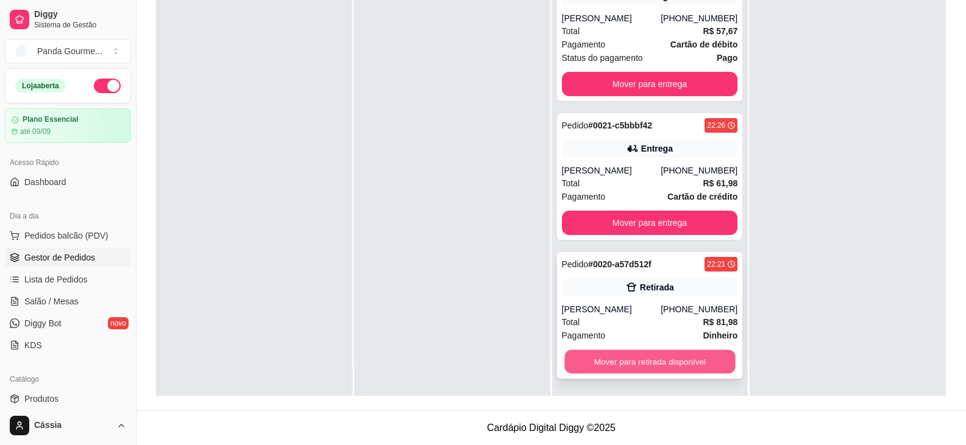
click at [598, 358] on button "Mover para retirada disponível" at bounding box center [649, 362] width 171 height 24
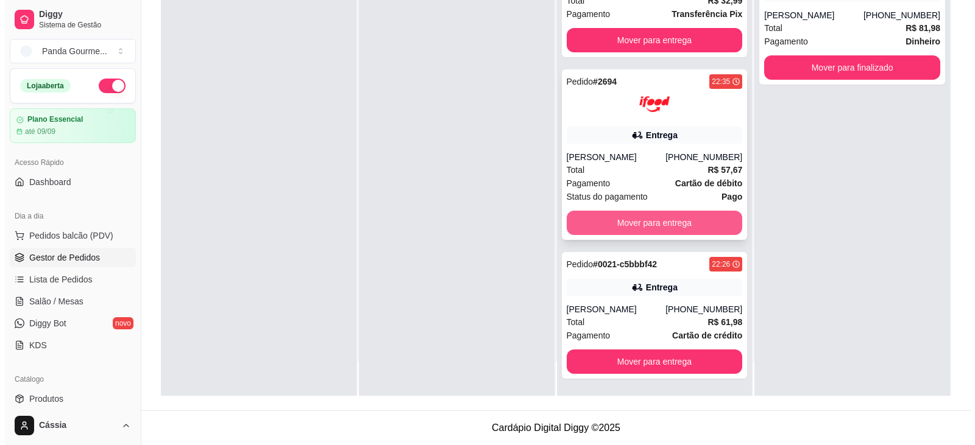
scroll to position [27, 0]
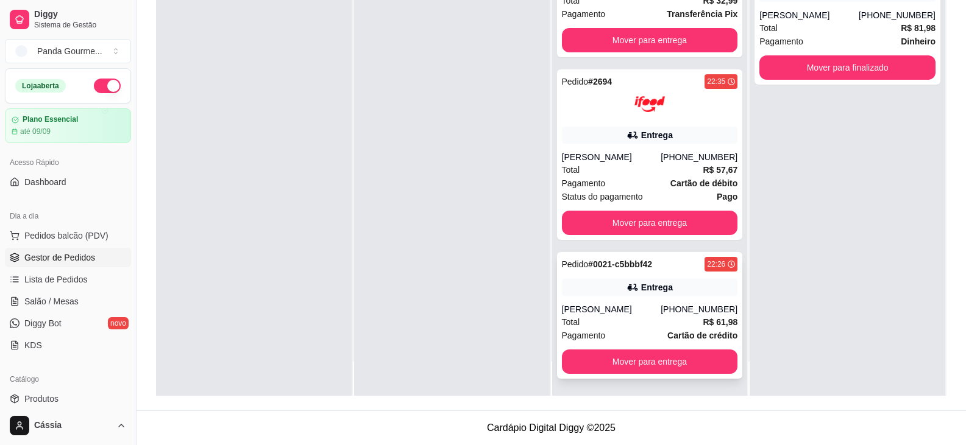
click at [591, 307] on div "[PERSON_NAME]" at bounding box center [611, 309] width 99 height 12
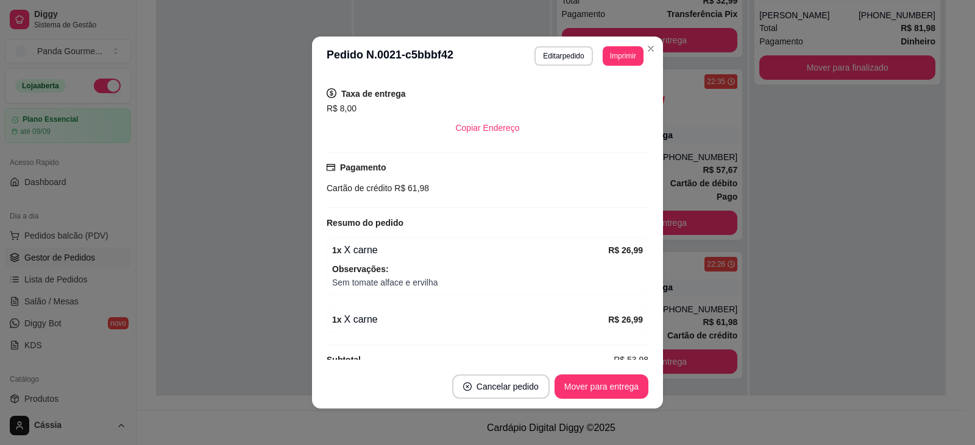
scroll to position [277, 0]
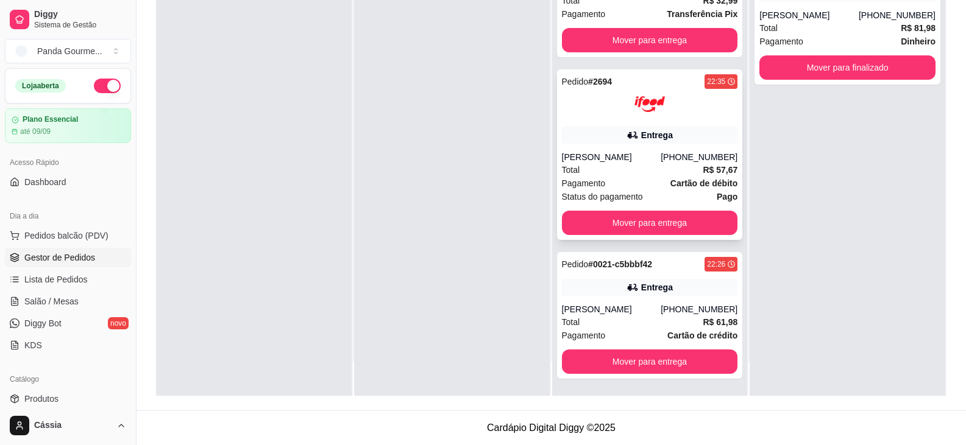
click at [654, 160] on div "[PERSON_NAME]" at bounding box center [611, 157] width 99 height 12
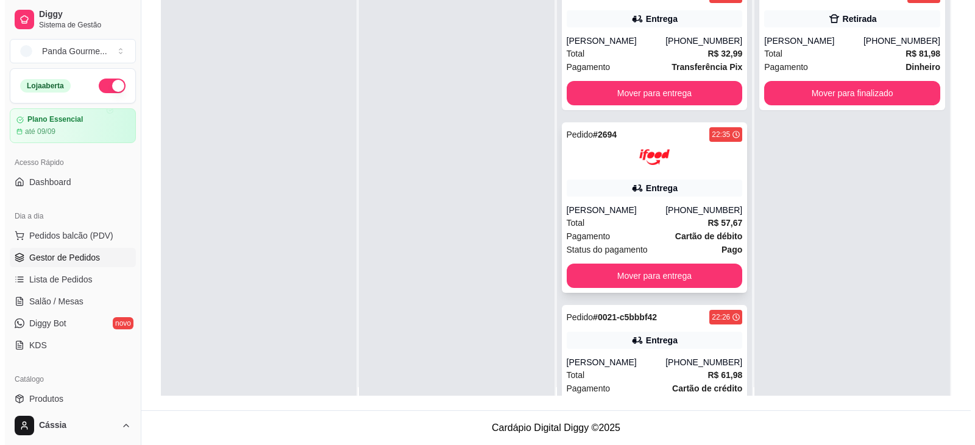
scroll to position [0, 0]
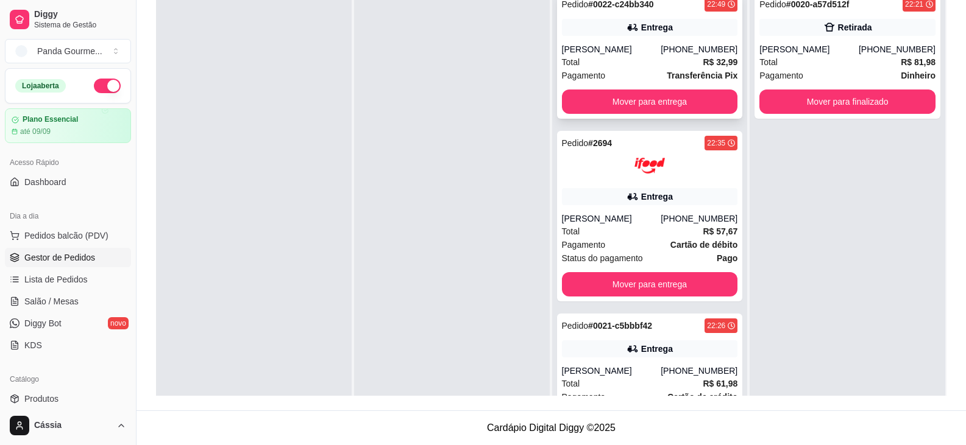
click at [628, 42] on div "Pedido # 0022-c24bb340 22:49 Entrega [PERSON_NAME] [PHONE_NUMBER] Total R$ 32,9…" at bounding box center [650, 55] width 186 height 127
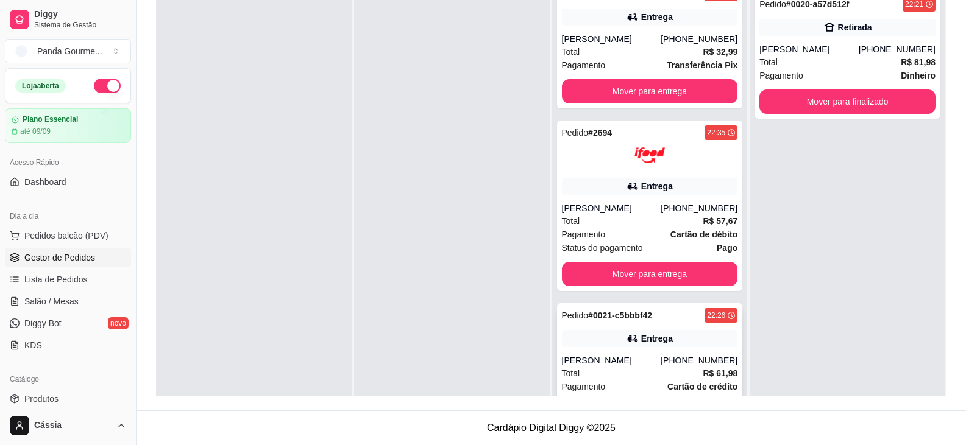
scroll to position [27, 0]
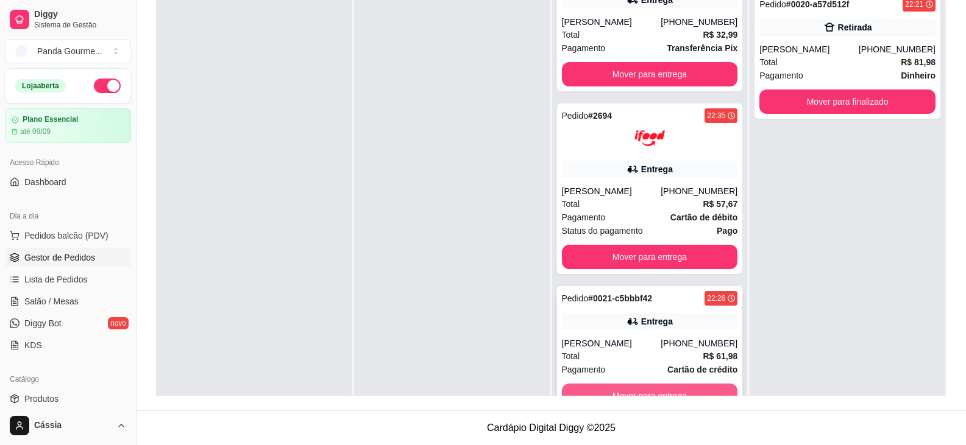
click at [638, 391] on button "Mover para entrega" at bounding box center [650, 396] width 176 height 24
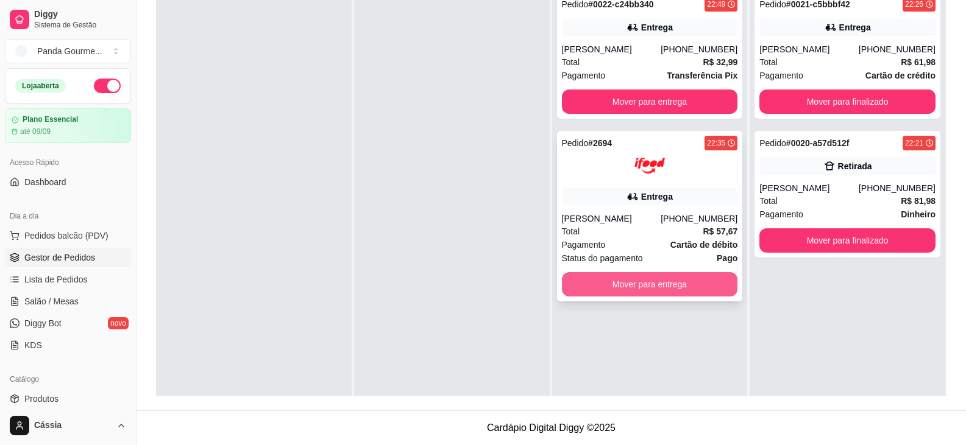
scroll to position [0, 0]
click at [628, 281] on button "Mover para entrega" at bounding box center [649, 285] width 171 height 24
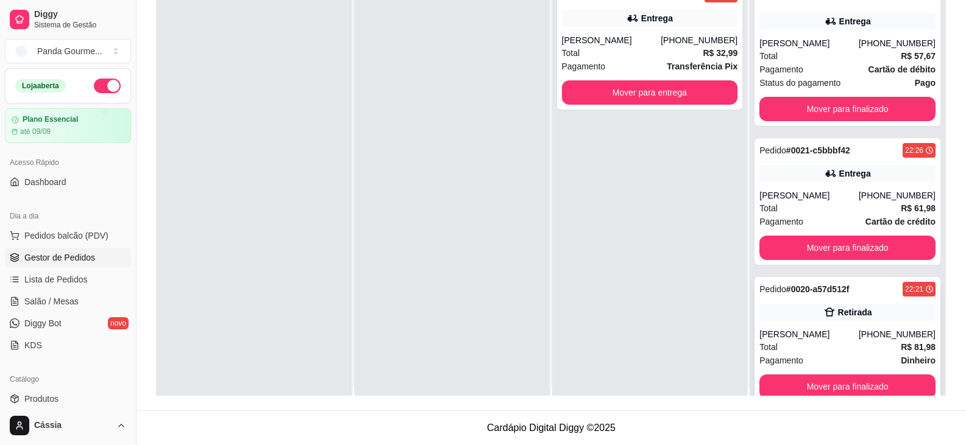
scroll to position [34, 0]
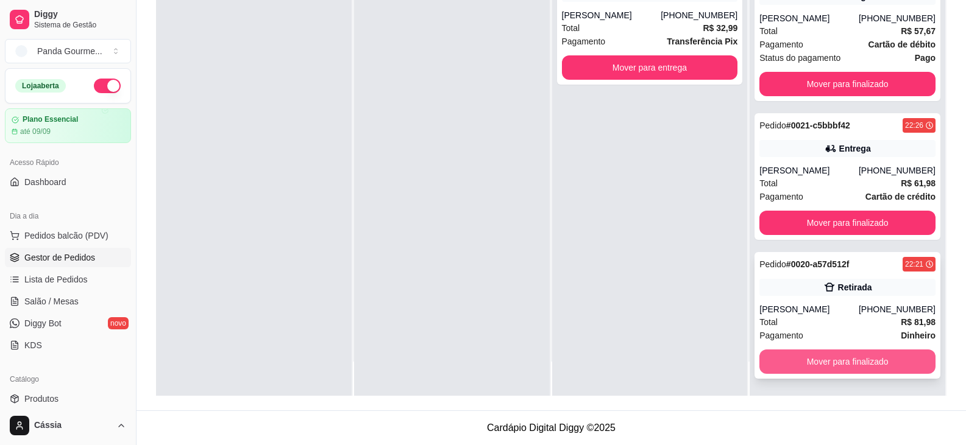
click at [866, 364] on button "Mover para finalizado" at bounding box center [847, 362] width 176 height 24
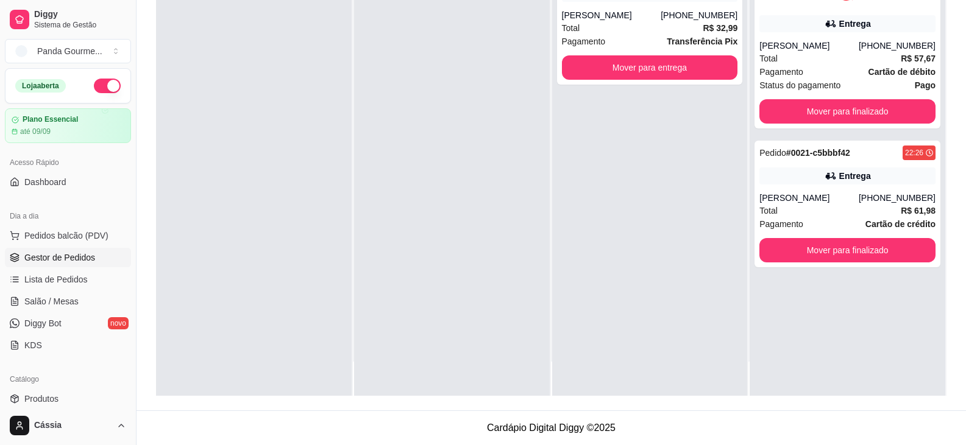
scroll to position [0, 0]
click at [831, 116] on button "Mover para finalizado" at bounding box center [847, 111] width 176 height 24
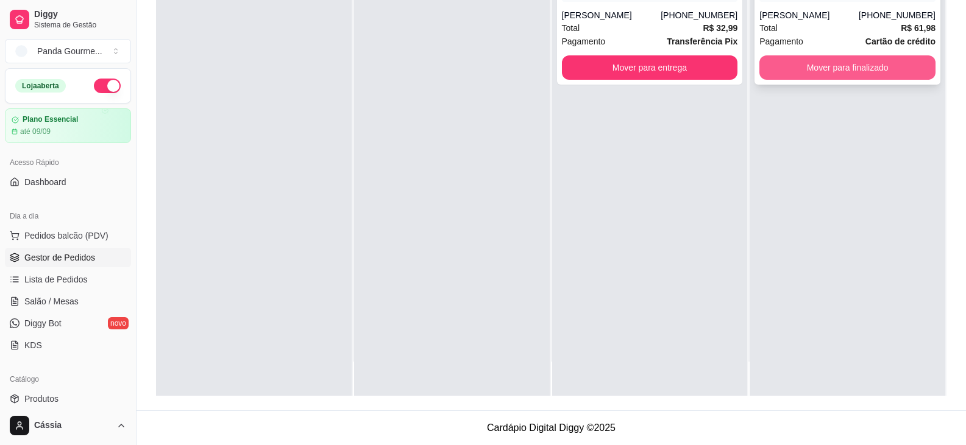
click at [852, 75] on button "Mover para finalizado" at bounding box center [847, 67] width 176 height 24
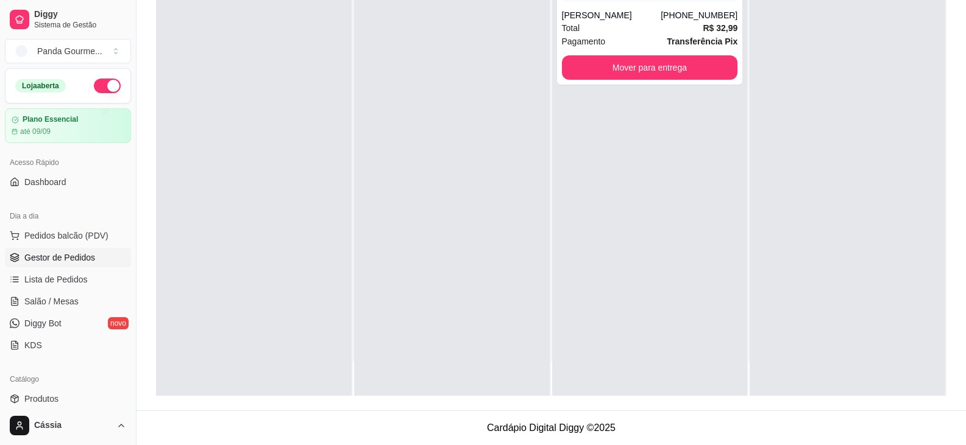
click at [100, 83] on button "button" at bounding box center [107, 86] width 27 height 15
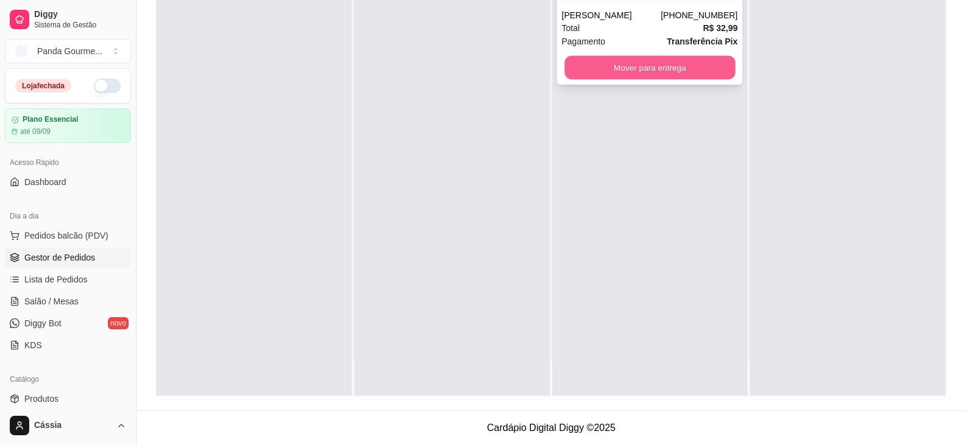
click at [643, 63] on button "Mover para entrega" at bounding box center [649, 68] width 171 height 24
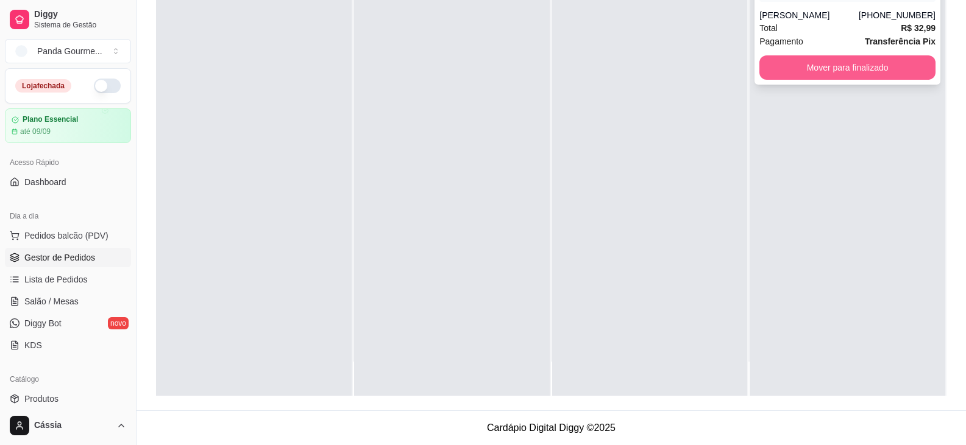
click at [872, 66] on button "Mover para finalizado" at bounding box center [847, 67] width 176 height 24
